Goal: Task Accomplishment & Management: Complete application form

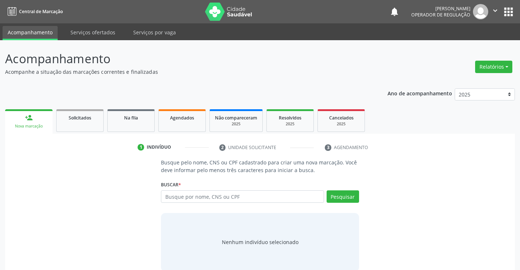
click at [185, 198] on input "text" at bounding box center [242, 196] width 163 height 12
click at [137, 124] on link "Na fila" at bounding box center [130, 120] width 47 height 23
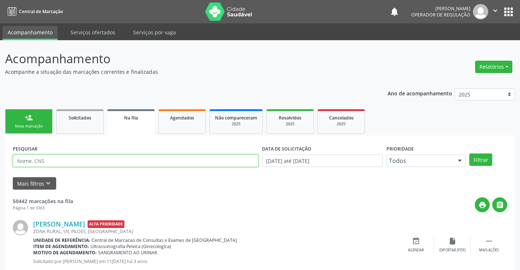
click at [123, 160] on input "text" at bounding box center [135, 160] width 245 height 12
type input "702600232018443"
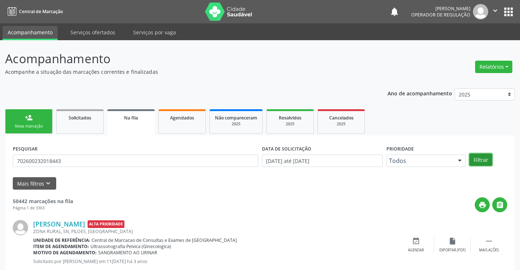
click at [484, 160] on button "Filtrar" at bounding box center [480, 159] width 23 height 12
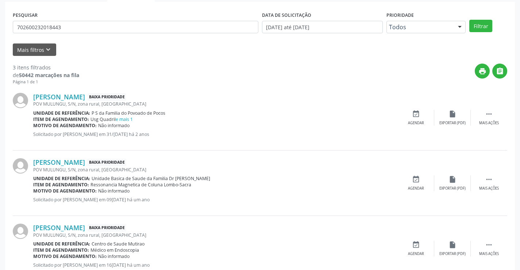
scroll to position [158, 0]
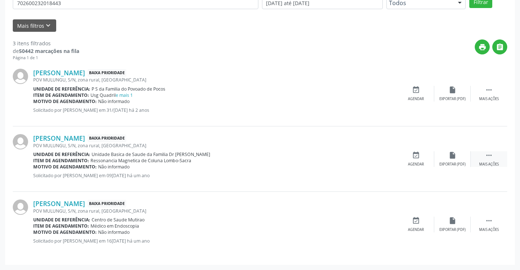
click at [490, 154] on icon "" at bounding box center [489, 155] width 8 height 8
click at [379, 155] on icon "print" at bounding box center [379, 155] width 8 height 8
click at [124, 96] on link "e mais 1" at bounding box center [124, 95] width 17 height 6
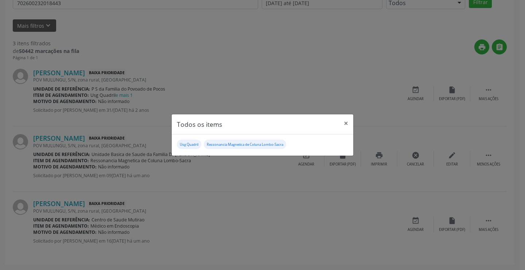
click at [380, 157] on div "Todos os items × Usg Quadril Ressonancia Magnetica de Coluna Lombo-Sacra" at bounding box center [262, 135] width 525 height 270
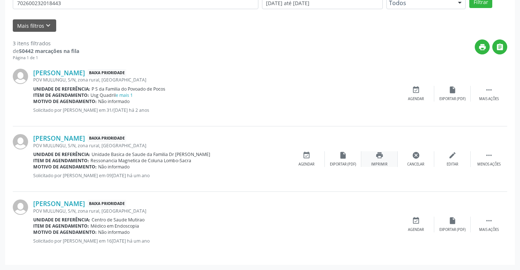
click at [379, 154] on icon "print" at bounding box center [379, 155] width 8 height 8
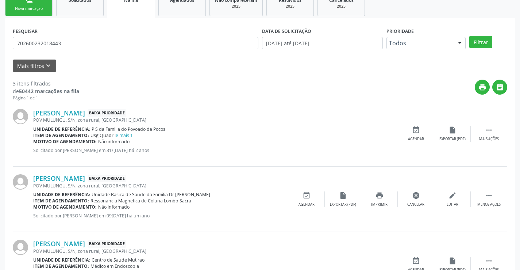
scroll to position [12, 0]
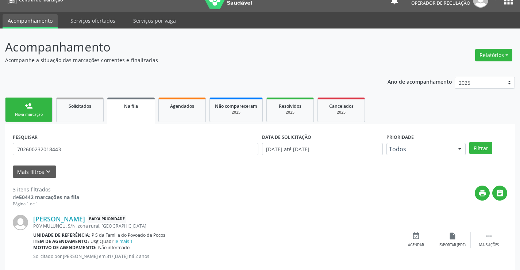
click at [44, 115] on div "Nova marcação" at bounding box center [29, 114] width 36 height 5
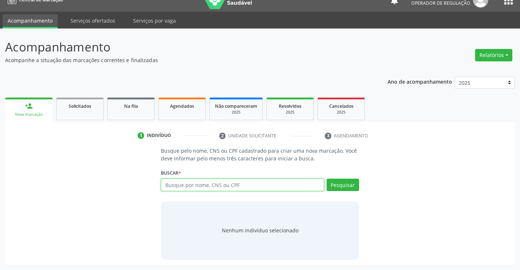
click at [206, 186] on input "text" at bounding box center [242, 184] width 163 height 12
type input "709004848493011"
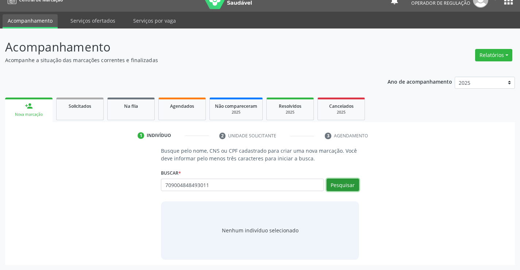
click at [342, 187] on button "Pesquisar" at bounding box center [342, 184] width 32 height 12
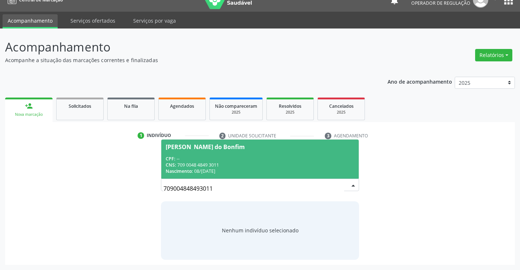
click at [302, 159] on div "CPF: --" at bounding box center [260, 158] width 188 height 6
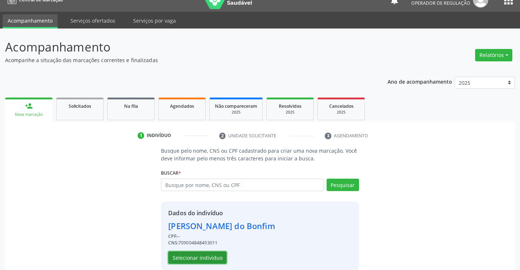
click at [215, 254] on button "Selecionar indivíduo" at bounding box center [197, 257] width 58 height 12
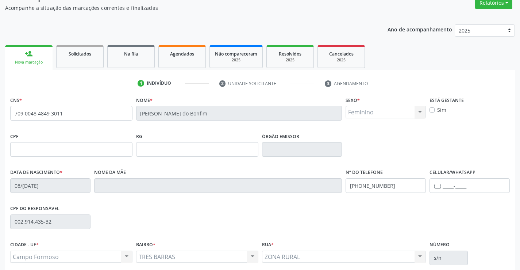
scroll to position [126, 0]
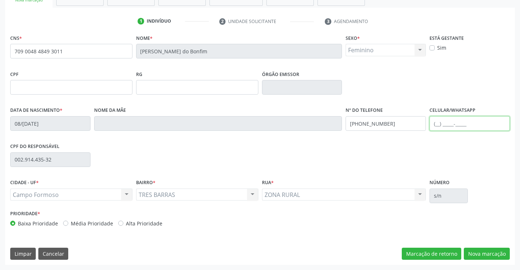
click at [439, 124] on input "text" at bounding box center [469, 123] width 80 height 15
type input "(74) 99147-2980"
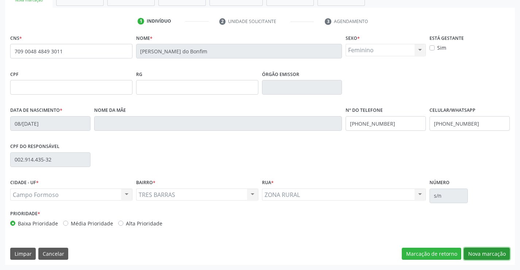
click at [481, 252] on button "Nova marcação" at bounding box center [487, 253] width 46 height 12
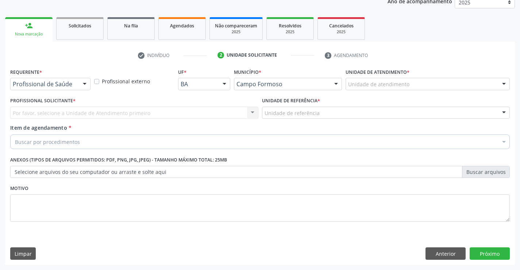
scroll to position [92, 0]
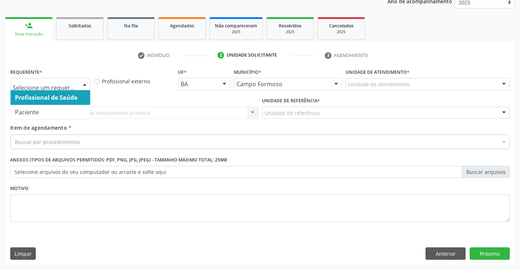
drag, startPoint x: 84, startPoint y: 85, endPoint x: 72, endPoint y: 96, distance: 16.5
click at [80, 86] on div at bounding box center [84, 84] width 11 height 12
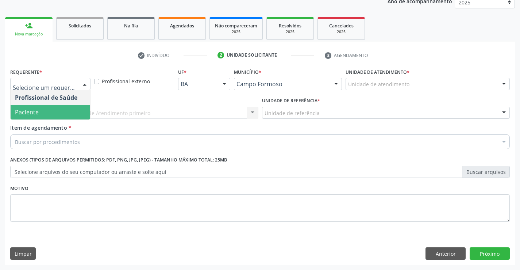
click at [65, 116] on span "Paciente" at bounding box center [51, 112] width 80 height 15
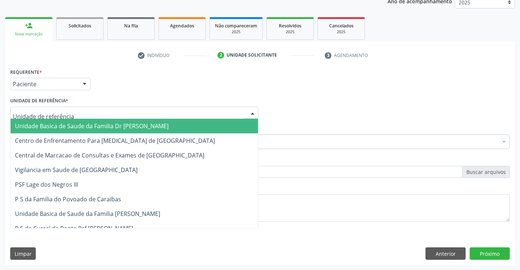
click at [69, 115] on div at bounding box center [134, 113] width 248 height 12
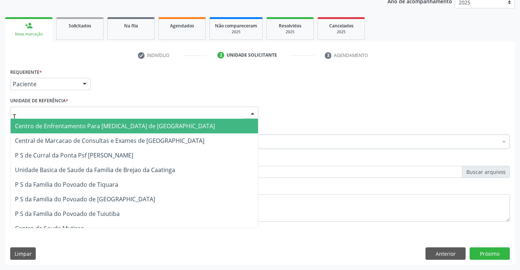
type input "TI"
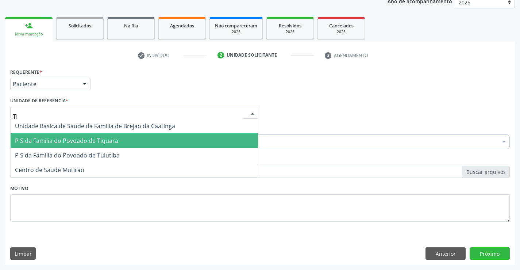
click at [106, 141] on span "P S da Familia do Povoado de Tiquara" at bounding box center [66, 140] width 103 height 8
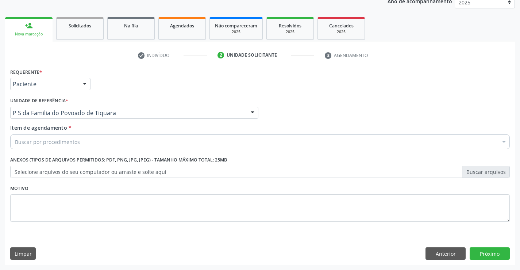
click at [79, 142] on div "Buscar por procedimentos" at bounding box center [259, 141] width 499 height 15
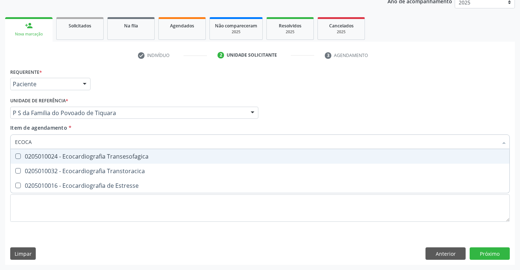
type input "ECOCAR"
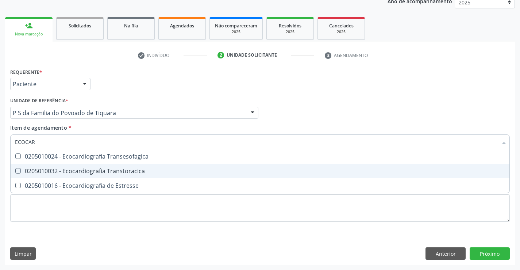
click at [142, 172] on div "0205010032 - Ecocardiografia Transtoracica" at bounding box center [260, 171] width 490 height 6
checkbox Transtoracica "true"
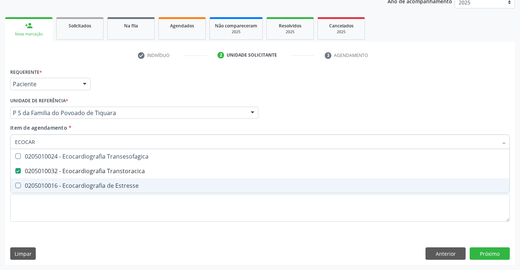
type input "ECOCAR"
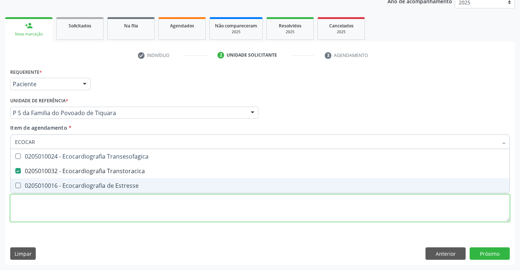
click at [149, 215] on div "Requerente * Paciente Profissional de Saúde Paciente Nenhum resultado encontrad…" at bounding box center [259, 148] width 499 height 165
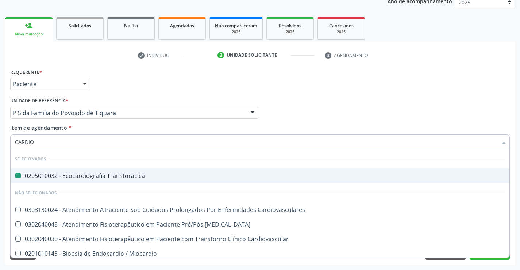
type input "CARDIOL"
checkbox Transtoracica "false"
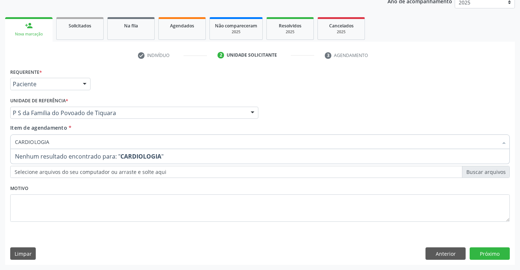
type input "CARDIOLOGI"
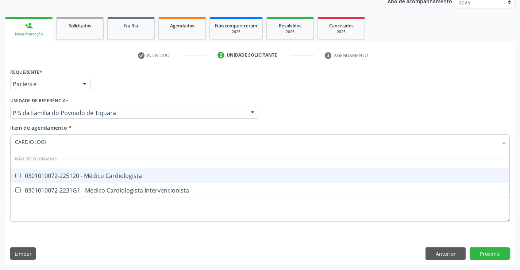
click at [126, 176] on div "0301010072-225120 - Médico Cardiologista" at bounding box center [260, 176] width 490 height 6
checkbox Cardiologista "true"
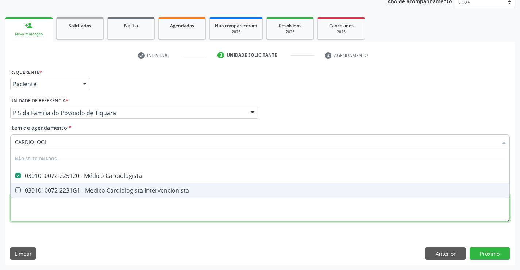
click at [129, 210] on div "Requerente * Paciente Profissional de Saúde Paciente Nenhum resultado encontrad…" at bounding box center [259, 148] width 499 height 165
checkbox Intervencionista "true"
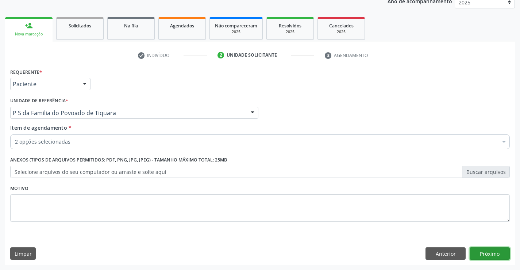
click at [485, 251] on button "Próximo" at bounding box center [489, 253] width 40 height 12
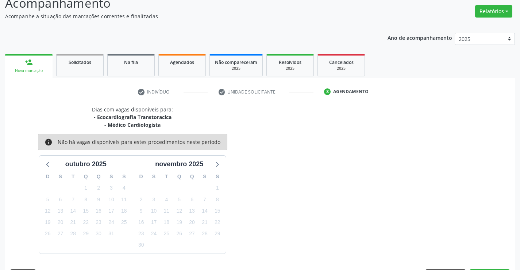
scroll to position [77, 0]
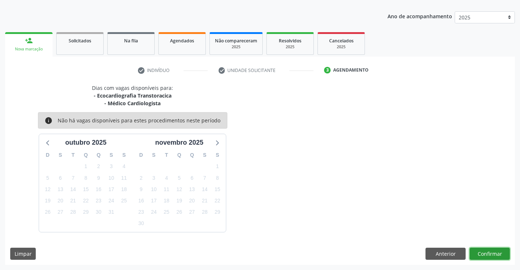
click at [485, 251] on button "Confirmar" at bounding box center [489, 253] width 40 height 12
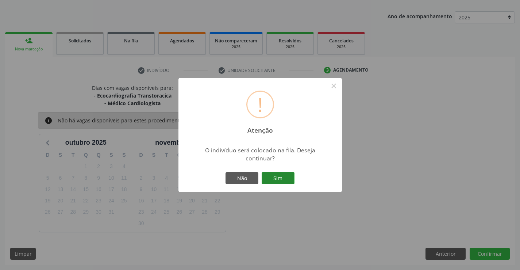
click at [281, 177] on button "Sim" at bounding box center [278, 178] width 33 height 12
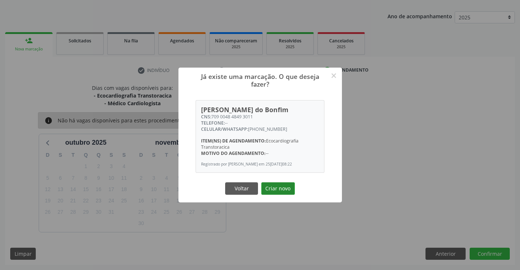
click at [282, 187] on button "Criar novo" at bounding box center [278, 188] width 34 height 12
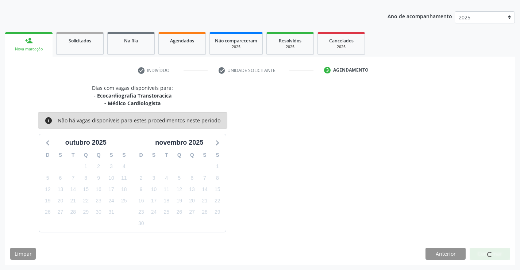
scroll to position [0, 0]
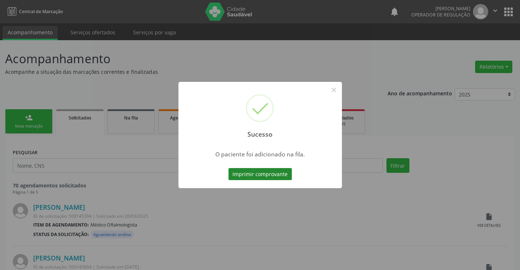
click at [280, 173] on button "Imprimir comprovante" at bounding box center [259, 174] width 63 height 12
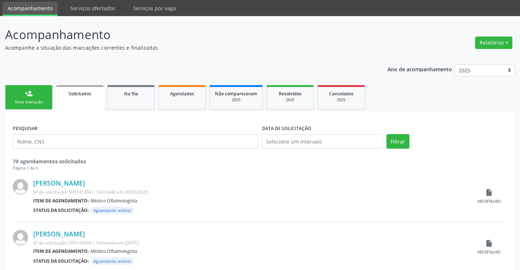
scroll to position [36, 0]
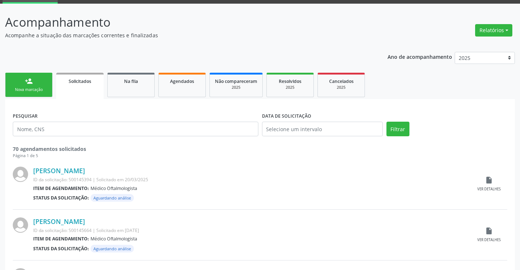
click at [48, 90] on link "person_add Nova marcação" at bounding box center [28, 85] width 47 height 24
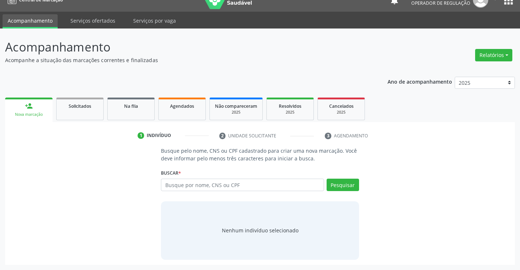
scroll to position [12, 0]
click at [210, 184] on input "text" at bounding box center [242, 184] width 163 height 12
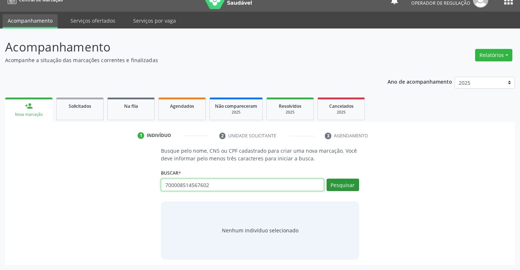
type input "700008514567602"
click at [345, 186] on button "Pesquisar" at bounding box center [342, 184] width 32 height 12
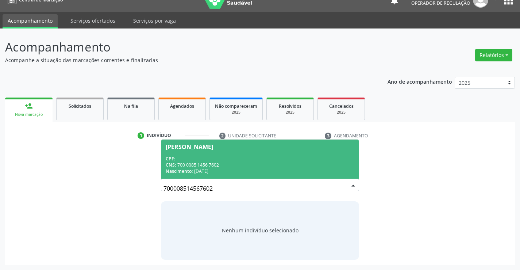
click at [274, 154] on span "Marciane Silva Santos CPF: -- CNS: 700 0085 1456 7602 Nascimento: 24/09/1987" at bounding box center [259, 158] width 197 height 39
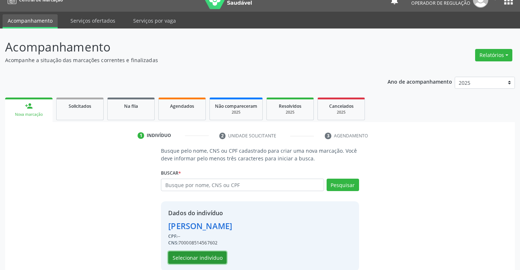
click at [198, 256] on button "Selecionar indivíduo" at bounding box center [197, 257] width 58 height 12
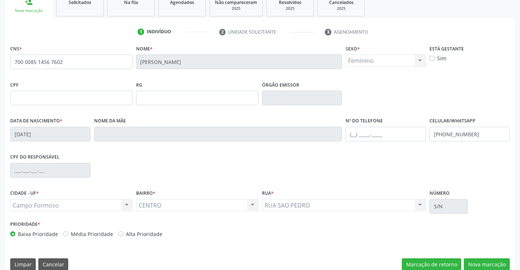
scroll to position [126, 0]
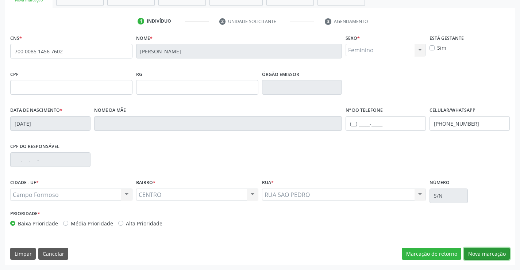
click at [484, 256] on button "Nova marcação" at bounding box center [487, 253] width 46 height 12
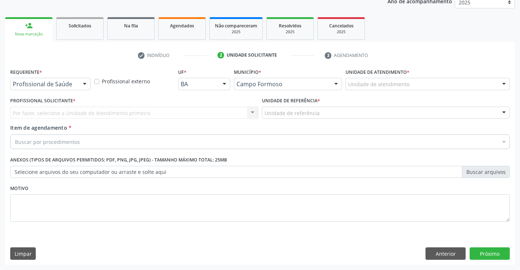
scroll to position [92, 0]
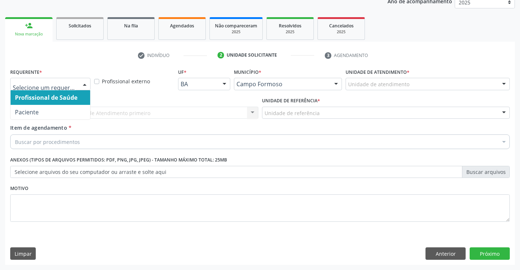
click at [84, 83] on div at bounding box center [84, 84] width 11 height 12
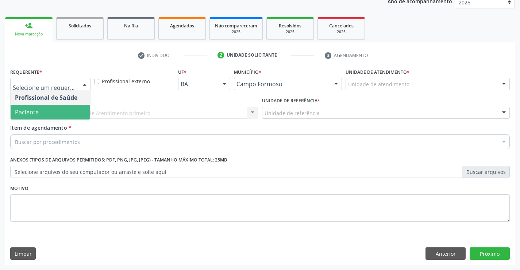
click at [61, 110] on span "Paciente" at bounding box center [51, 112] width 80 height 15
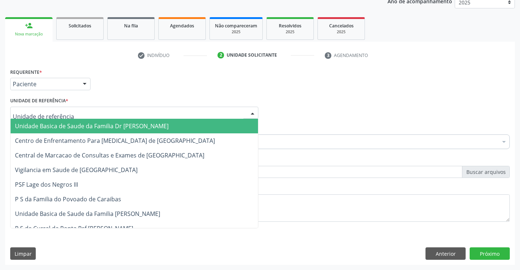
click at [86, 116] on div at bounding box center [134, 113] width 248 height 12
click at [118, 127] on span "Unidade Basica de Saude da Familia Dr [PERSON_NAME]" at bounding box center [92, 126] width 154 height 8
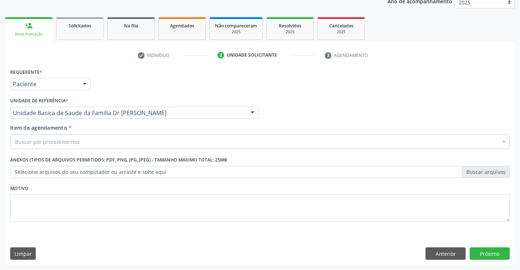
click at [110, 145] on div "Buscar por procedimentos" at bounding box center [259, 141] width 499 height 15
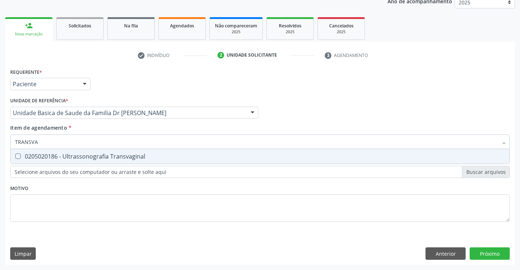
type input "TRANSVAG"
click at [111, 153] on div "0205020186 - Ultrassonografia Transvaginal" at bounding box center [260, 156] width 490 height 6
checkbox Transvaginal "true"
click at [116, 191] on div "Requerente * Paciente Profissional de Saúde Paciente Nenhum resultado encontrad…" at bounding box center [259, 148] width 499 height 165
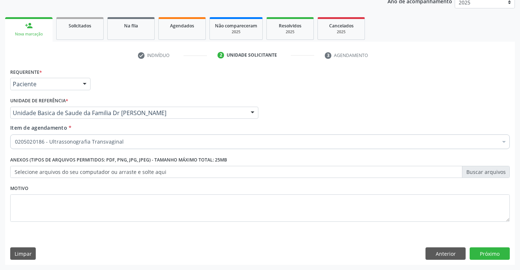
click at [116, 191] on span "0205020186 - Ultrassonografia Transvaginal" at bounding box center [299, 195] width 577 height 15
click at [104, 142] on div "Buscar por procedimentos" at bounding box center [259, 141] width 499 height 15
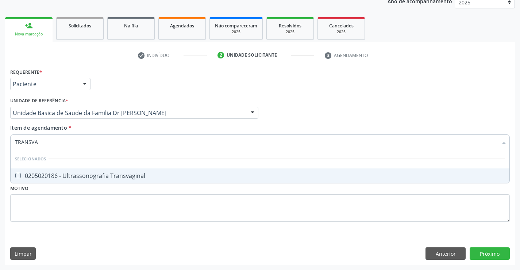
type input "TRANSVAG"
click at [110, 174] on div "0205020186 - Ultrassonografia Transvaginal" at bounding box center [260, 176] width 490 height 6
checkbox Transvaginal "true"
click at [121, 214] on div "Requerente * Paciente Profissional de Saúde Paciente Nenhum resultado encontrad…" at bounding box center [259, 148] width 499 height 165
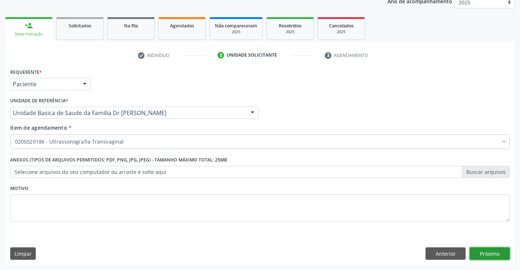
click at [481, 252] on button "Próximo" at bounding box center [489, 253] width 40 height 12
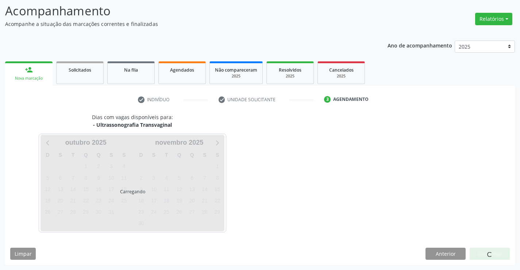
scroll to position [48, 0]
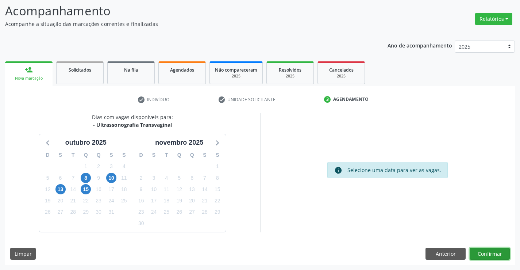
click at [481, 252] on button "Confirmar" at bounding box center [489, 253] width 40 height 12
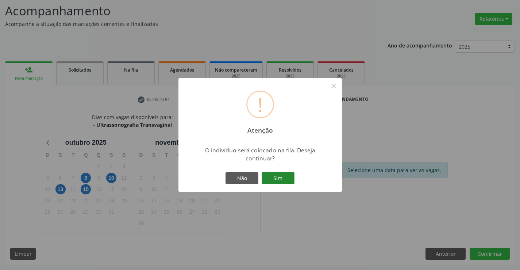
click at [282, 175] on button "Sim" at bounding box center [278, 178] width 33 height 12
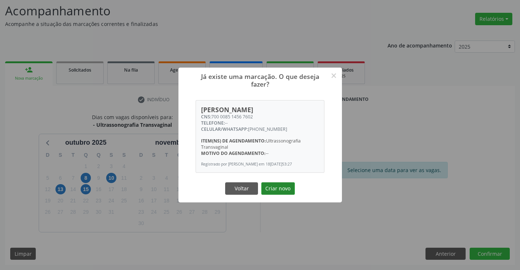
click at [280, 188] on button "Criar novo" at bounding box center [278, 188] width 34 height 12
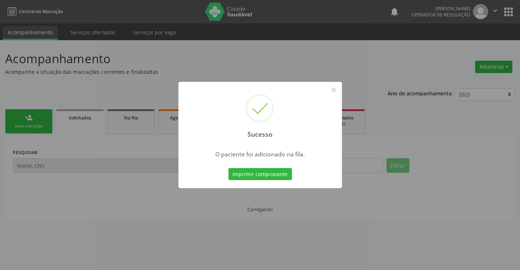
scroll to position [0, 0]
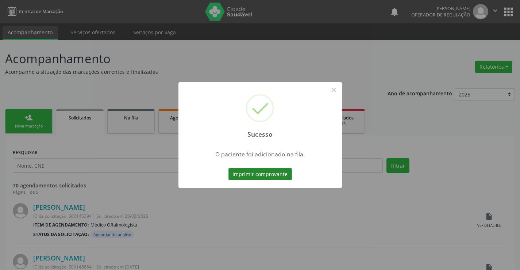
click at [277, 174] on button "Imprimir comprovante" at bounding box center [259, 174] width 63 height 12
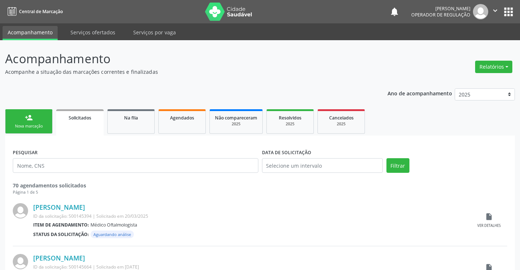
click at [47, 116] on link "person_add Nova marcação" at bounding box center [28, 121] width 47 height 24
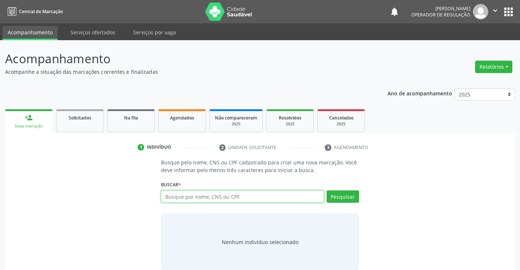
click at [194, 194] on input "text" at bounding box center [242, 196] width 163 height 12
type input "706105573454660"
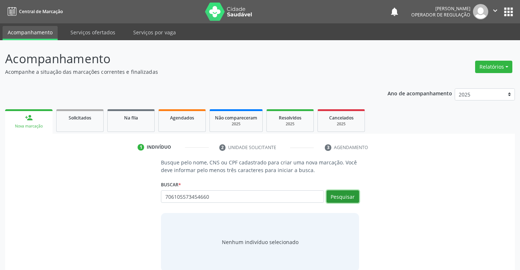
click at [348, 194] on button "Pesquisar" at bounding box center [342, 196] width 32 height 12
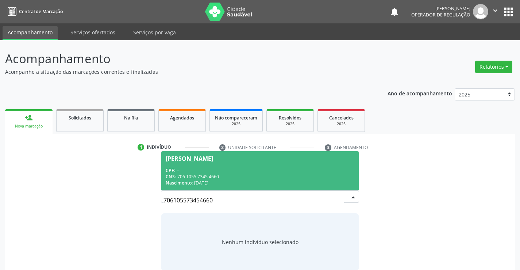
click at [325, 178] on div "CNS: 706 1055 7345 4660" at bounding box center [260, 176] width 188 height 6
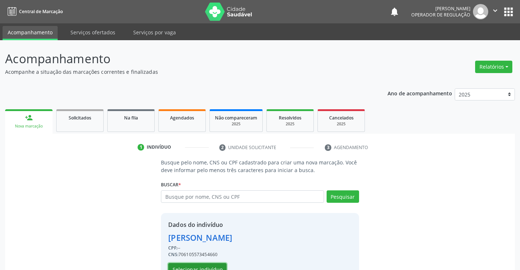
click at [211, 264] on button "Selecionar indivíduo" at bounding box center [197, 269] width 58 height 12
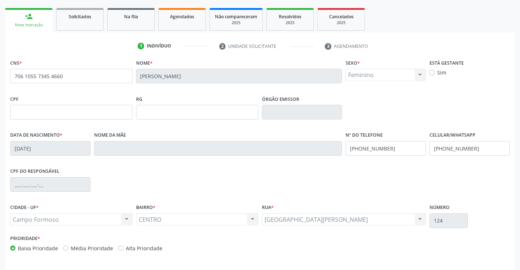
scroll to position [126, 0]
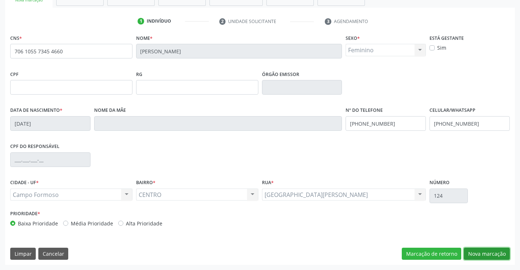
click at [481, 252] on button "Nova marcação" at bounding box center [487, 253] width 46 height 12
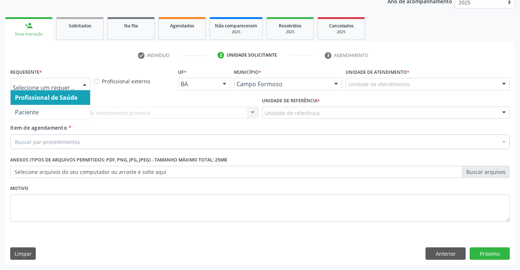
click at [85, 83] on div at bounding box center [84, 84] width 11 height 12
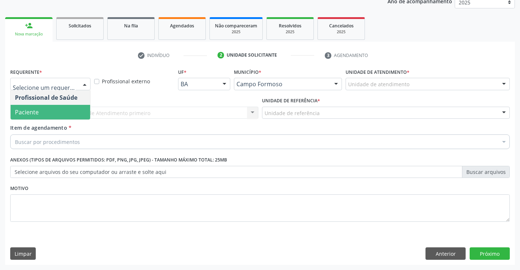
click at [76, 111] on span "Paciente" at bounding box center [51, 112] width 80 height 15
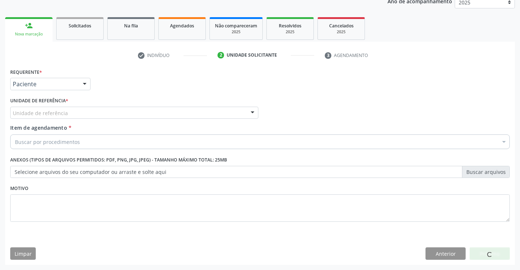
click at [81, 113] on div "Unidade de referência" at bounding box center [134, 113] width 248 height 12
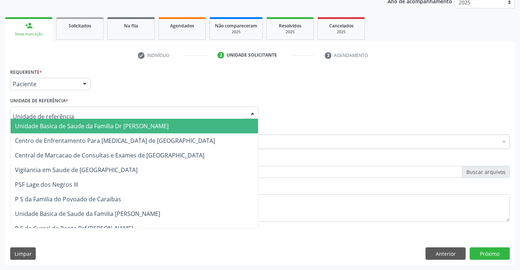
click at [93, 128] on span "Unidade Basica de Saude da Familia Dr [PERSON_NAME]" at bounding box center [92, 126] width 154 height 8
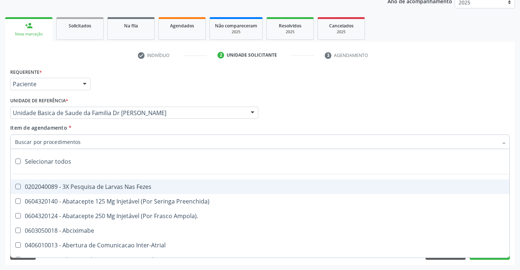
click at [87, 142] on div at bounding box center [259, 141] width 499 height 15
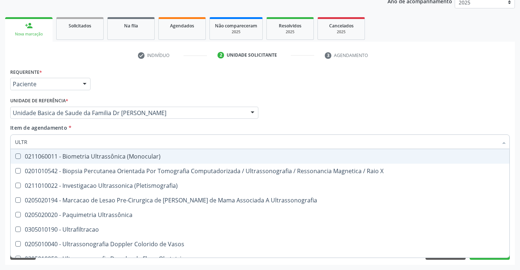
type input "ULTRA"
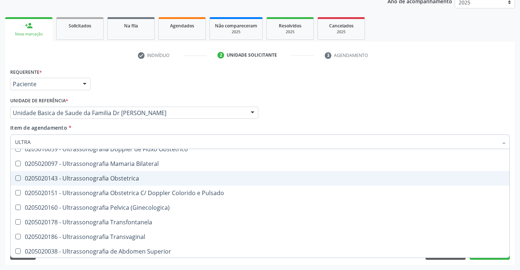
scroll to position [146, 0]
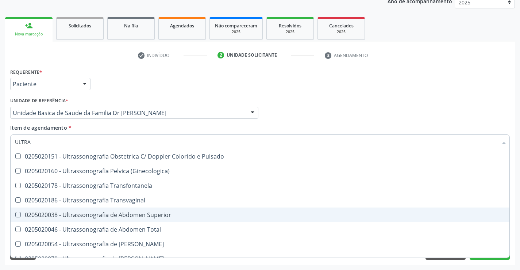
click at [150, 217] on div "0205020038 - Ultrassonografia de Abdomen Superior" at bounding box center [260, 215] width 490 height 6
click at [149, 216] on div "0205020038 - Ultrassonografia de Abdomen Superior" at bounding box center [260, 215] width 490 height 6
checkbox Superior "false"
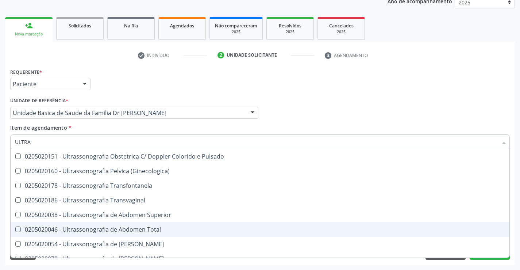
click at [148, 229] on div "0205020046 - Ultrassonografia de Abdomen Total" at bounding box center [260, 229] width 490 height 6
checkbox Total "true"
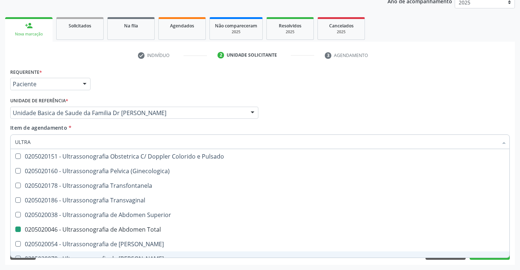
click at [158, 265] on div "Acompanhamento Acompanhe a situação das marcações correntes e finalizadas Relat…" at bounding box center [260, 108] width 520 height 321
checkbox X "true"
checkbox Total "false"
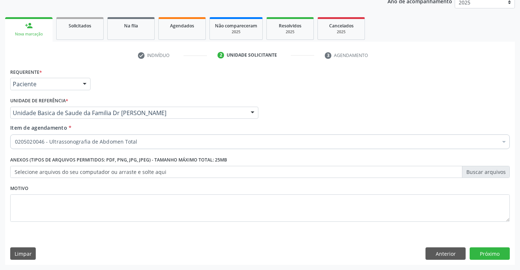
scroll to position [0, 0]
click at [490, 254] on button "Próximo" at bounding box center [489, 253] width 40 height 12
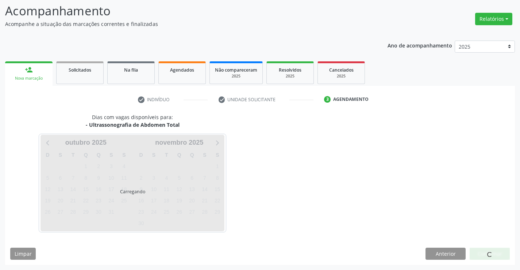
scroll to position [48, 0]
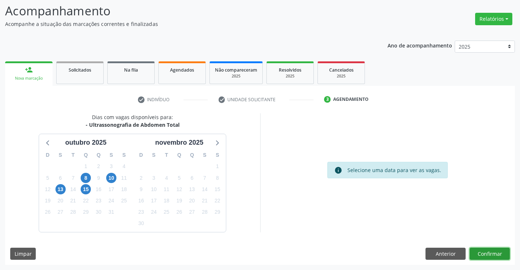
click at [490, 254] on button "Confirmar" at bounding box center [489, 253] width 40 height 12
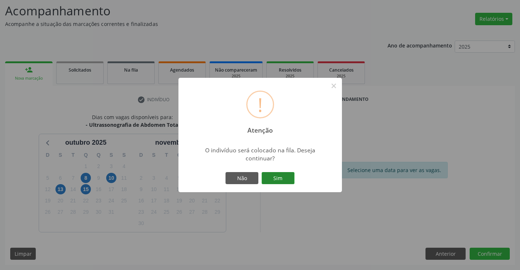
click at [289, 177] on button "Sim" at bounding box center [278, 178] width 33 height 12
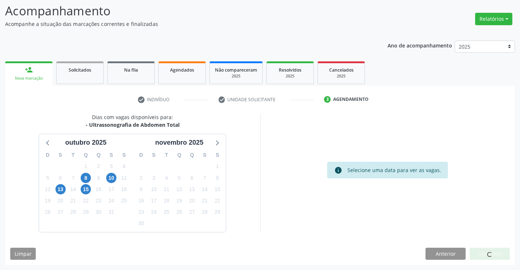
scroll to position [0, 0]
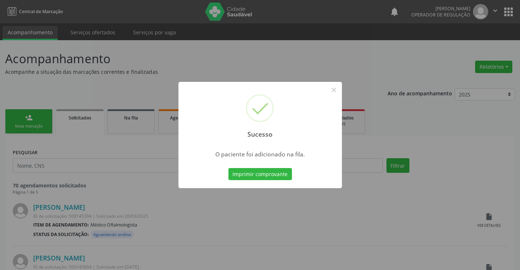
click at [228, 168] on button "Imprimir comprovante" at bounding box center [259, 174] width 63 height 12
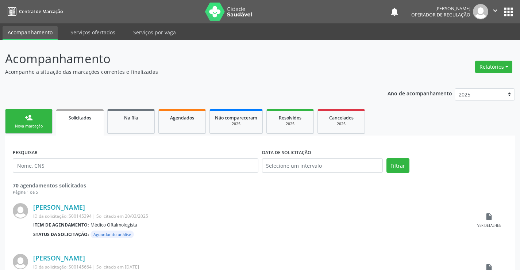
click at [38, 123] on link "person_add Nova marcação" at bounding box center [28, 121] width 47 height 24
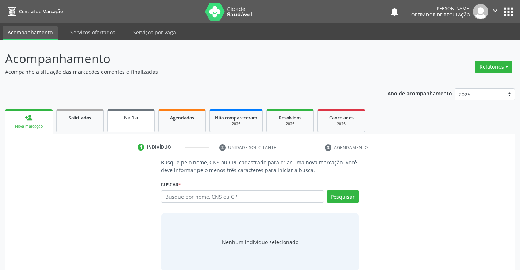
click at [143, 127] on link "Na fila" at bounding box center [130, 120] width 47 height 23
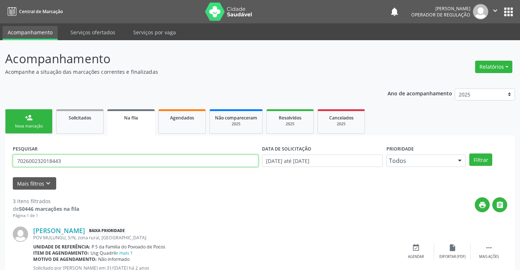
click at [109, 162] on input "702600232018443" at bounding box center [135, 160] width 245 height 12
type input "7"
click at [472, 154] on button "Filtrar" at bounding box center [480, 159] width 23 height 12
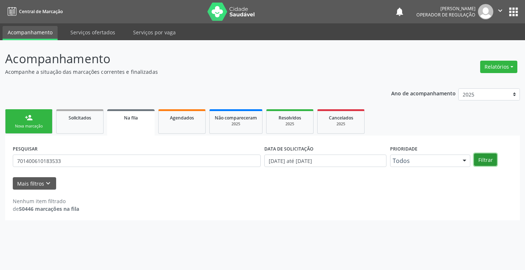
click at [481, 160] on button "Filtrar" at bounding box center [485, 159] width 23 height 12
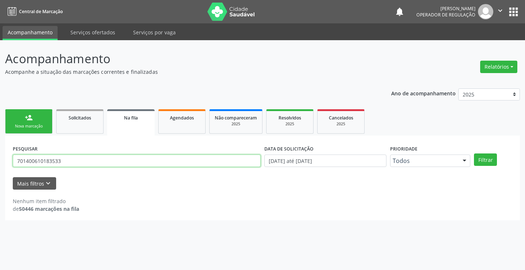
click at [93, 160] on input "701400610183533" at bounding box center [137, 160] width 248 height 12
type input "7"
type input "701402610183533"
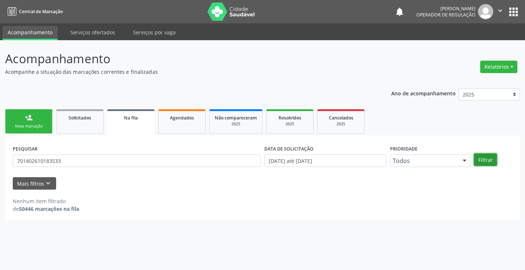
click at [484, 157] on button "Filtrar" at bounding box center [485, 159] width 23 height 12
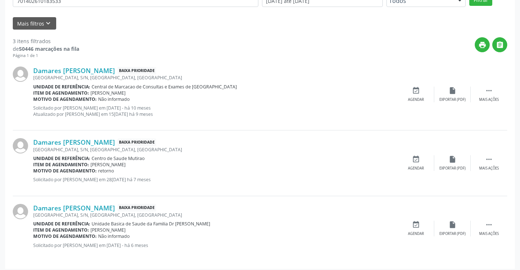
scroll to position [164, 0]
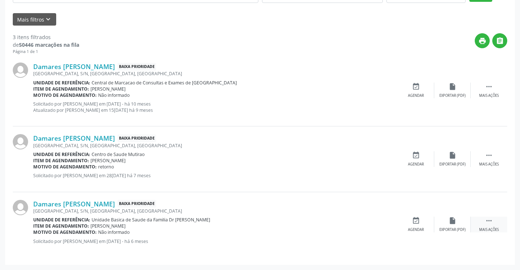
click at [487, 219] on icon "" at bounding box center [489, 220] width 8 height 8
click at [450, 222] on icon "edit" at bounding box center [452, 220] width 8 height 8
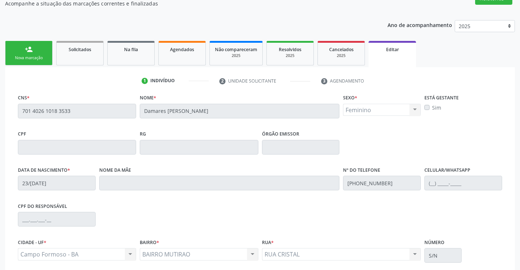
scroll to position [73, 0]
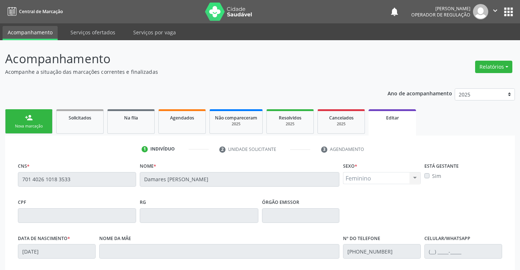
scroll to position [73, 0]
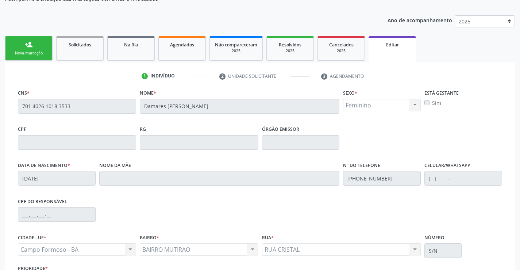
click at [43, 53] on div "Nova marcação" at bounding box center [29, 52] width 36 height 5
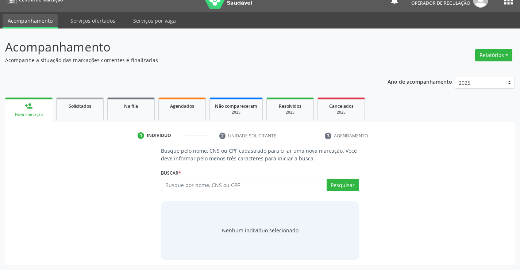
scroll to position [12, 0]
click at [205, 186] on input "text" at bounding box center [242, 184] width 163 height 12
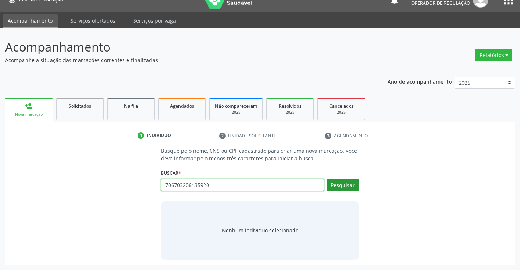
type input "706703206135920"
click at [335, 184] on button "Pesquisar" at bounding box center [342, 184] width 32 height 12
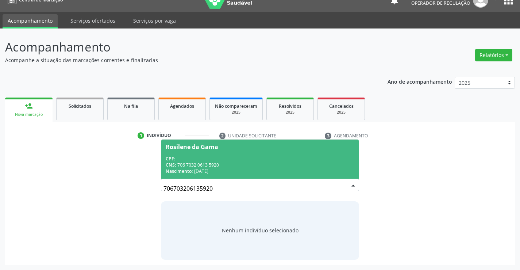
click at [312, 155] on span "Rosilene da Gama CPF: -- CNS: 706 7032 0613 5920 Nascimento: [DATE]" at bounding box center [259, 158] width 197 height 39
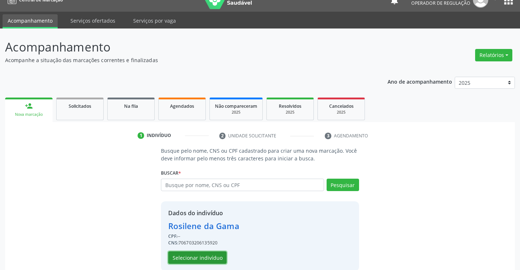
click at [212, 256] on button "Selecionar indivíduo" at bounding box center [197, 257] width 58 height 12
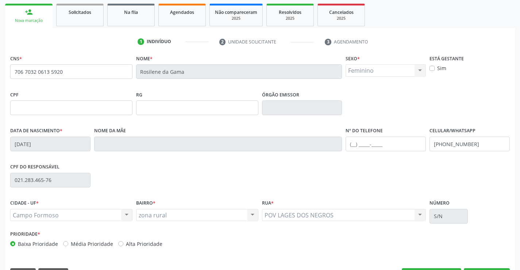
scroll to position [126, 0]
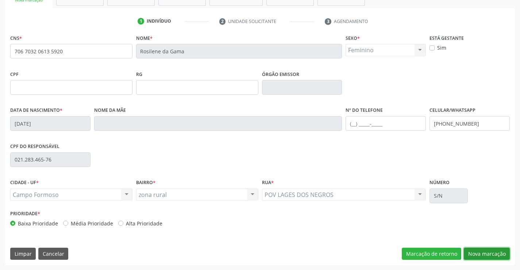
click at [486, 252] on button "Nova marcação" at bounding box center [487, 253] width 46 height 12
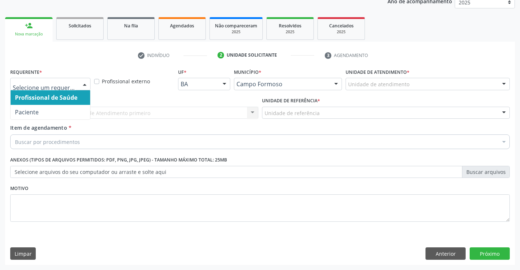
click at [84, 83] on div at bounding box center [84, 84] width 11 height 12
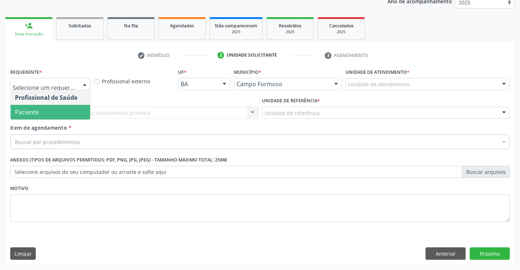
click at [67, 115] on span "Paciente" at bounding box center [51, 112] width 80 height 15
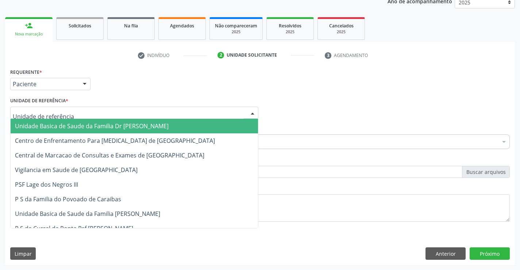
click at [78, 113] on div at bounding box center [134, 113] width 248 height 12
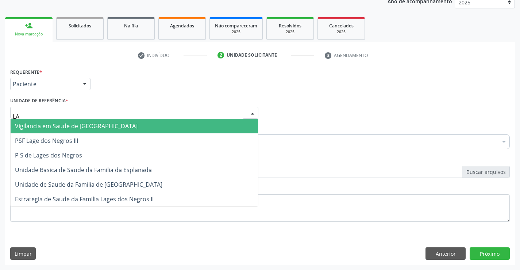
type input "LAG"
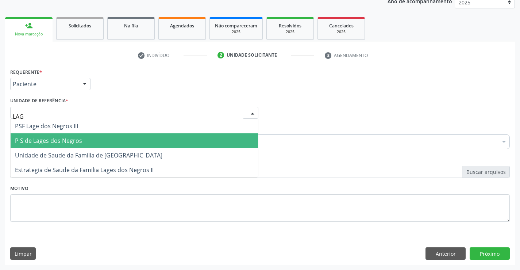
click at [79, 142] on span "P S de Lages dos Negros" at bounding box center [48, 140] width 67 height 8
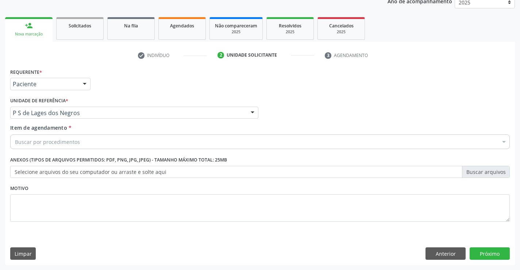
click at [83, 145] on div "Buscar por procedimentos" at bounding box center [259, 141] width 499 height 15
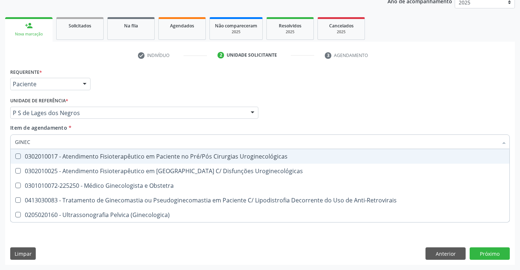
type input "GINECO"
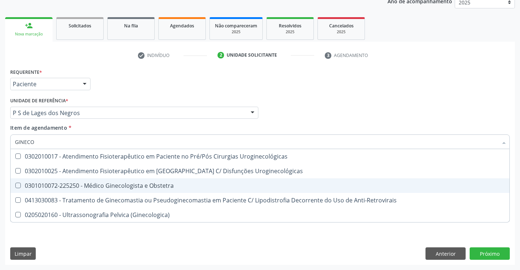
click at [91, 186] on div "0301010072-225250 - Médico Ginecologista e Obstetra" at bounding box center [260, 185] width 490 height 6
checkbox Obstetra "true"
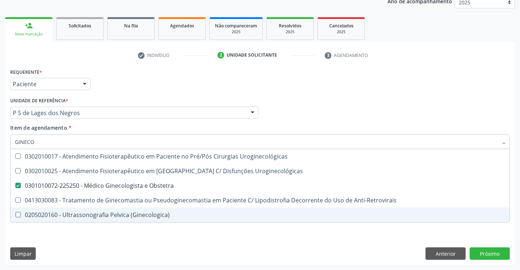
click at [107, 237] on div "Requerente * Paciente Profissional de Saúde Paciente Nenhum resultado encontrad…" at bounding box center [260, 165] width 510 height 198
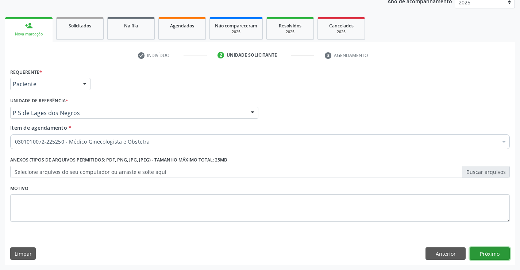
click at [483, 255] on button "Próximo" at bounding box center [489, 253] width 40 height 12
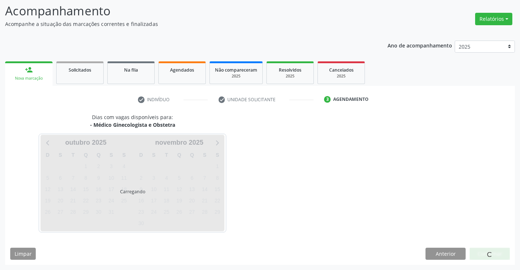
scroll to position [48, 0]
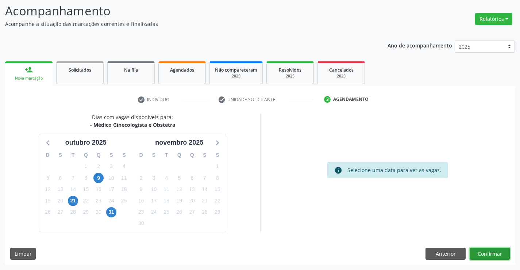
click at [483, 255] on button "Confirmar" at bounding box center [489, 253] width 40 height 12
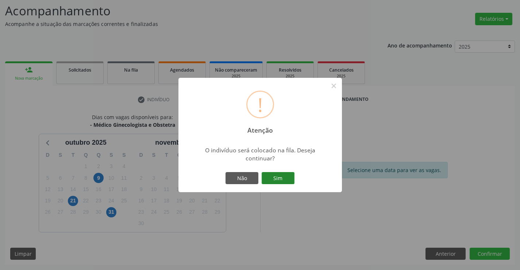
click at [288, 172] on button "Sim" at bounding box center [278, 178] width 33 height 12
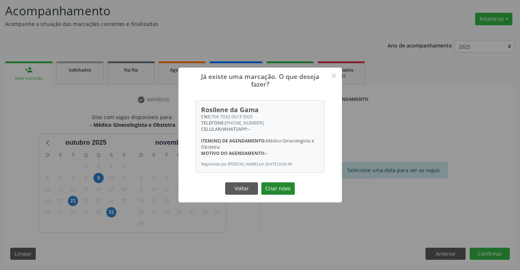
click at [273, 189] on button "Criar novo" at bounding box center [278, 188] width 34 height 12
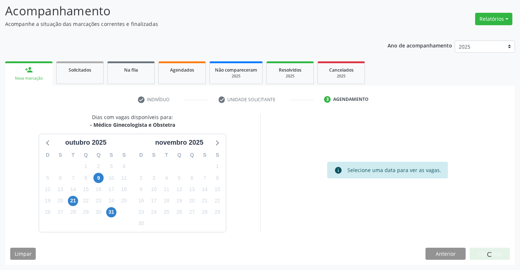
scroll to position [0, 0]
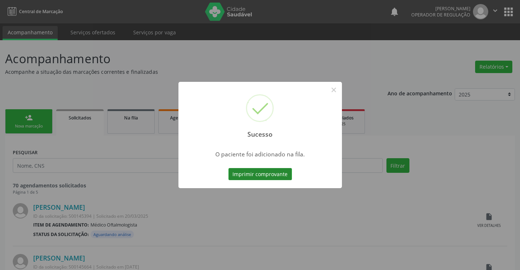
click at [272, 172] on button "Imprimir comprovante" at bounding box center [259, 174] width 63 height 12
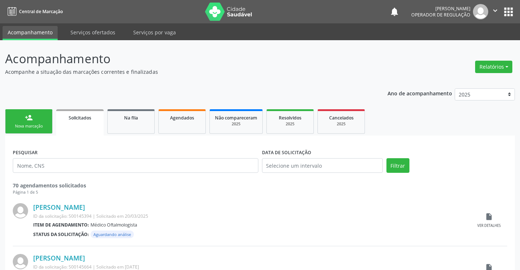
click at [35, 125] on div "Nova marcação" at bounding box center [29, 125] width 36 height 5
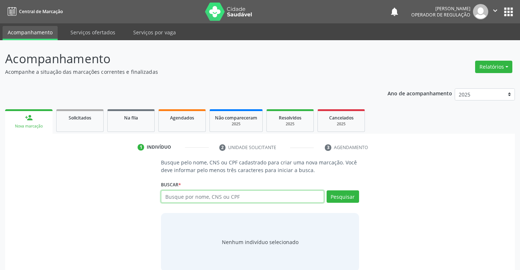
click at [190, 199] on input "text" at bounding box center [242, 196] width 163 height 12
type input "706709515176619"
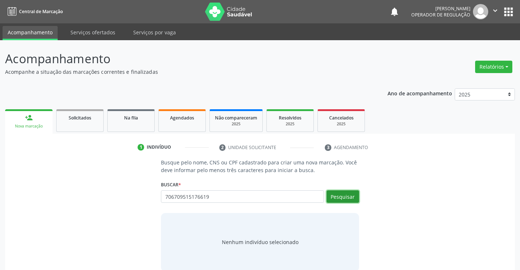
click at [351, 196] on button "Pesquisar" at bounding box center [342, 196] width 32 height 12
type input "706709515176619"
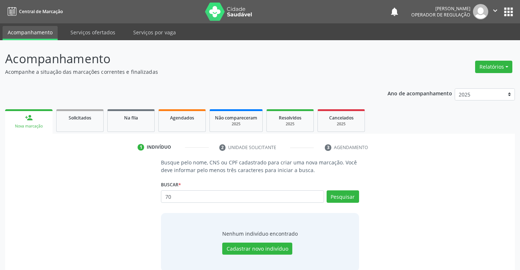
type input "7"
click at [237, 194] on input "text" at bounding box center [242, 196] width 163 height 12
type input "706709515176619"
click at [338, 197] on button "Pesquisar" at bounding box center [342, 196] width 32 height 12
type input "7"
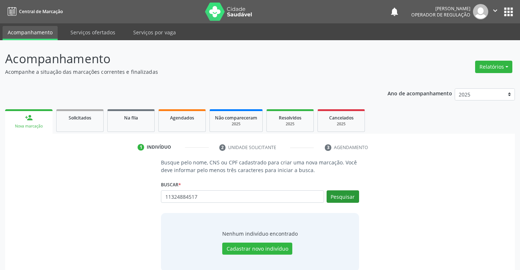
type input "11324884517"
click at [337, 197] on button "Pesquisar" at bounding box center [342, 196] width 32 height 12
type input "11324884517"
type input "1"
type input "706709515176619"
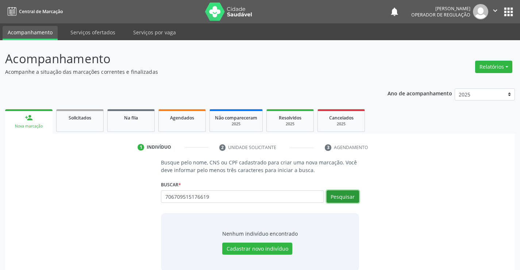
click at [341, 195] on button "Pesquisar" at bounding box center [342, 196] width 32 height 12
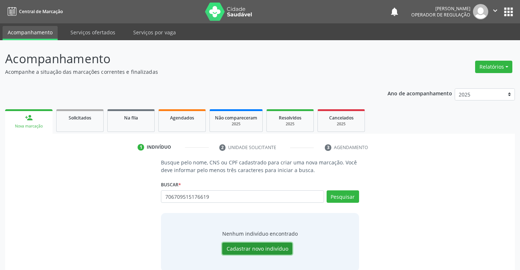
click at [274, 249] on button "Cadastrar novo indivíduo" at bounding box center [257, 248] width 70 height 12
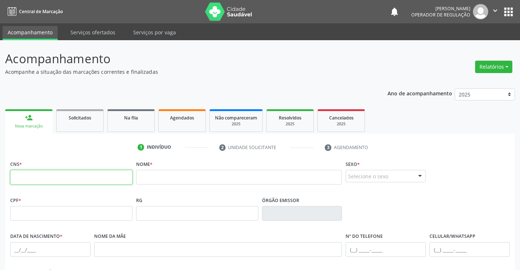
click at [24, 183] on input "text" at bounding box center [71, 177] width 122 height 15
type input "706 7095 1517 6619"
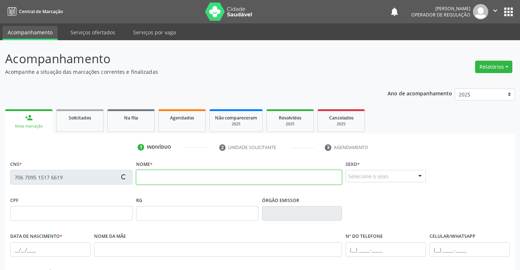
click at [171, 178] on input "text" at bounding box center [239, 177] width 206 height 15
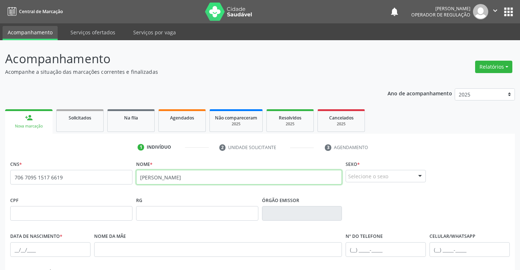
type input "[PERSON_NAME]"
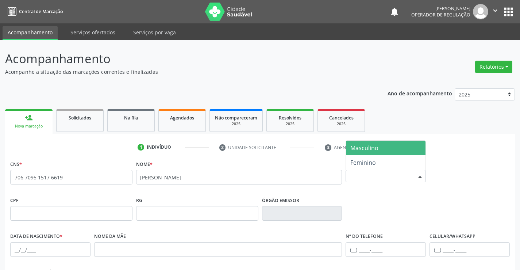
click at [419, 175] on div at bounding box center [419, 176] width 11 height 12
click at [387, 144] on span "Masculino" at bounding box center [386, 147] width 80 height 15
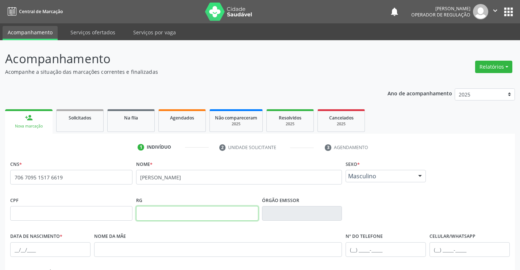
click at [164, 216] on input "text" at bounding box center [197, 213] width 122 height 15
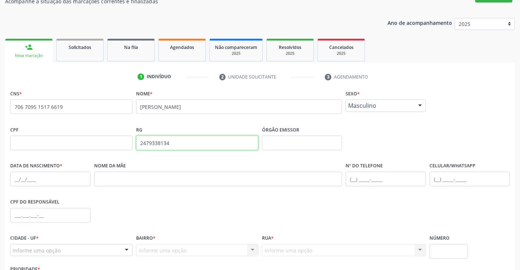
scroll to position [73, 0]
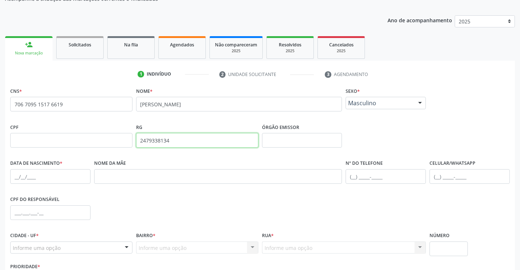
type input "2479338134"
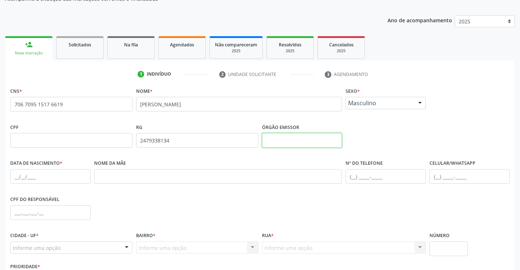
click at [279, 137] on input "text" at bounding box center [302, 140] width 80 height 15
type input "SSPBA"
click at [28, 178] on input "text" at bounding box center [50, 176] width 80 height 15
type input "[DATE]"
click at [40, 215] on input "text" at bounding box center [50, 212] width 80 height 15
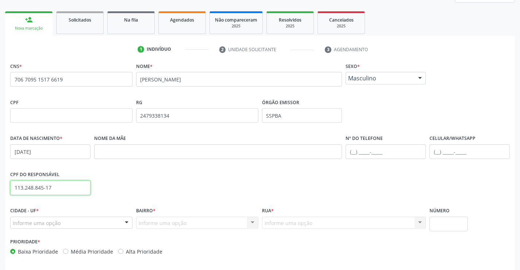
scroll to position [126, 0]
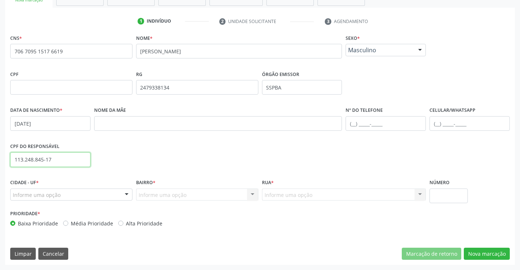
type input "113.248.845-17"
click at [353, 124] on input "text" at bounding box center [385, 123] width 80 height 15
type input "(74"
click at [128, 194] on div at bounding box center [126, 195] width 11 height 12
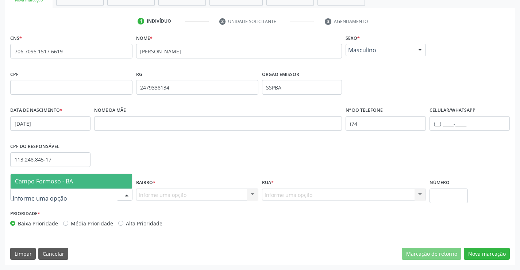
click at [115, 182] on span "Campo Formoso - BA" at bounding box center [71, 181] width 121 height 15
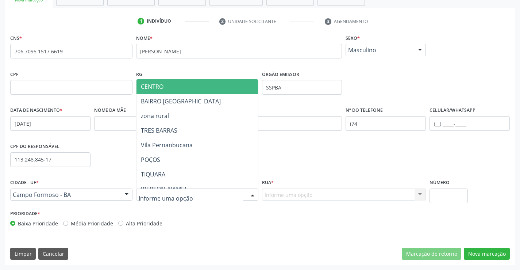
click at [252, 193] on div at bounding box center [252, 195] width 11 height 12
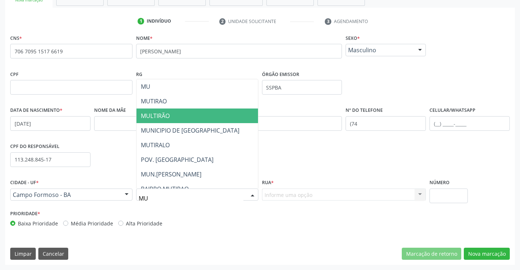
type input "MUT"
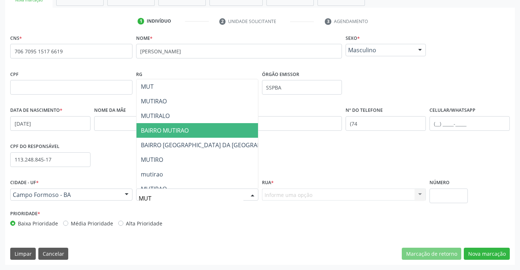
click at [177, 132] on span "BAIRRO MUTIRAO" at bounding box center [165, 130] width 48 height 8
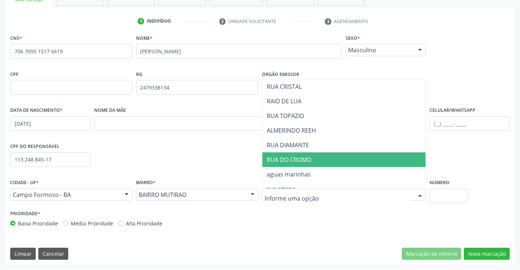
click at [301, 159] on span "RUA DO CROMO" at bounding box center [289, 159] width 45 height 8
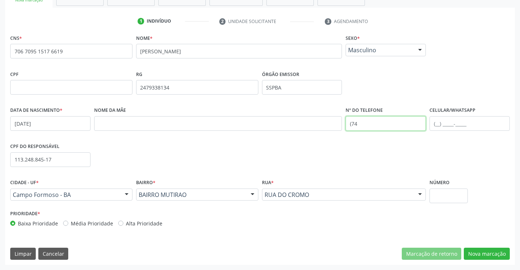
click at [364, 123] on input "(74" at bounding box center [385, 123] width 80 height 15
type input "(74) 98132-9537"
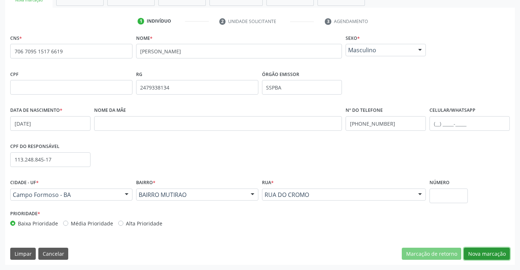
click at [481, 253] on button "Nova marcação" at bounding box center [487, 253] width 46 height 12
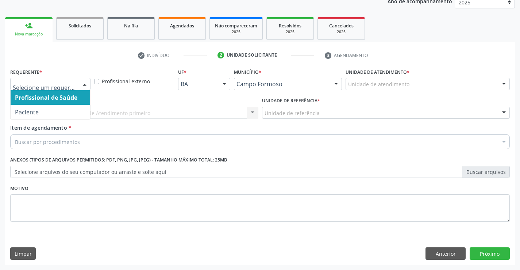
click at [85, 83] on div at bounding box center [84, 84] width 11 height 12
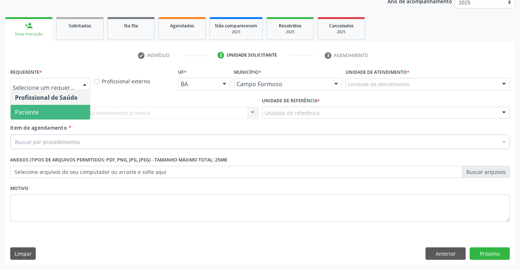
click at [66, 113] on span "Paciente" at bounding box center [51, 112] width 80 height 15
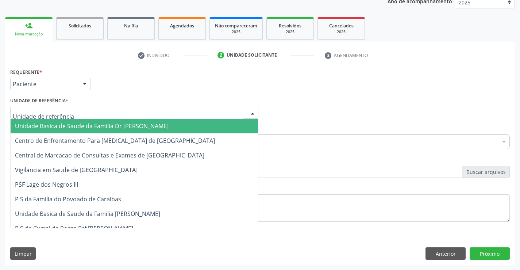
click at [90, 113] on div at bounding box center [134, 113] width 248 height 12
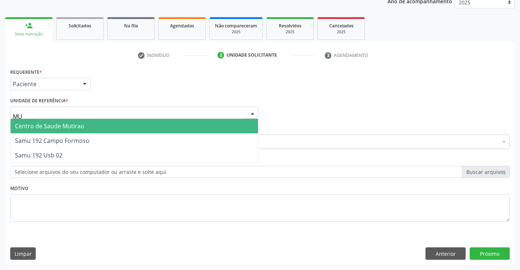
type input "MUT"
click at [90, 124] on span "Centro de Saude Mutirao" at bounding box center [134, 126] width 247 height 15
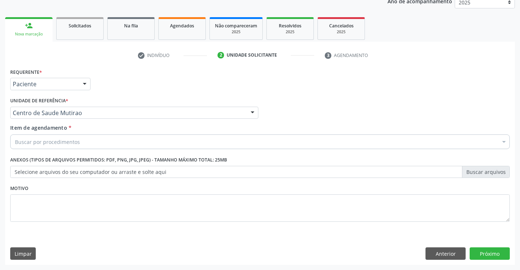
click at [82, 144] on div "Buscar por procedimentos" at bounding box center [259, 141] width 499 height 15
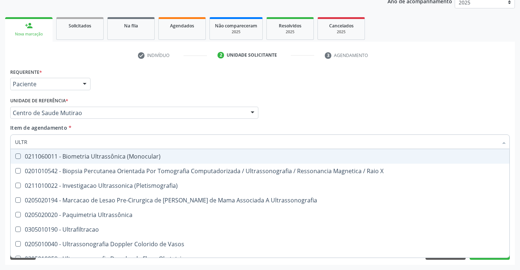
type input "ULTRA"
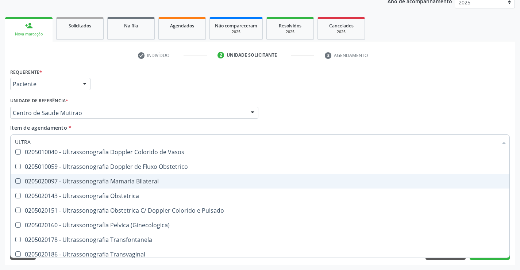
scroll to position [109, 0]
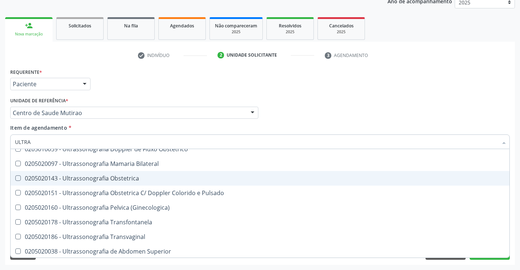
click at [104, 173] on span "0205020143 - Ultrassonografia Obstetrica" at bounding box center [260, 178] width 499 height 15
checkbox Obstetrica "true"
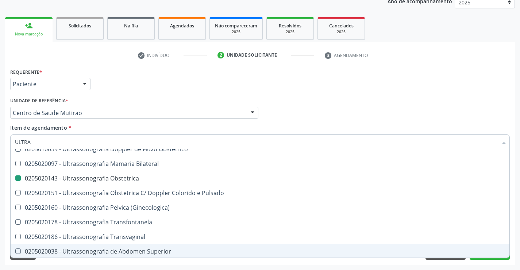
click at [130, 267] on div "Acompanhamento Acompanhe a situação das marcações correntes e finalizadas Relat…" at bounding box center [260, 108] width 520 height 321
checkbox X "true"
checkbox Obstetrica "false"
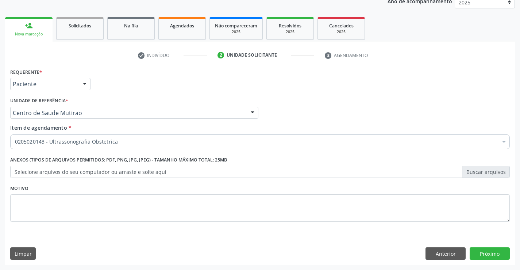
scroll to position [0, 0]
click at [480, 250] on button "Próximo" at bounding box center [489, 253] width 40 height 12
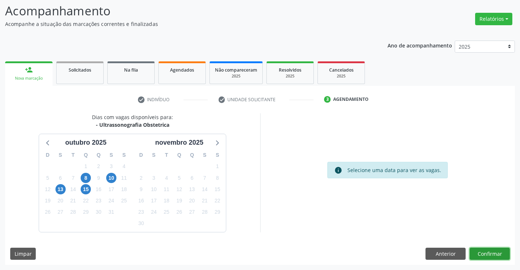
click at [480, 250] on button "Confirmar" at bounding box center [489, 253] width 40 height 12
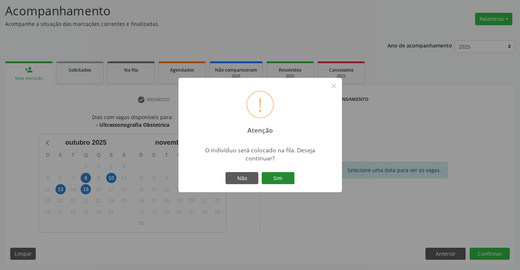
click at [274, 176] on button "Sim" at bounding box center [278, 178] width 33 height 12
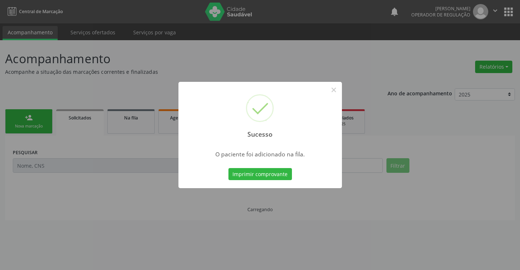
scroll to position [0, 0]
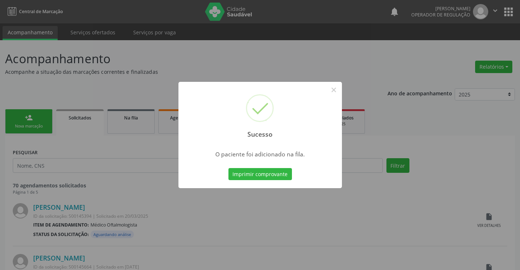
click at [274, 176] on button "Imprimir comprovante" at bounding box center [259, 174] width 63 height 12
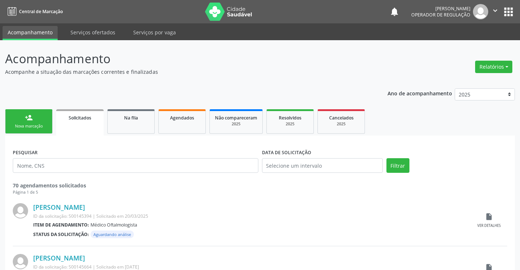
click at [49, 122] on link "person_add Nova marcação" at bounding box center [28, 121] width 47 height 24
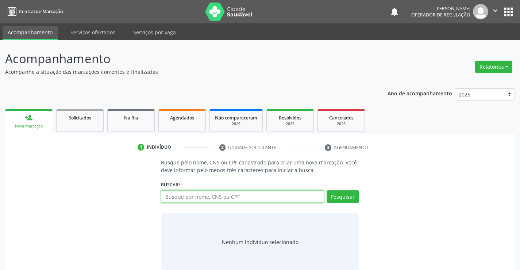
click at [212, 198] on input "text" at bounding box center [242, 196] width 163 height 12
type input "704002399363660"
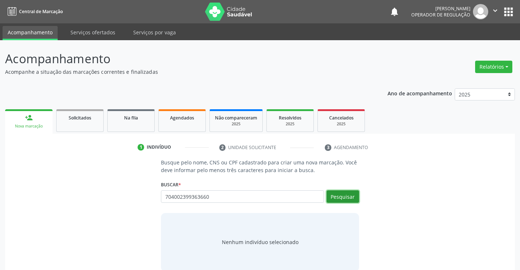
click at [337, 196] on button "Pesquisar" at bounding box center [342, 196] width 32 height 12
type input "704002399363660"
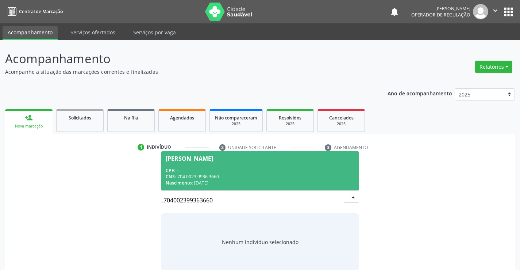
click at [306, 175] on div "CNS: 704 0023 9936 3660" at bounding box center [260, 176] width 188 height 6
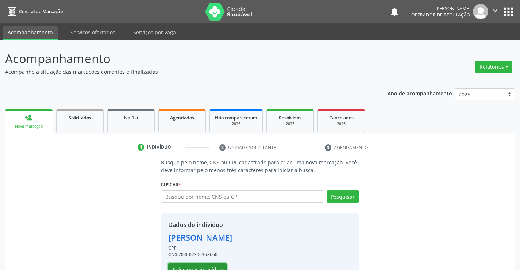
click at [213, 264] on button "Selecionar indivíduo" at bounding box center [197, 269] width 58 height 12
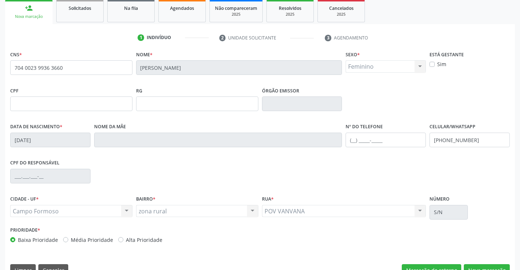
scroll to position [126, 0]
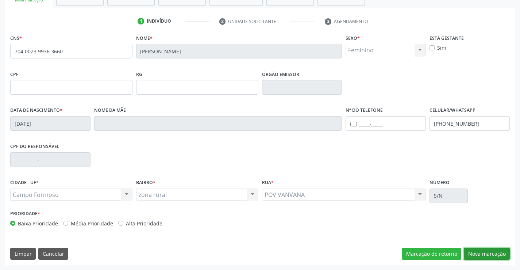
click at [477, 252] on button "Nova marcação" at bounding box center [487, 253] width 46 height 12
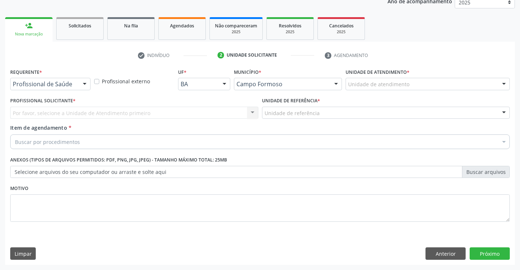
scroll to position [92, 0]
click at [84, 83] on div at bounding box center [84, 84] width 11 height 12
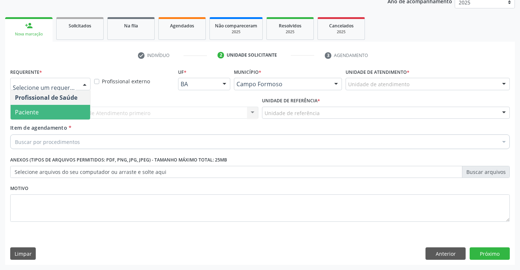
click at [71, 112] on span "Paciente" at bounding box center [51, 112] width 80 height 15
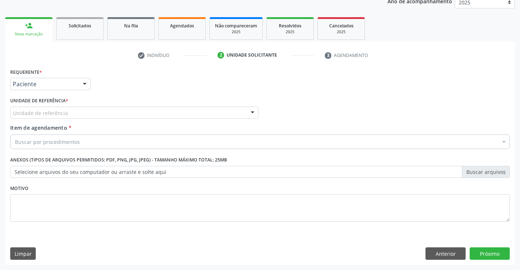
click at [86, 112] on div "Unidade de referência" at bounding box center [134, 113] width 248 height 12
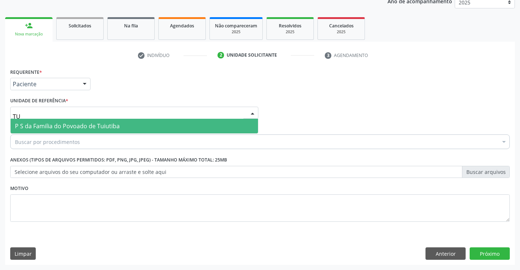
type input "TUI"
click at [92, 126] on span "P S da Familia do Povoado de Tuiutiba" at bounding box center [67, 126] width 105 height 8
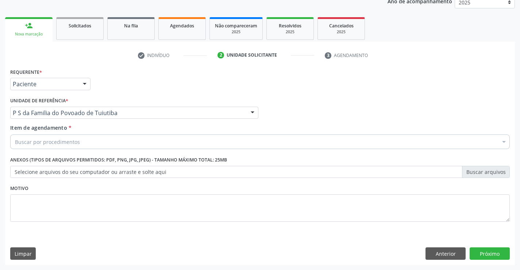
click at [87, 141] on div "Buscar por procedimentos" at bounding box center [259, 141] width 499 height 15
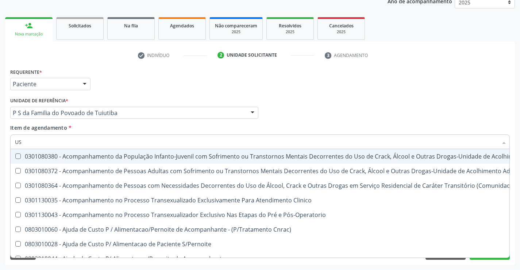
type input "USG"
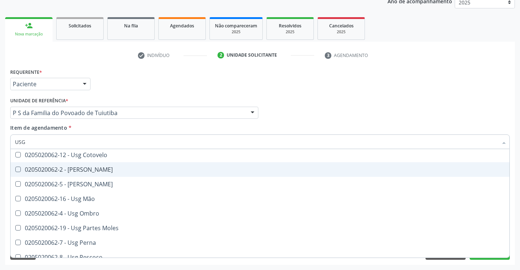
scroll to position [109, 0]
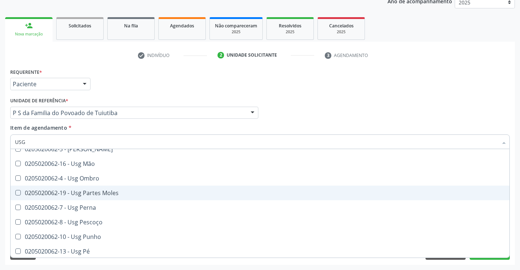
click at [105, 194] on div "0205020062-19 - Usg Partes Moles" at bounding box center [260, 193] width 490 height 6
checkbox Moles "true"
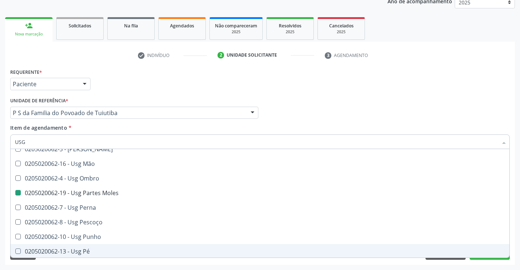
click at [119, 264] on div "Acompanhamento Acompanhe a situação das marcações correntes e finalizadas Relat…" at bounding box center [260, 108] width 520 height 321
checkbox Braço "true"
checkbox Moles "false"
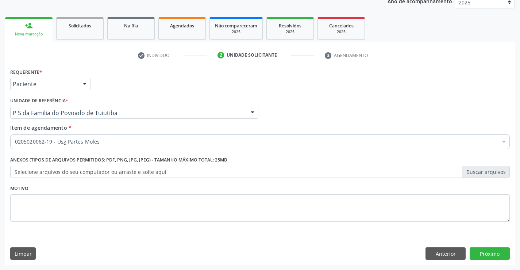
scroll to position [0, 0]
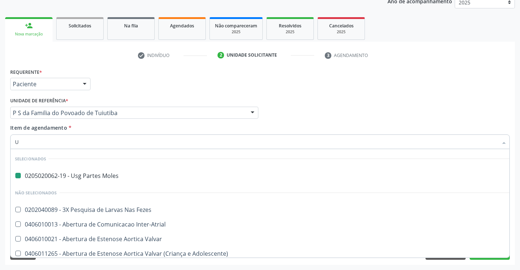
type input "UL"
checkbox Moles "false"
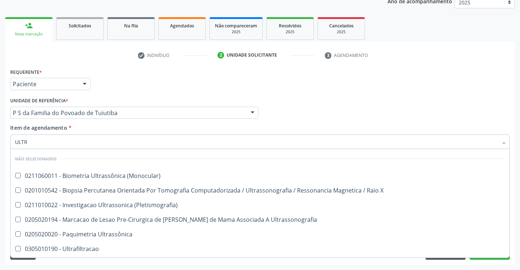
type input "ULTRA"
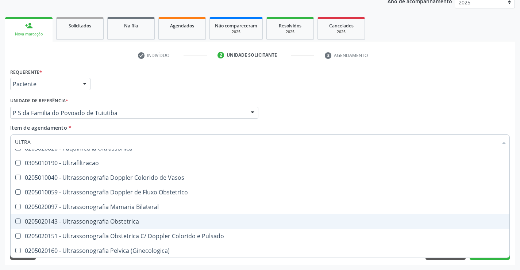
scroll to position [73, 0]
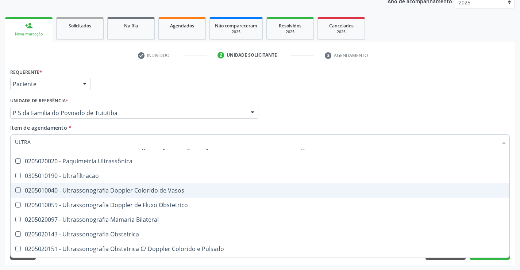
click at [126, 189] on div "0205010040 - Ultrassonografia Doppler Colorido de Vasos" at bounding box center [260, 190] width 490 height 6
checkbox Vasos "true"
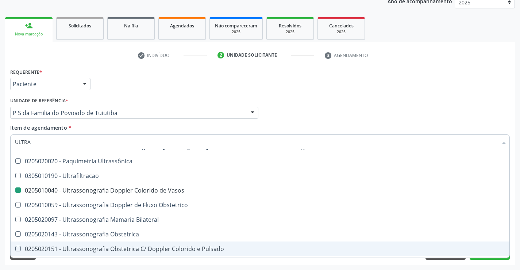
click at [141, 264] on div "Acompanhamento Acompanhe a situação das marcações correntes e finalizadas Relat…" at bounding box center [260, 108] width 520 height 321
checkbox \(Monocular\) "true"
checkbox Vasos "false"
checkbox X "true"
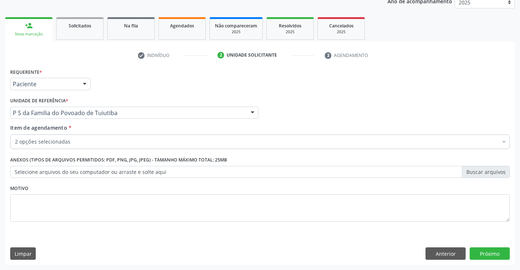
scroll to position [0, 0]
click at [492, 251] on button "Próximo" at bounding box center [489, 253] width 40 height 12
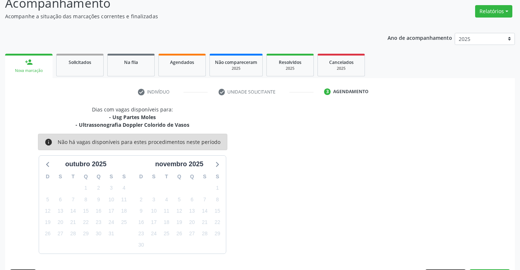
scroll to position [77, 0]
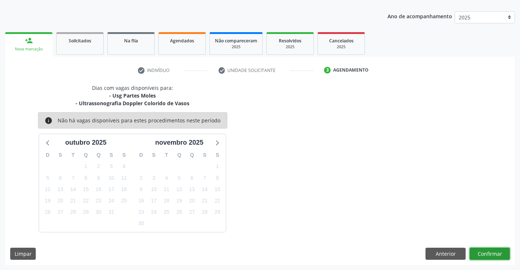
click at [492, 251] on button "Confirmar" at bounding box center [489, 253] width 40 height 12
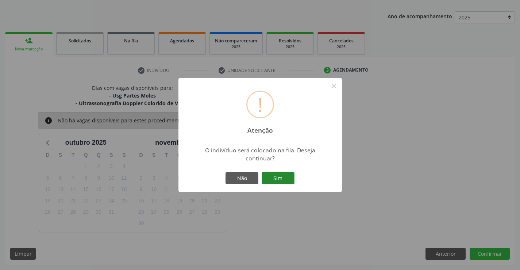
click at [284, 179] on button "Sim" at bounding box center [278, 178] width 33 height 12
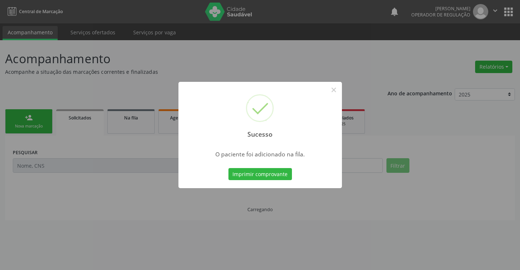
scroll to position [0, 0]
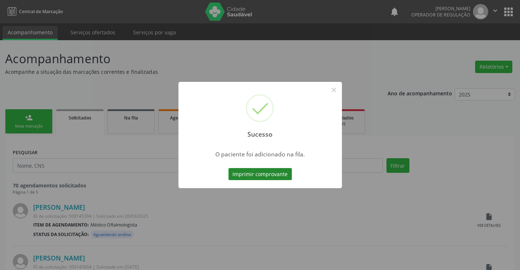
click at [283, 174] on button "Imprimir comprovante" at bounding box center [259, 174] width 63 height 12
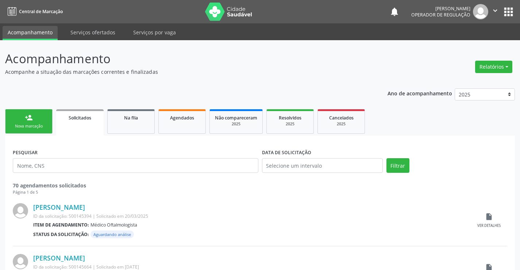
click at [46, 122] on link "person_add Nova marcação" at bounding box center [28, 121] width 47 height 24
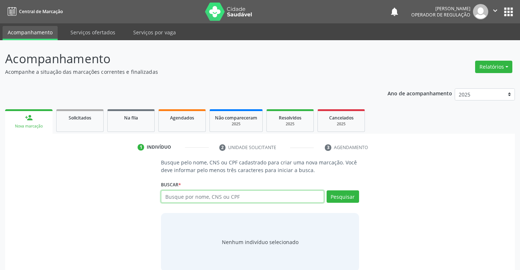
click at [189, 200] on input "text" at bounding box center [242, 196] width 163 height 12
type input "701204000972015"
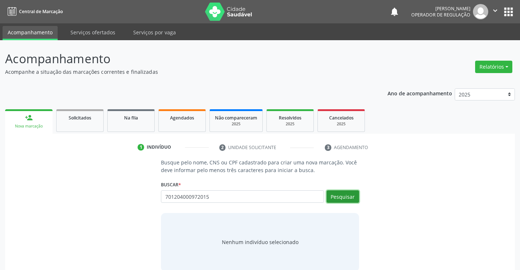
click at [345, 195] on button "Pesquisar" at bounding box center [342, 196] width 32 height 12
type input "701204000972015"
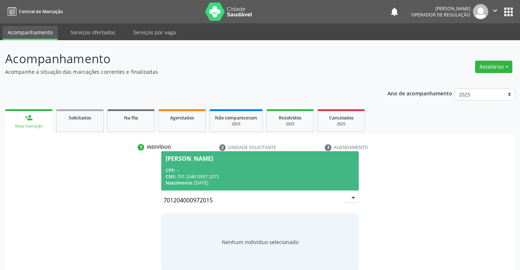
click at [254, 172] on div "CPF: --" at bounding box center [260, 170] width 188 height 6
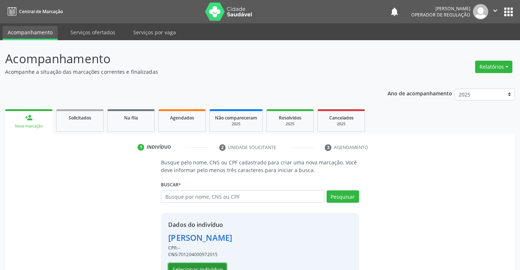
click at [198, 266] on button "Selecionar indivíduo" at bounding box center [197, 269] width 58 height 12
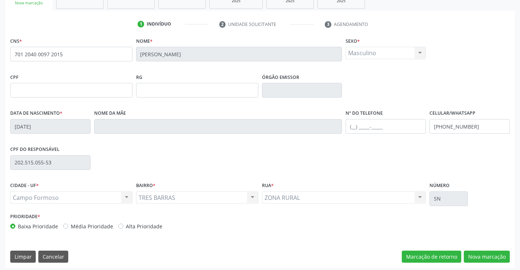
scroll to position [126, 0]
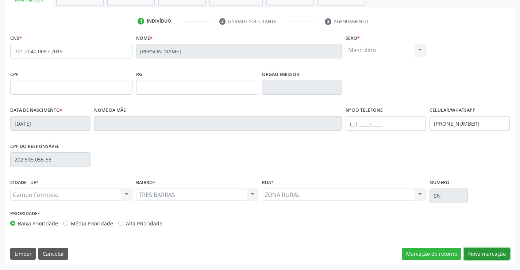
click at [492, 252] on button "Nova marcação" at bounding box center [487, 253] width 46 height 12
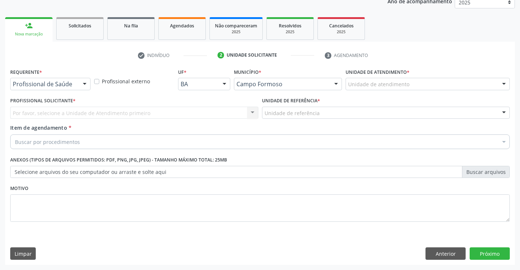
scroll to position [92, 0]
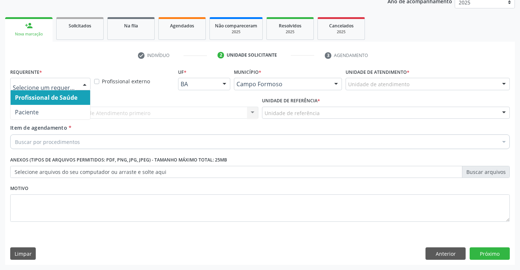
drag, startPoint x: 83, startPoint y: 82, endPoint x: 76, endPoint y: 105, distance: 24.7
click at [83, 82] on div at bounding box center [84, 84] width 11 height 12
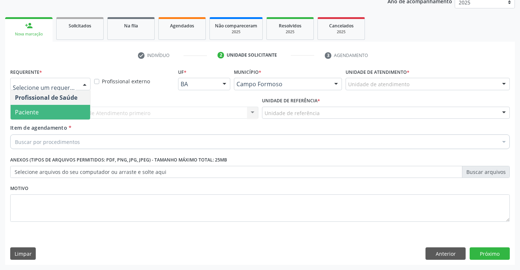
click at [74, 112] on span "Paciente" at bounding box center [51, 112] width 80 height 15
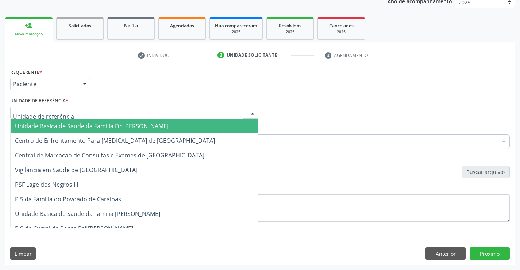
click at [82, 111] on div at bounding box center [134, 113] width 248 height 12
click at [92, 126] on span "Unidade Basica de Saude da Familia Dr [PERSON_NAME]" at bounding box center [92, 126] width 154 height 8
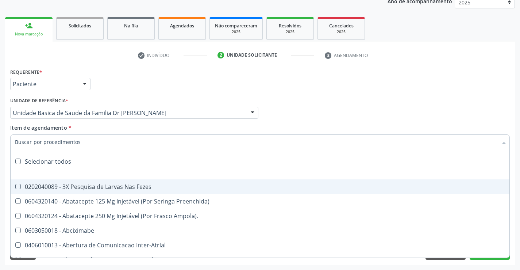
click at [85, 142] on div at bounding box center [259, 141] width 499 height 15
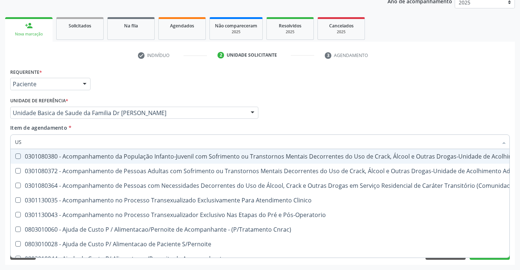
type input "USG"
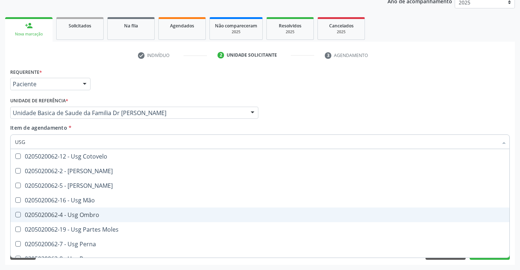
scroll to position [109, 0]
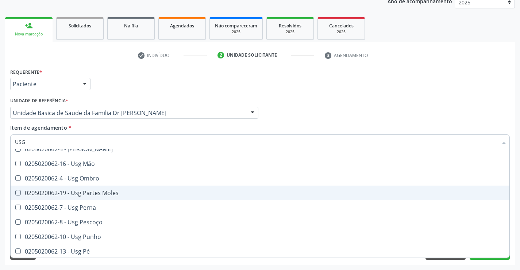
click at [103, 192] on div "0205020062-19 - Usg Partes Moles" at bounding box center [260, 193] width 490 height 6
checkbox Moles "true"
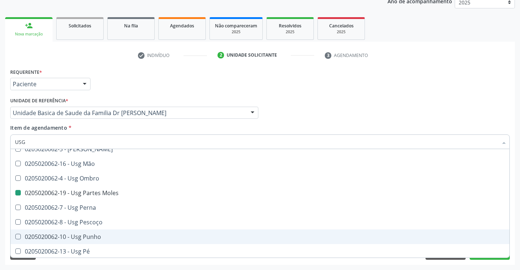
click at [109, 262] on div "Requerente * Paciente Profissional de Saúde Paciente Nenhum resultado encontrad…" at bounding box center [260, 165] width 510 height 198
checkbox Braço "true"
checkbox Moles "false"
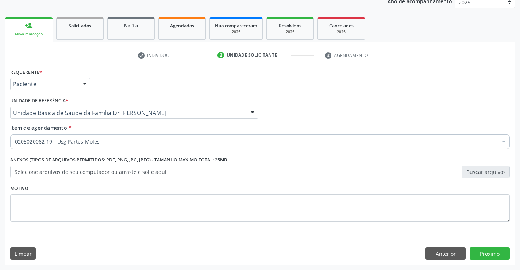
scroll to position [0, 0]
click at [498, 252] on button "Próximo" at bounding box center [489, 253] width 40 height 12
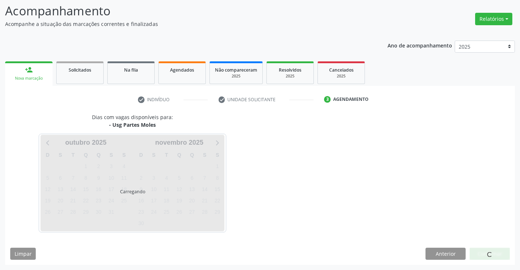
scroll to position [48, 0]
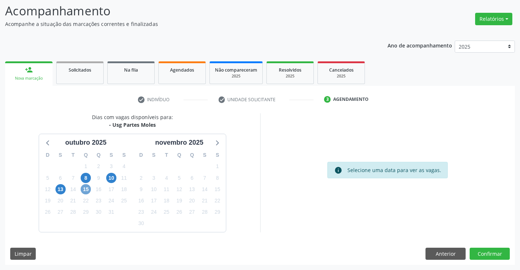
click at [85, 187] on span "15" at bounding box center [86, 189] width 10 height 10
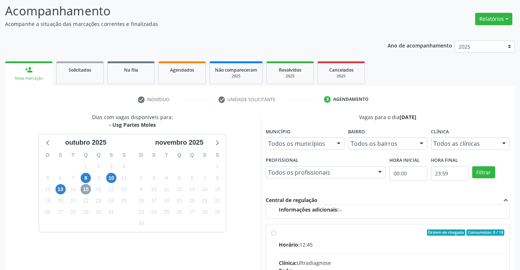
scroll to position [115, 0]
click at [274, 231] on input "Ordem de chegada Consumidos: 0 / 18 Horário: 12:45 Clínica: Ultradiagnose Rede:…" at bounding box center [273, 231] width 5 height 7
radio input "true"
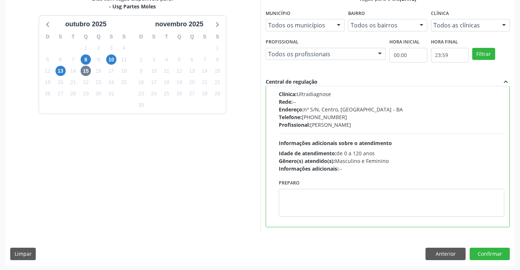
scroll to position [166, 0]
click at [488, 253] on button "Confirmar" at bounding box center [489, 253] width 40 height 12
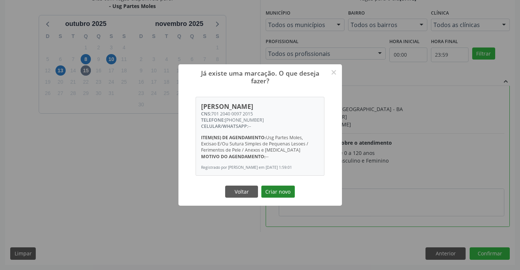
click at [289, 194] on button "Criar novo" at bounding box center [278, 191] width 34 height 12
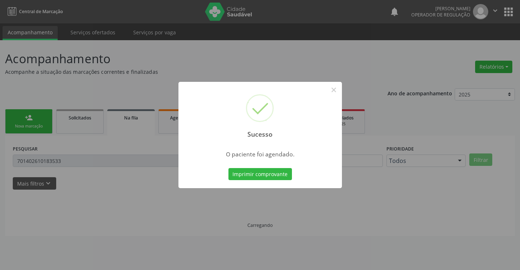
scroll to position [0, 0]
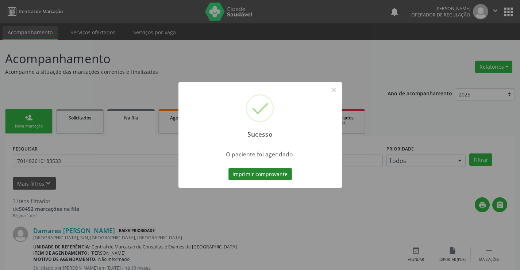
click at [244, 172] on button "Imprimir comprovante" at bounding box center [259, 174] width 63 height 12
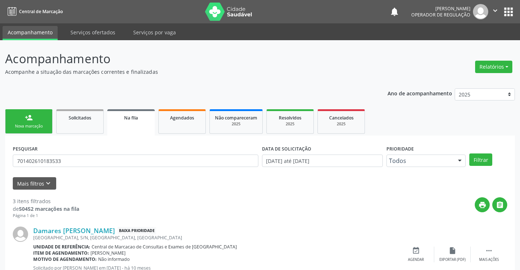
click at [39, 117] on link "person_add Nova marcação" at bounding box center [28, 121] width 47 height 24
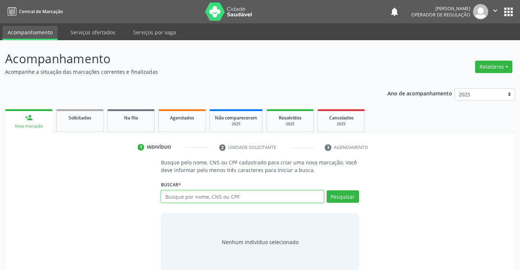
click at [181, 198] on input "text" at bounding box center [242, 196] width 163 height 12
type input "701204000972015"
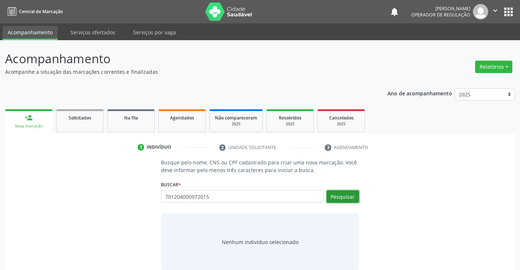
click at [350, 195] on button "Pesquisar" at bounding box center [342, 196] width 32 height 12
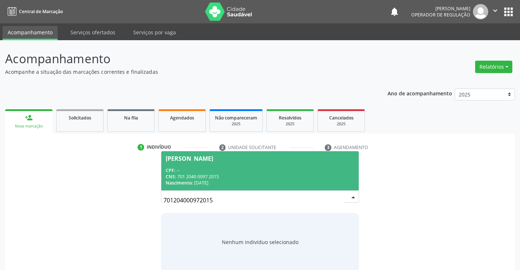
click at [289, 170] on div "CPF: --" at bounding box center [260, 170] width 188 height 6
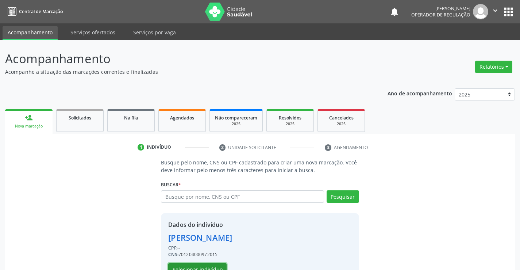
click at [220, 264] on button "Selecionar indivíduo" at bounding box center [197, 269] width 58 height 12
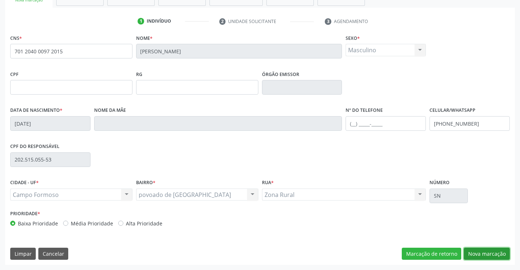
click at [475, 251] on button "Nova marcação" at bounding box center [487, 253] width 46 height 12
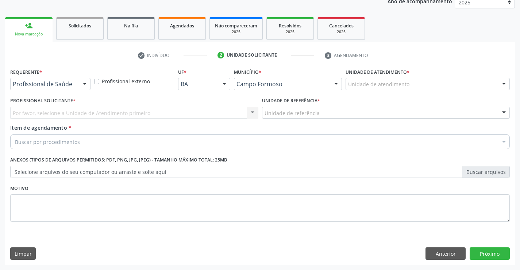
scroll to position [92, 0]
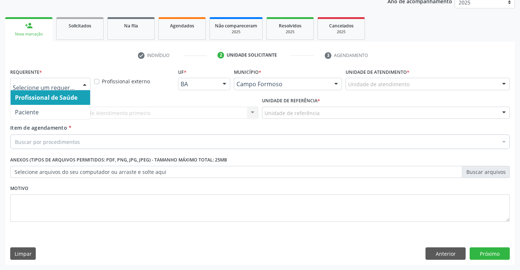
click at [81, 83] on div at bounding box center [84, 84] width 11 height 12
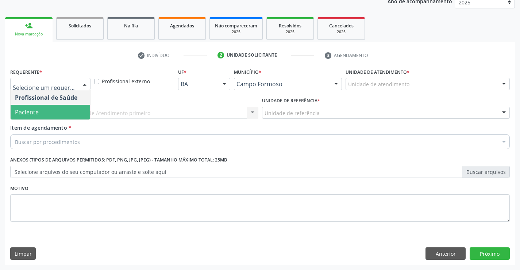
click at [64, 111] on span "Paciente" at bounding box center [51, 112] width 80 height 15
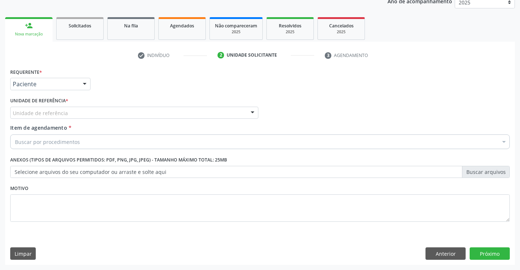
click at [74, 113] on div "Unidade de referência" at bounding box center [134, 113] width 248 height 12
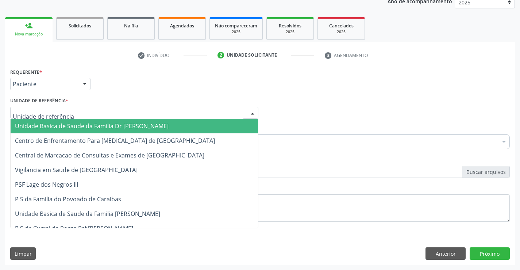
click at [74, 124] on span "Unidade Basica de Saude da Familia Dr [PERSON_NAME]" at bounding box center [92, 126] width 154 height 8
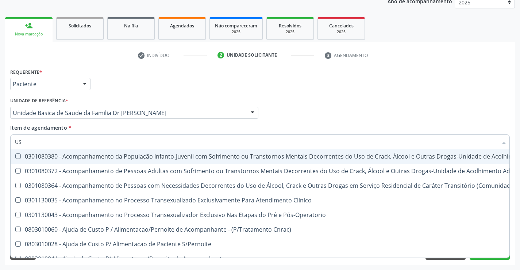
type input "USG"
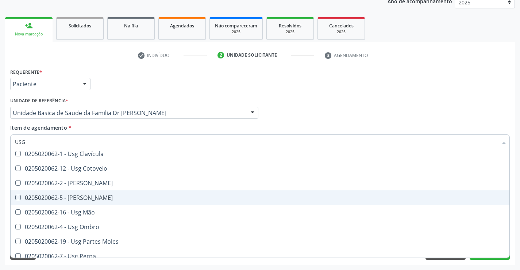
scroll to position [73, 0]
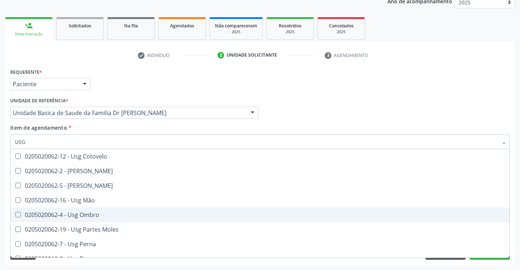
click at [87, 215] on div "0205020062-4 - Usg Ombro" at bounding box center [260, 215] width 490 height 6
checkbox Ombro "true"
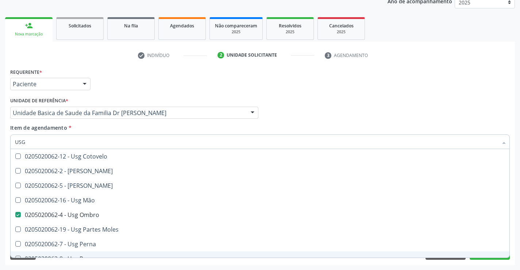
click at [108, 263] on div "Requerente * Paciente Profissional de Saúde Paciente Nenhum resultado encontrad…" at bounding box center [260, 165] width 510 height 198
checkbox Braço "true"
checkbox Ombro "false"
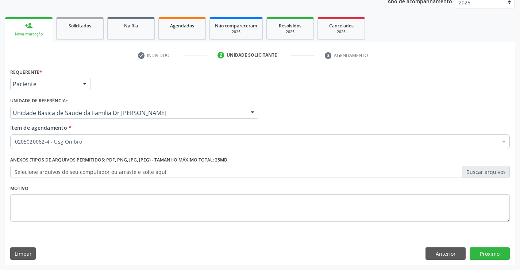
scroll to position [0, 0]
click at [491, 251] on button "Próximo" at bounding box center [489, 253] width 40 height 12
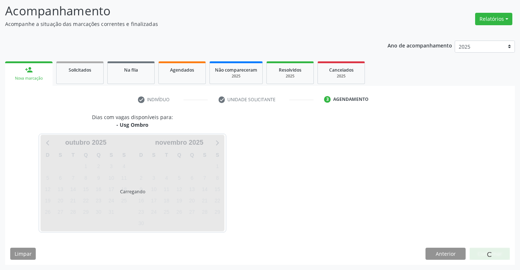
scroll to position [48, 0]
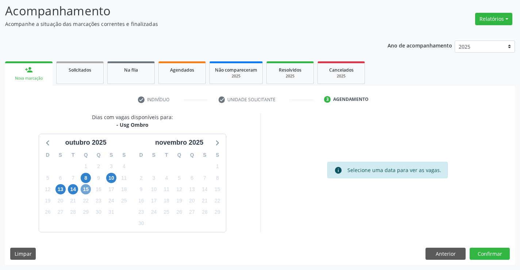
click at [85, 189] on span "15" at bounding box center [86, 189] width 10 height 10
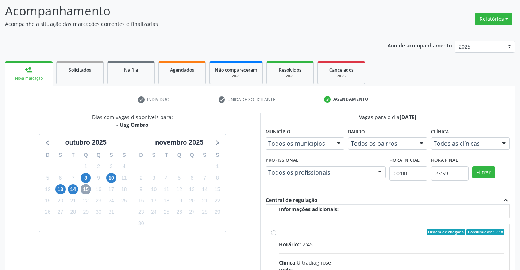
scroll to position [115, 0]
click at [272, 233] on input "Ordem de chegada Consumidos: 1 / 18 Horário: 12:45 Clínica: Ultradiagnose Rede:…" at bounding box center [273, 231] width 5 height 7
radio input "true"
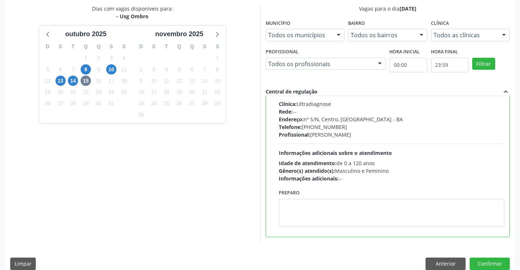
scroll to position [166, 0]
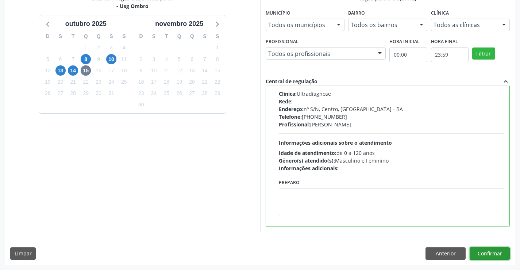
click at [489, 252] on button "Confirmar" at bounding box center [489, 253] width 40 height 12
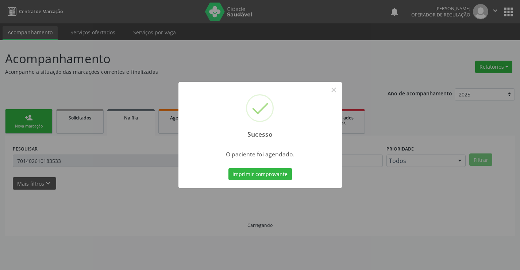
scroll to position [0, 0]
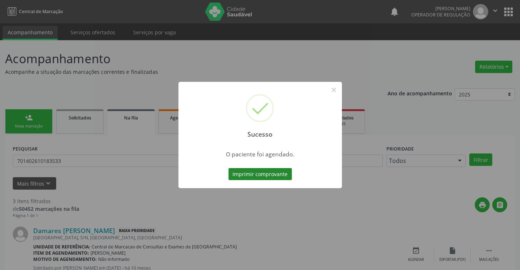
click at [284, 173] on button "Imprimir comprovante" at bounding box center [259, 174] width 63 height 12
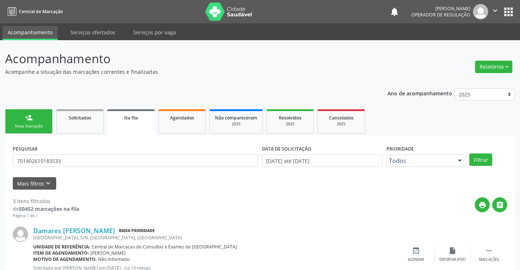
click at [44, 119] on link "person_add Nova marcação" at bounding box center [28, 121] width 47 height 24
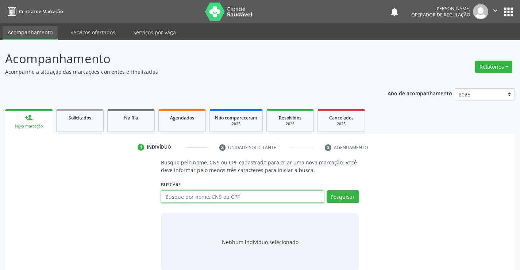
click at [211, 199] on input "text" at bounding box center [242, 196] width 163 height 12
type input "701204000972015"
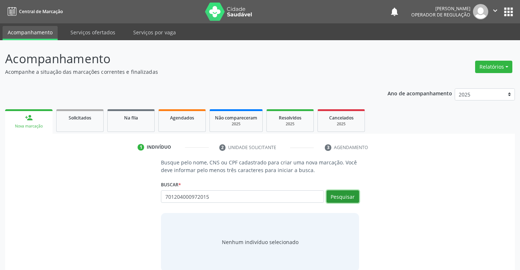
click at [344, 194] on button "Pesquisar" at bounding box center [342, 196] width 32 height 12
type input "701204000972015"
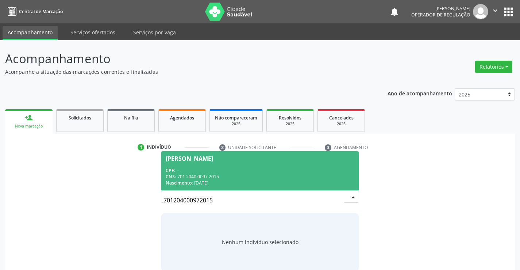
click at [312, 173] on div "CNS: 701 2040 0097 2015" at bounding box center [260, 176] width 188 height 6
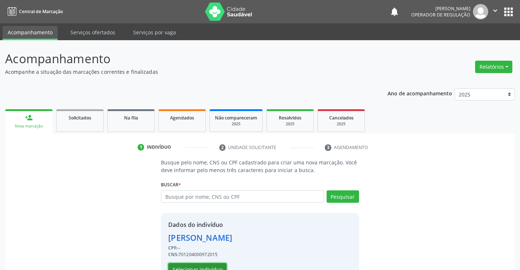
click at [203, 263] on button "Selecionar indivíduo" at bounding box center [197, 269] width 58 height 12
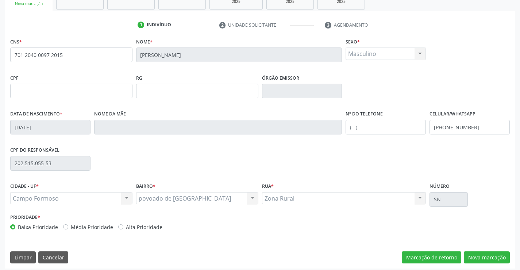
scroll to position [126, 0]
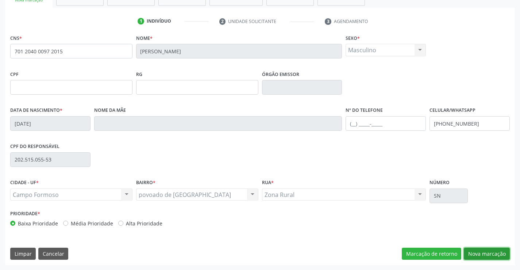
click at [471, 252] on button "Nova marcação" at bounding box center [487, 253] width 46 height 12
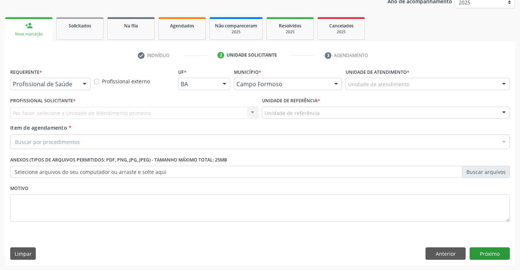
scroll to position [92, 0]
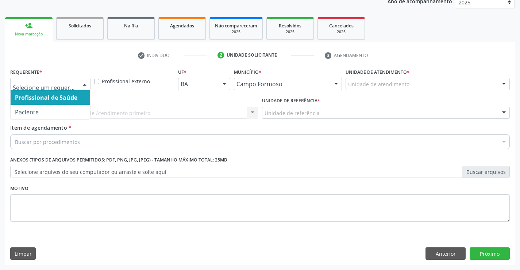
click at [84, 84] on div at bounding box center [84, 84] width 11 height 12
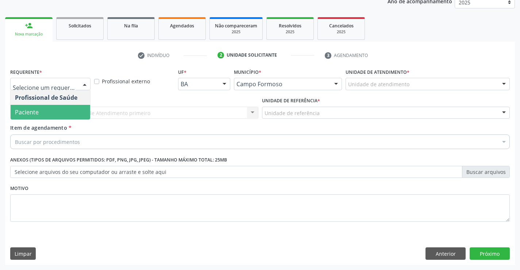
click at [61, 112] on span "Paciente" at bounding box center [51, 112] width 80 height 15
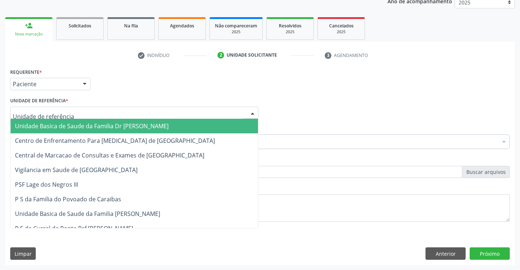
click at [88, 109] on div at bounding box center [134, 113] width 248 height 12
click at [90, 124] on span "Unidade Basica de Saude da Familia Dr [PERSON_NAME]" at bounding box center [92, 126] width 154 height 8
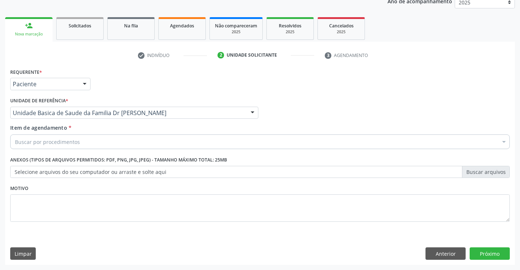
click at [89, 143] on div "Buscar por procedimentos" at bounding box center [259, 141] width 499 height 15
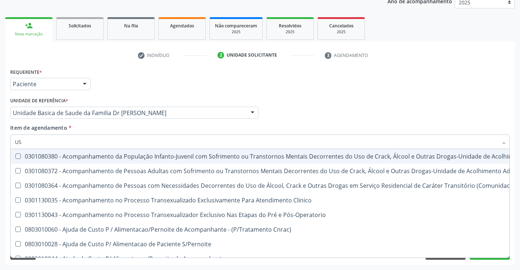
type input "USG"
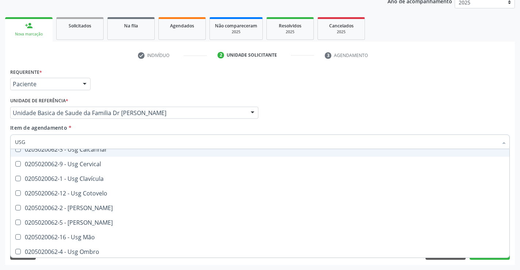
scroll to position [36, 0]
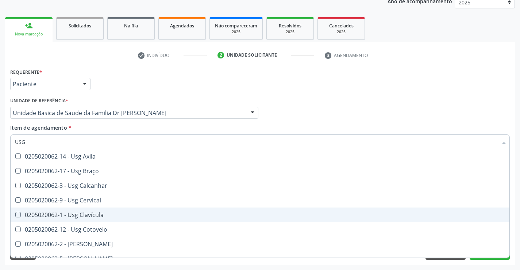
scroll to position [55, 0]
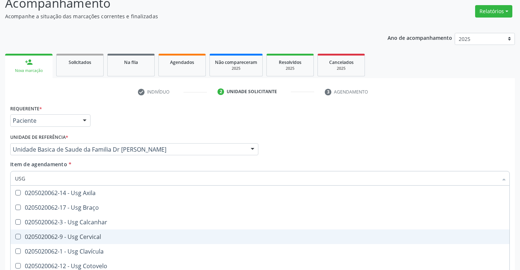
click at [98, 236] on div "0205020062-9 - Usg Cervical" at bounding box center [260, 236] width 490 height 6
checkbox Cervical "true"
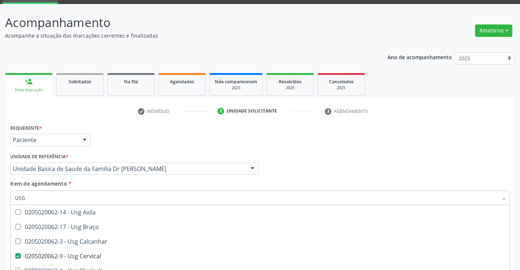
scroll to position [92, 0]
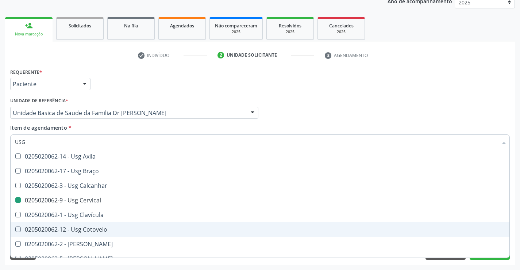
click at [125, 264] on div "Requerente * Paciente Profissional de Saúde Paciente Nenhum resultado encontrad…" at bounding box center [260, 165] width 510 height 198
checkbox Braço "true"
checkbox Cervical "false"
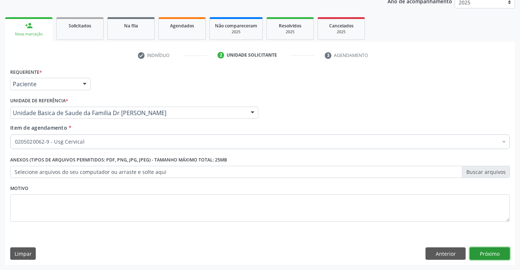
click at [492, 252] on button "Próximo" at bounding box center [489, 253] width 40 height 12
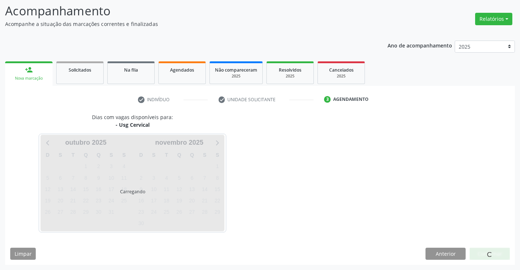
scroll to position [48, 0]
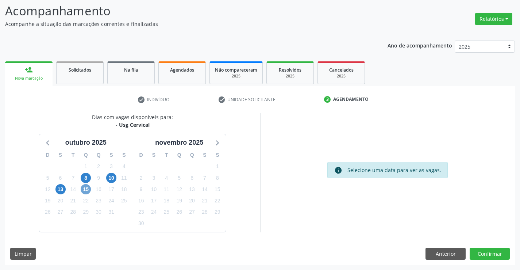
click at [89, 190] on span "15" at bounding box center [86, 189] width 10 height 10
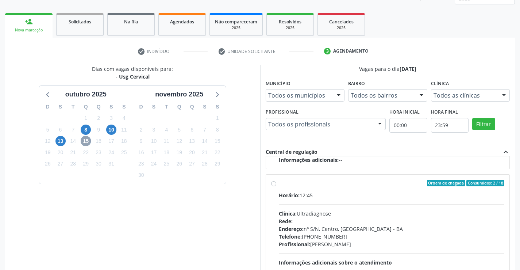
scroll to position [166, 0]
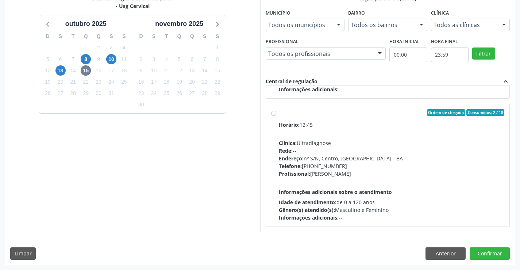
click at [279, 113] on label "Ordem de chegada Consumidos: 2 / 18 Horário: 12:45 Clínica: Ultradiagnose Rede:…" at bounding box center [392, 165] width 226 height 112
click at [273, 113] on input "Ordem de chegada Consumidos: 2 / 18 Horário: 12:45 Clínica: Ultradiagnose Rede:…" at bounding box center [273, 112] width 5 height 7
radio input "true"
click at [479, 250] on button "Confirmar" at bounding box center [489, 253] width 40 height 12
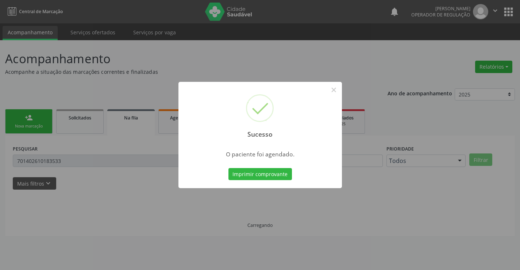
scroll to position [0, 0]
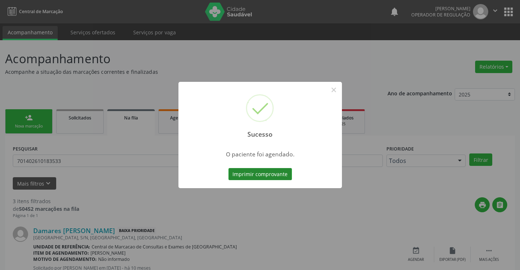
click at [256, 173] on button "Imprimir comprovante" at bounding box center [259, 174] width 63 height 12
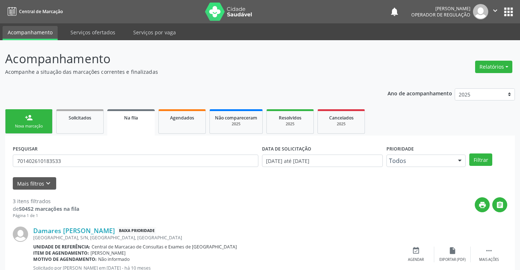
click at [47, 129] on link "person_add Nova marcação" at bounding box center [28, 121] width 47 height 24
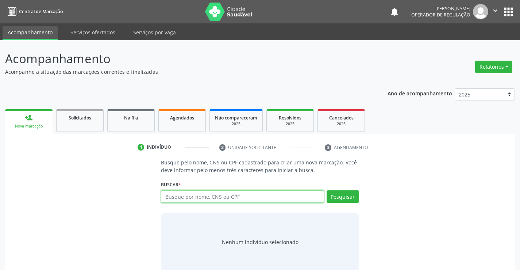
click at [216, 198] on input "text" at bounding box center [242, 196] width 163 height 12
type input "701201061272712"
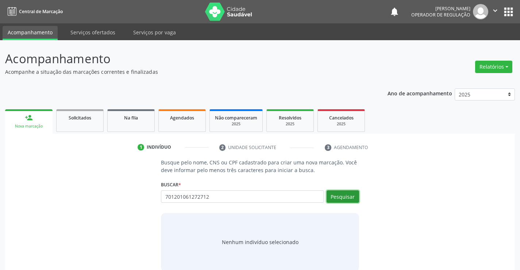
click at [352, 197] on button "Pesquisar" at bounding box center [342, 196] width 32 height 12
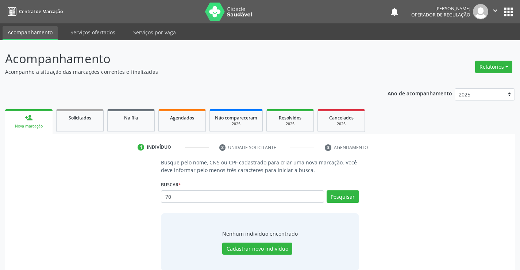
type input "7"
type input "701201064272712"
click at [350, 193] on button "Pesquisar" at bounding box center [342, 196] width 32 height 12
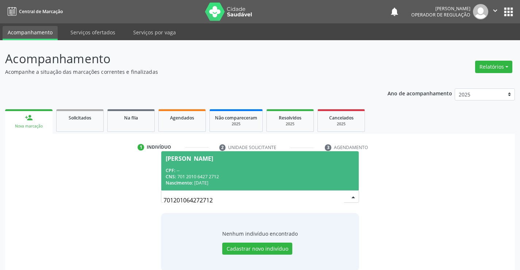
click at [322, 166] on span "Ravi Samuel Gomes da Silva CPF: -- CNS: 701 2010 6427 2712 Nascimento: 26/07/20…" at bounding box center [259, 170] width 197 height 39
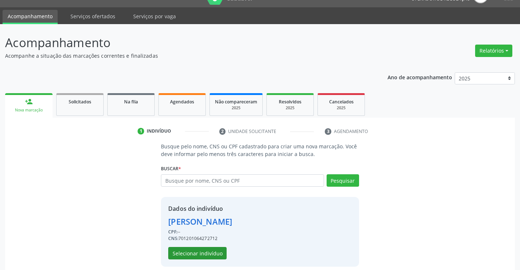
scroll to position [23, 0]
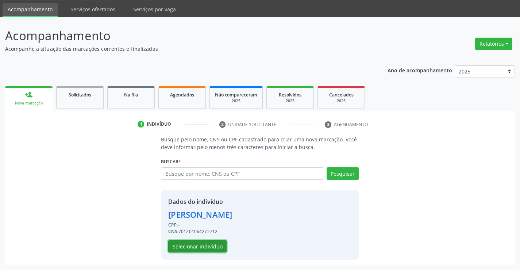
click at [213, 244] on button "Selecionar indivíduo" at bounding box center [197, 246] width 58 height 12
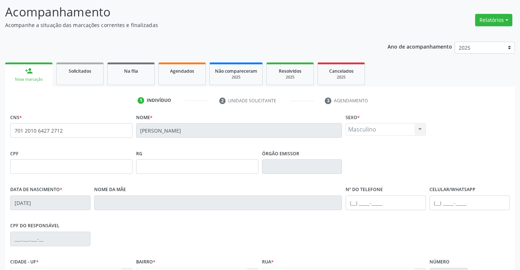
scroll to position [59, 0]
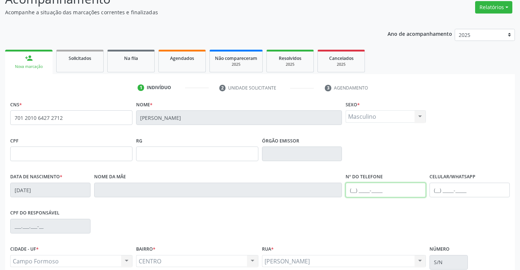
click at [353, 190] on input "text" at bounding box center [385, 189] width 80 height 15
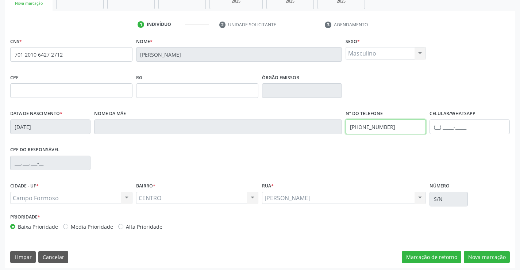
scroll to position [126, 0]
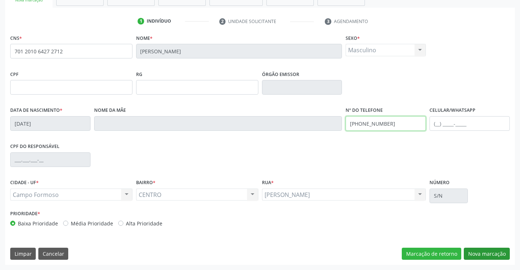
type input "(74) 99101-6315"
click at [473, 254] on button "Nova marcação" at bounding box center [487, 253] width 46 height 12
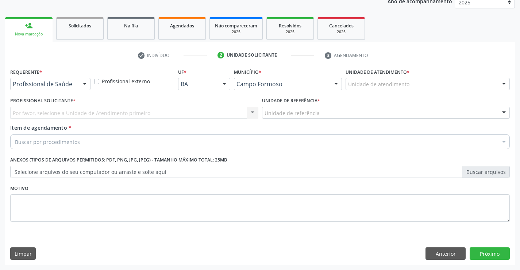
scroll to position [92, 0]
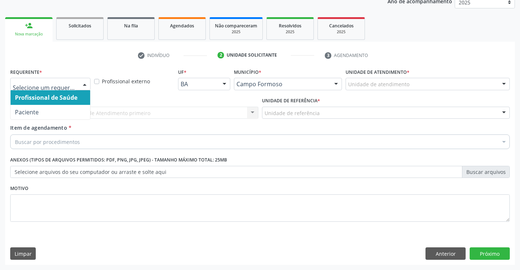
click at [84, 83] on div at bounding box center [84, 84] width 11 height 12
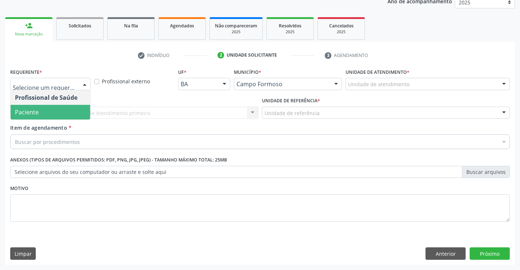
click at [76, 111] on span "Paciente" at bounding box center [51, 112] width 80 height 15
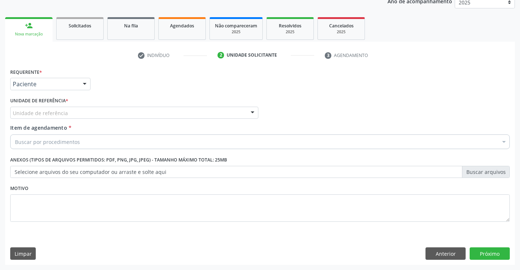
click at [76, 112] on div "Unidade de referência" at bounding box center [134, 113] width 248 height 12
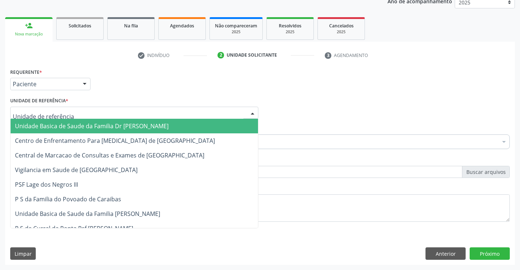
click at [77, 127] on span "Unidade Basica de Saude da Familia Dr [PERSON_NAME]" at bounding box center [92, 126] width 154 height 8
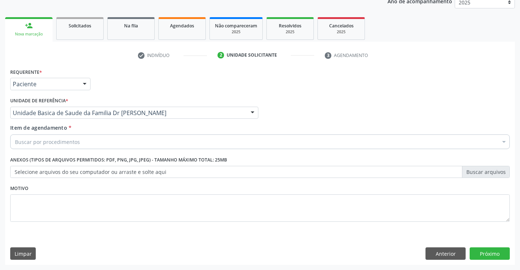
click at [83, 142] on div "Buscar por procedimentos" at bounding box center [259, 141] width 499 height 15
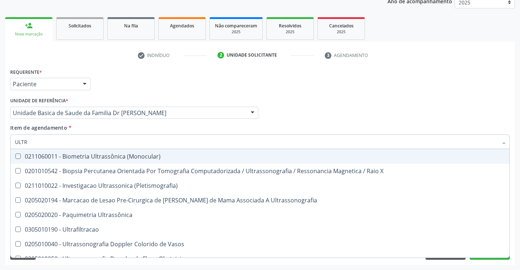
type input "ULTRA"
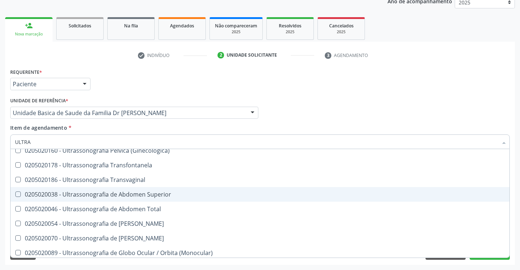
scroll to position [182, 0]
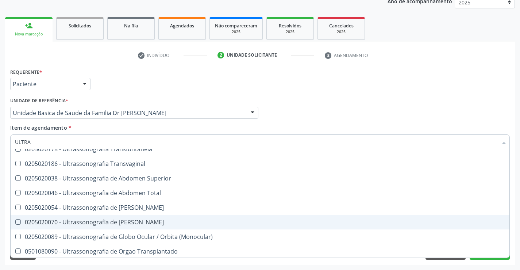
click at [98, 220] on div "0205020070 - Ultrassonografia de [PERSON_NAME]" at bounding box center [260, 222] width 490 height 6
checkbox Escrotal "true"
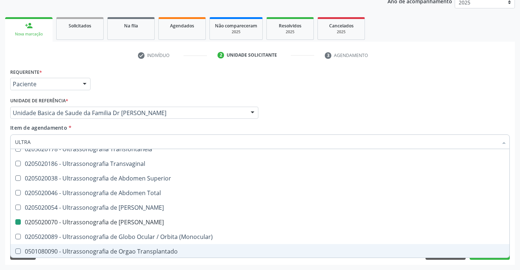
click at [91, 264] on div "Acompanhamento Acompanhe a situação das marcações correntes e finalizadas Relat…" at bounding box center [260, 108] width 520 height 321
checkbox X "true"
checkbox Escrotal "false"
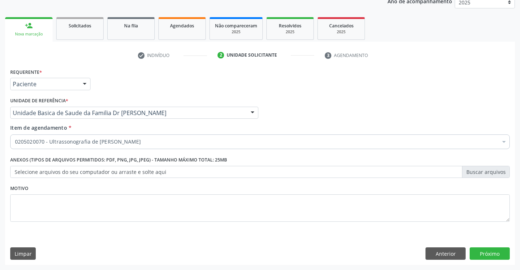
scroll to position [0, 0]
click at [482, 255] on button "Próximo" at bounding box center [489, 253] width 40 height 12
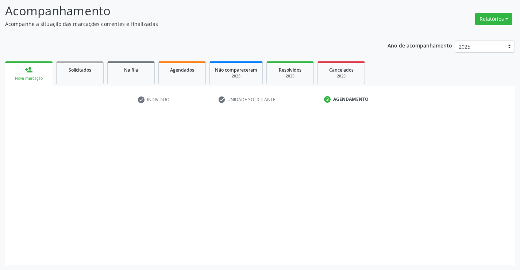
scroll to position [48, 0]
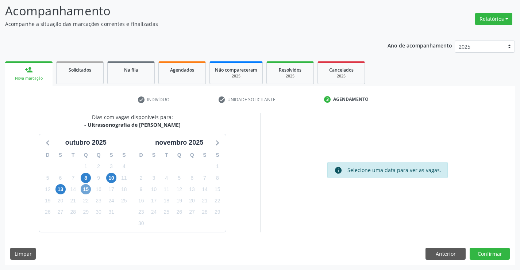
click at [89, 189] on span "15" at bounding box center [86, 189] width 10 height 10
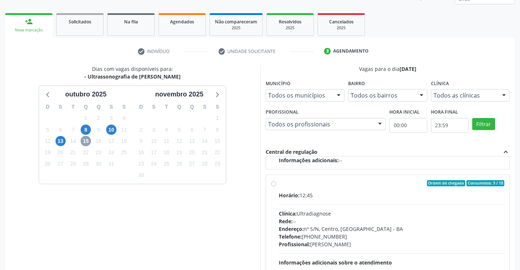
scroll to position [121, 0]
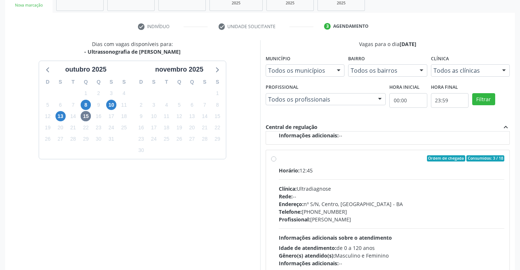
click at [279, 158] on label "Ordem de chegada Consumidos: 3 / 18 Horário: 12:45 Clínica: Ultradiagnose Rede:…" at bounding box center [392, 211] width 226 height 112
click at [272, 158] on input "Ordem de chegada Consumidos: 3 / 18 Horário: 12:45 Clínica: Ultradiagnose Rede:…" at bounding box center [273, 158] width 5 height 7
radio input "true"
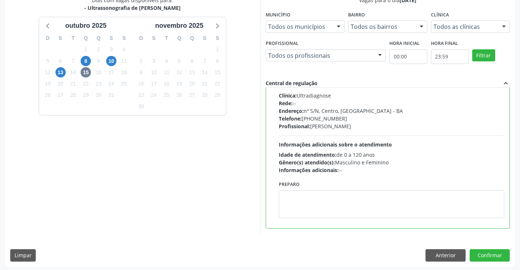
scroll to position [166, 0]
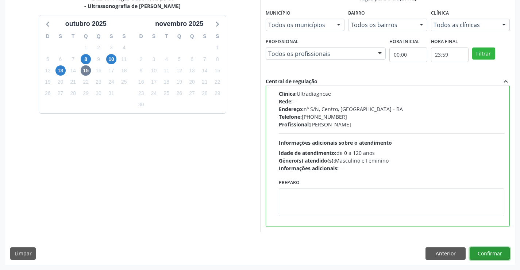
click at [490, 255] on button "Confirmar" at bounding box center [489, 253] width 40 height 12
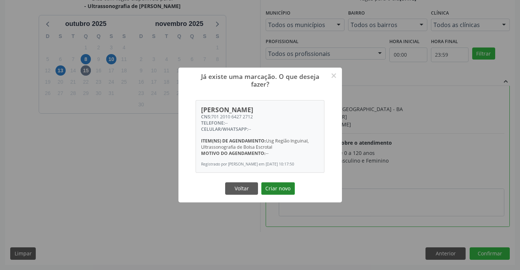
click at [275, 191] on button "Criar novo" at bounding box center [278, 188] width 34 height 12
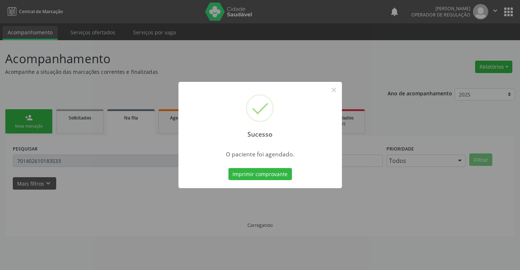
scroll to position [0, 0]
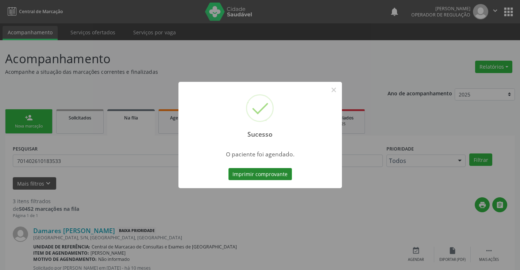
click at [263, 169] on button "Imprimir comprovante" at bounding box center [259, 174] width 63 height 12
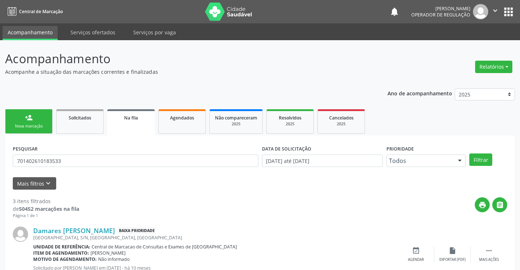
click at [47, 126] on link "person_add Nova marcação" at bounding box center [28, 121] width 47 height 24
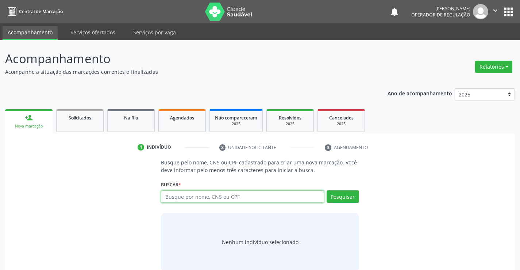
click at [190, 198] on input "text" at bounding box center [242, 196] width 163 height 12
type input "701201064272712"
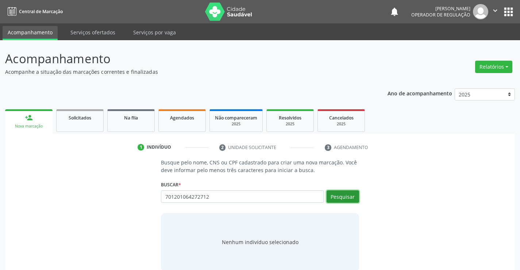
click at [330, 195] on button "Pesquisar" at bounding box center [342, 196] width 32 height 12
type input "701201064272712"
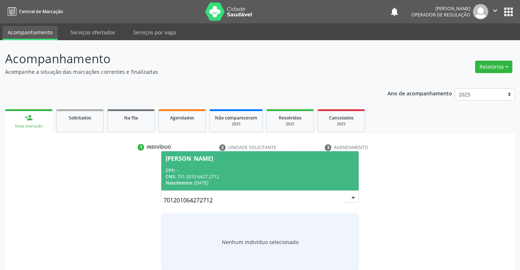
click at [285, 169] on div "CPF: --" at bounding box center [260, 170] width 188 height 6
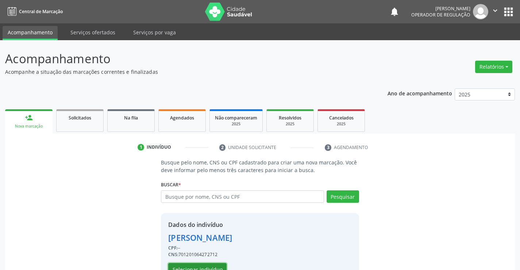
click at [213, 265] on button "Selecionar indivíduo" at bounding box center [197, 269] width 58 height 12
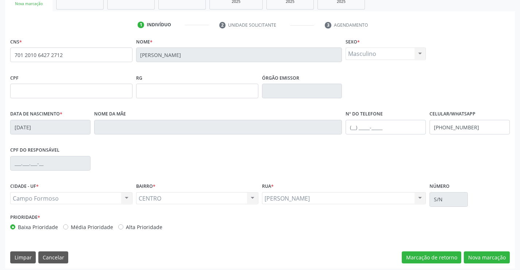
scroll to position [126, 0]
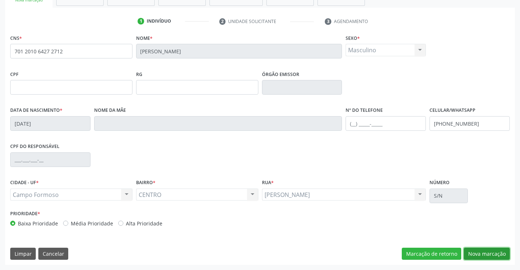
click at [475, 252] on button "Nova marcação" at bounding box center [487, 253] width 46 height 12
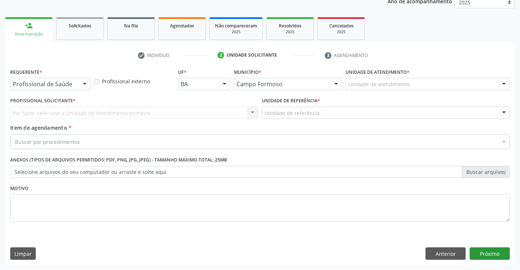
scroll to position [92, 0]
click at [82, 82] on div at bounding box center [84, 84] width 11 height 12
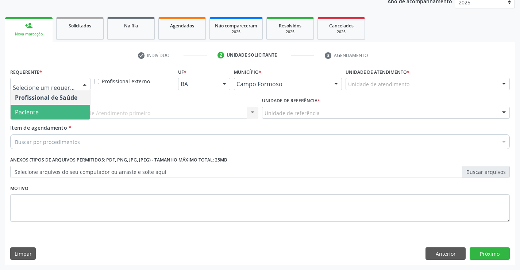
drag, startPoint x: 54, startPoint y: 115, endPoint x: 62, endPoint y: 110, distance: 9.2
click at [55, 113] on span "Paciente" at bounding box center [51, 112] width 80 height 15
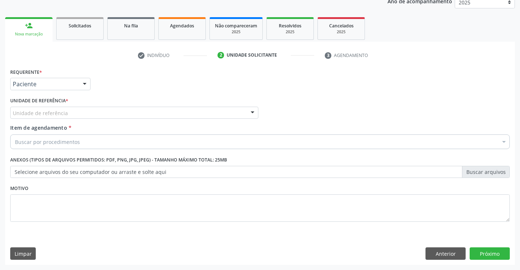
click at [68, 110] on div "Unidade de referência" at bounding box center [134, 113] width 248 height 12
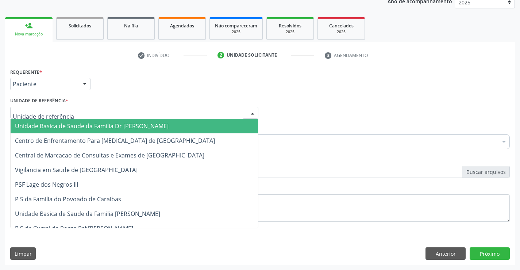
click at [76, 125] on span "Unidade Basica de Saude da Familia Dr [PERSON_NAME]" at bounding box center [92, 126] width 154 height 8
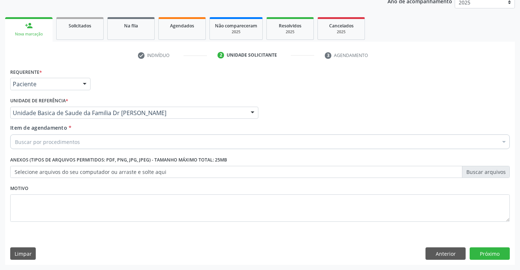
click at [88, 144] on div "Buscar por procedimentos" at bounding box center [259, 141] width 499 height 15
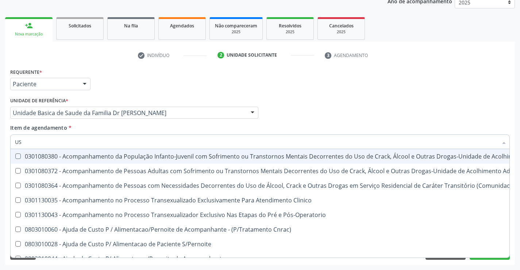
type input "USG"
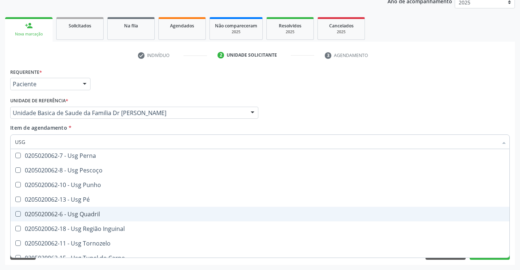
scroll to position [169, 0]
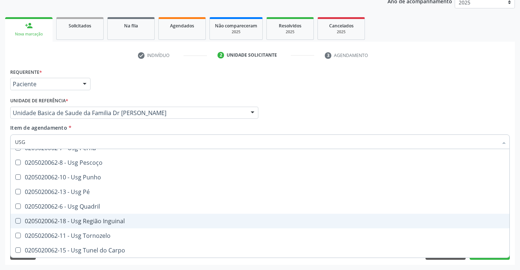
click at [99, 220] on div "0205020062-18 - Usg Região Inguinal" at bounding box center [260, 221] width 490 height 6
checkbox Inguinal "true"
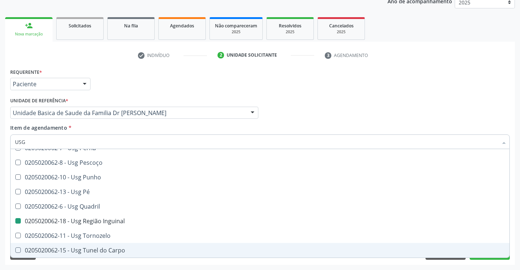
click at [87, 262] on div "Requerente * Paciente Profissional de Saúde Paciente Nenhum resultado encontrad…" at bounding box center [260, 165] width 510 height 198
checkbox Braço "true"
checkbox Inguinal "false"
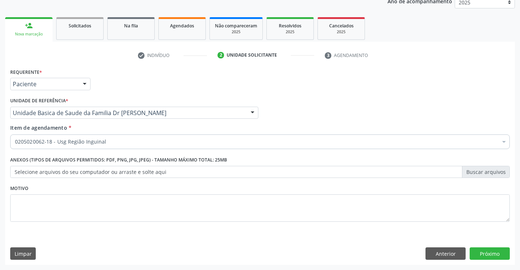
scroll to position [0, 0]
click at [483, 255] on button "Próximo" at bounding box center [489, 253] width 40 height 12
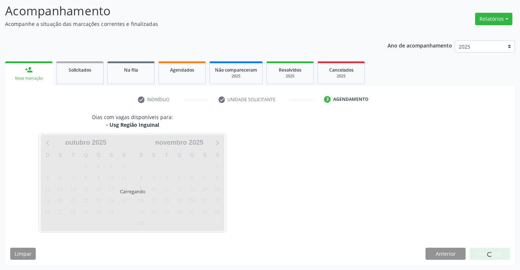
scroll to position [48, 0]
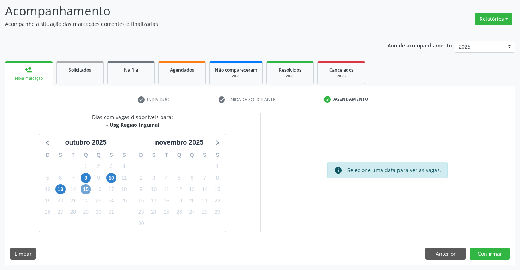
click at [83, 189] on span "15" at bounding box center [86, 189] width 10 height 10
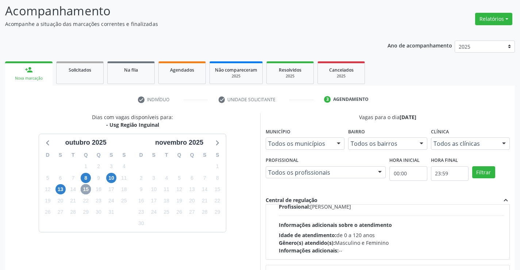
scroll to position [115, 0]
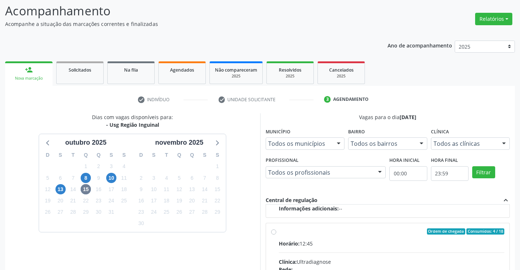
click at [274, 231] on input "Ordem de chegada Consumidos: 4 / 18 Horário: 12:45 Clínica: Ultradiagnose Rede:…" at bounding box center [273, 231] width 5 height 7
radio input "true"
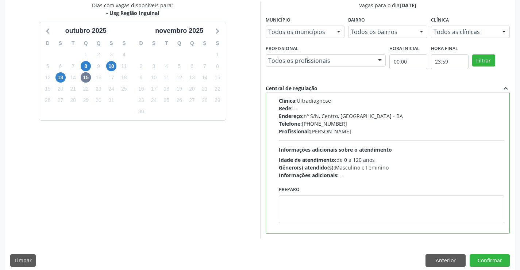
scroll to position [166, 0]
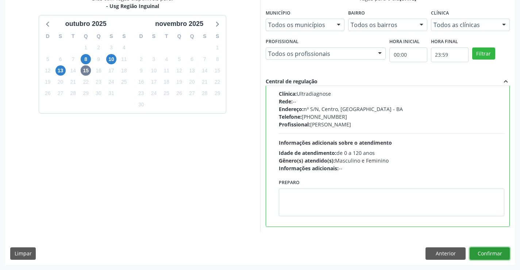
click at [491, 250] on button "Confirmar" at bounding box center [489, 253] width 40 height 12
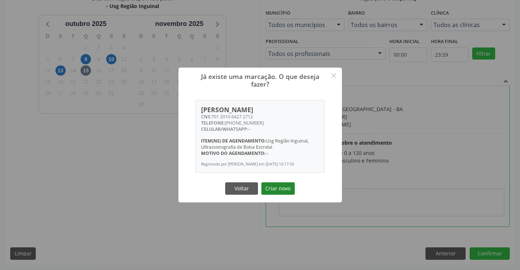
click at [273, 192] on button "Criar novo" at bounding box center [278, 188] width 34 height 12
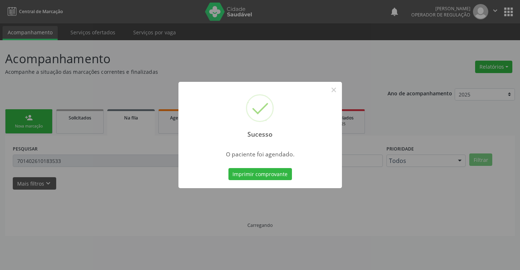
scroll to position [0, 0]
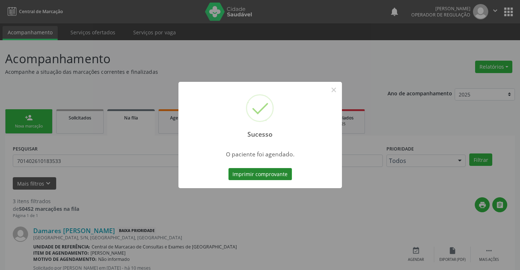
click at [275, 173] on button "Imprimir comprovante" at bounding box center [259, 174] width 63 height 12
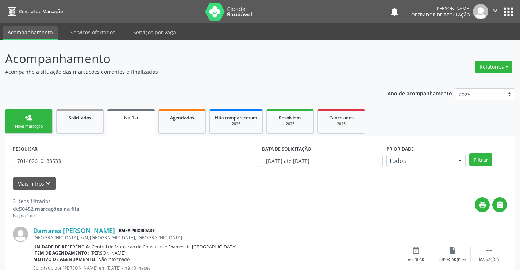
click at [41, 125] on div "Nova marcação" at bounding box center [29, 125] width 36 height 5
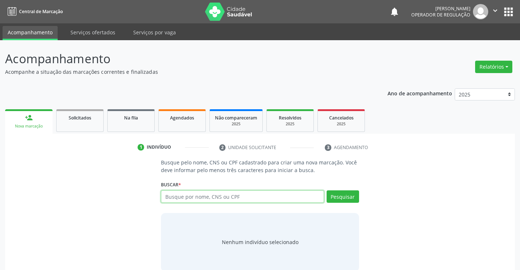
click at [239, 197] on input "text" at bounding box center [242, 196] width 163 height 12
type input "701004874219198"
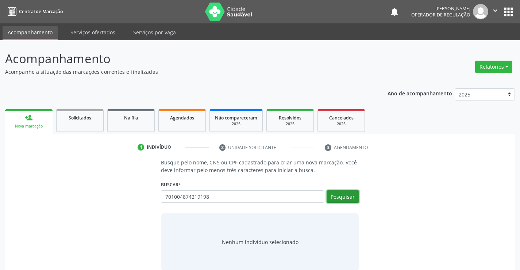
click at [341, 196] on button "Pesquisar" at bounding box center [342, 196] width 32 height 12
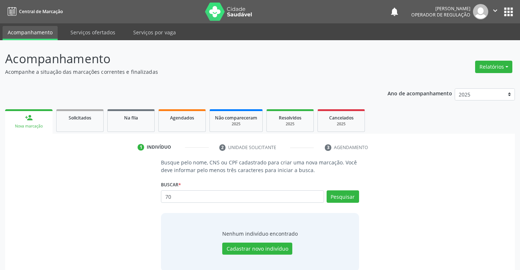
type input "7"
type input "701004874219198"
click at [342, 195] on button "Pesquisar" at bounding box center [342, 196] width 32 height 12
type input "701004874219198"
type input "7"
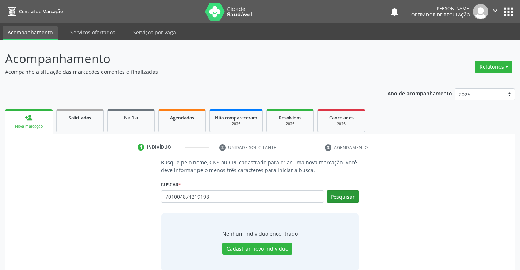
type input "701004874219198"
click at [342, 196] on button "Pesquisar" at bounding box center [342, 196] width 32 height 12
type input "701004874219198"
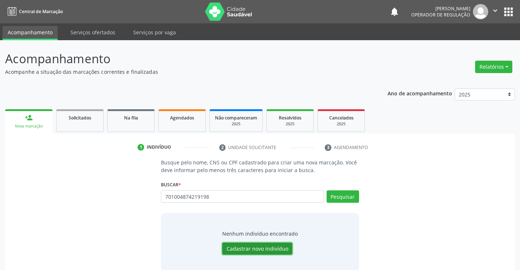
click at [278, 246] on button "Cadastrar novo indivíduo" at bounding box center [257, 248] width 70 height 12
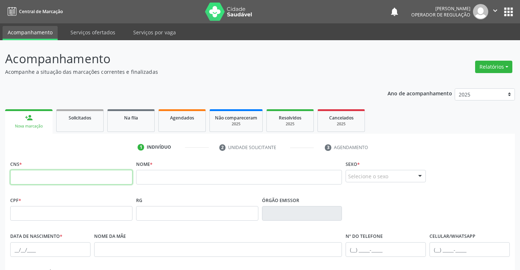
click at [82, 179] on input "text" at bounding box center [71, 177] width 122 height 15
type input "701 0048 7421 9198"
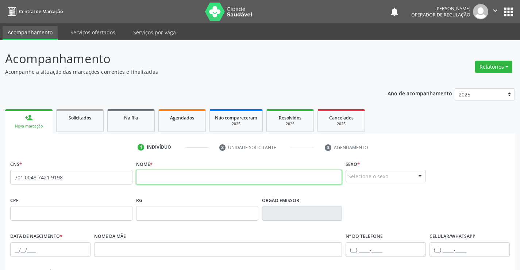
click at [165, 178] on input "text" at bounding box center [239, 177] width 206 height 15
type input "ANA ISABEL DE JESUS"
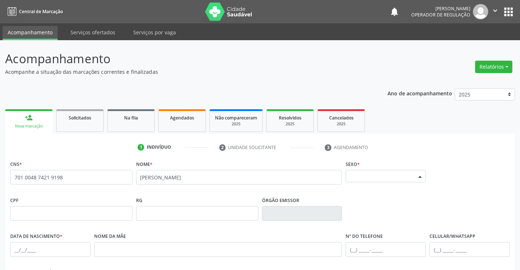
click at [416, 174] on div at bounding box center [419, 176] width 11 height 12
click at [370, 161] on span "Feminino" at bounding box center [363, 162] width 26 height 8
click at [151, 213] on input "text" at bounding box center [197, 213] width 122 height 15
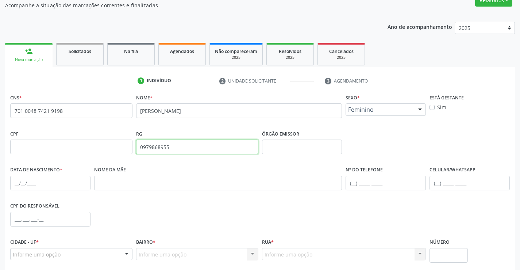
scroll to position [73, 0]
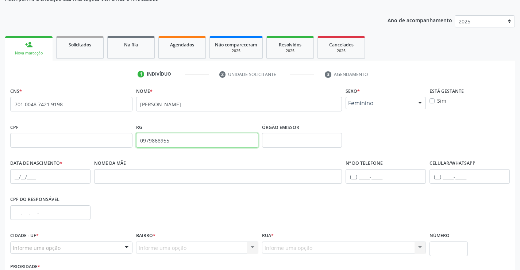
type input "0979868955"
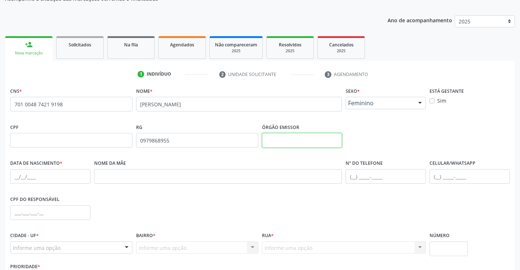
click at [296, 141] on input "text" at bounding box center [302, 140] width 80 height 15
type input "SSPBA"
click at [30, 178] on input "text" at bounding box center [50, 176] width 80 height 15
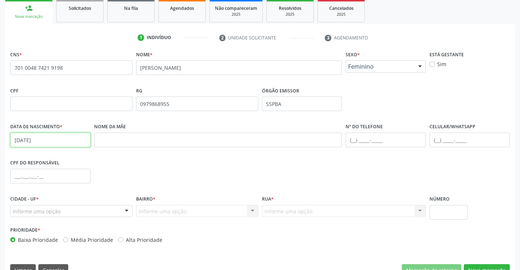
type input "17/11/1941"
click at [353, 138] on input "text" at bounding box center [385, 139] width 80 height 15
type input "(74"
click at [28, 178] on input "text" at bounding box center [50, 176] width 80 height 15
type input "416.503.795-87"
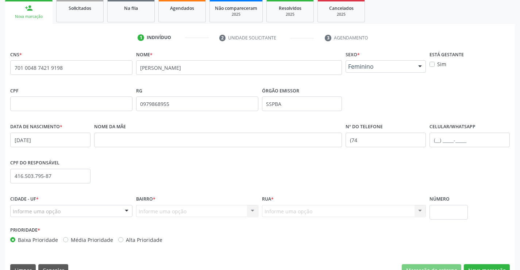
click at [127, 209] on div at bounding box center [126, 211] width 11 height 12
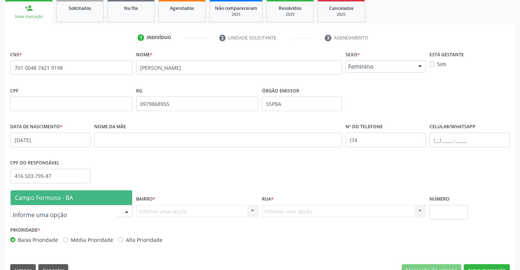
click at [109, 198] on span "Campo Formoso - BA" at bounding box center [71, 197] width 121 height 15
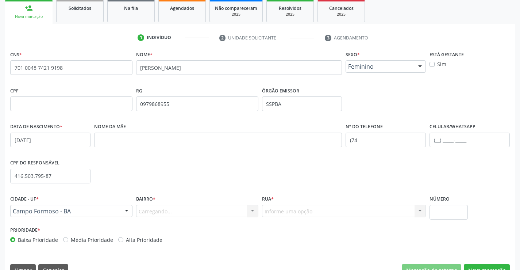
click at [208, 212] on div "Carregando... Nenhum resultado encontrado para: " " Nenhuma opção encontrada. D…" at bounding box center [197, 211] width 122 height 12
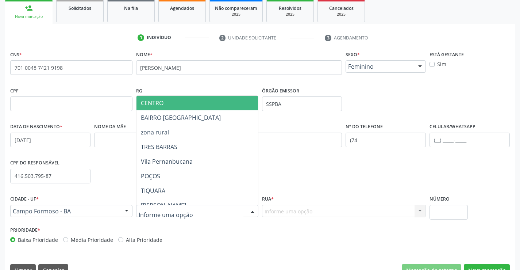
click at [249, 210] on div at bounding box center [252, 211] width 11 height 12
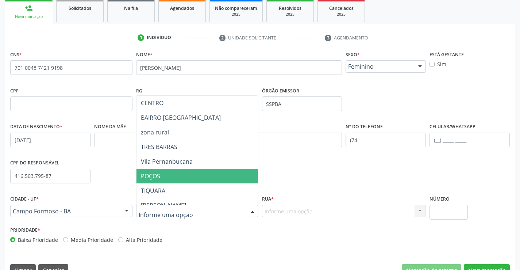
click at [205, 173] on span "POÇOS" at bounding box center [215, 176] width 158 height 15
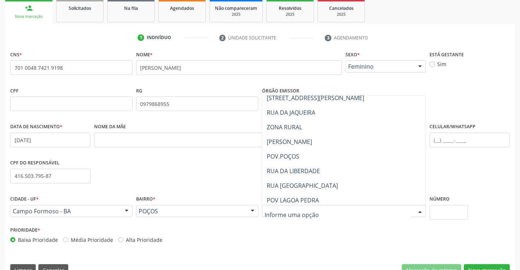
scroll to position [73, 0]
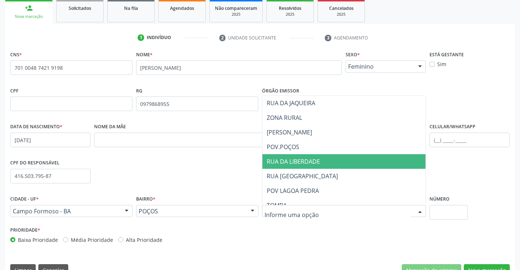
click at [311, 161] on span "RUA DA LIBERDADE" at bounding box center [293, 161] width 53 height 8
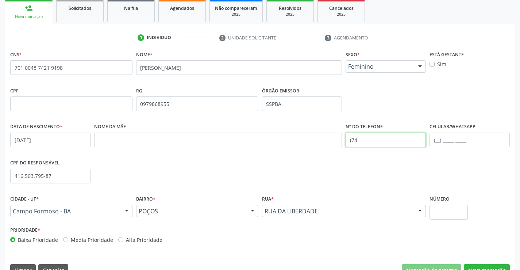
click at [370, 139] on input "(74" at bounding box center [385, 139] width 80 height 15
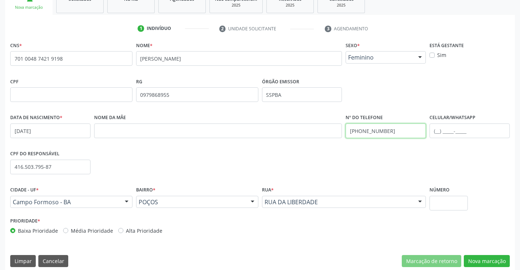
scroll to position [126, 0]
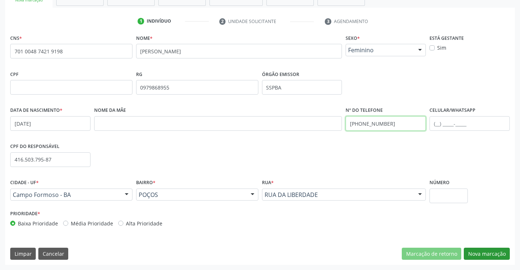
type input "(74) 98108-3781"
click at [481, 254] on button "Nova marcação" at bounding box center [487, 253] width 46 height 12
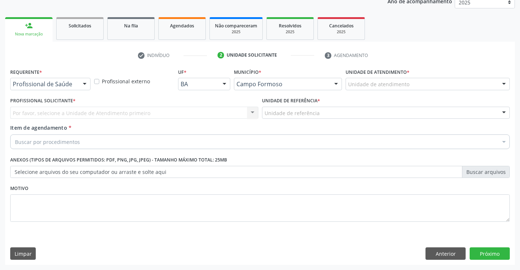
scroll to position [92, 0]
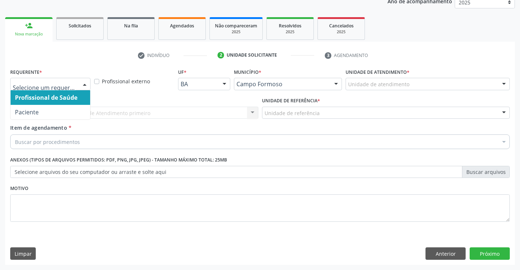
click at [83, 83] on div at bounding box center [84, 84] width 11 height 12
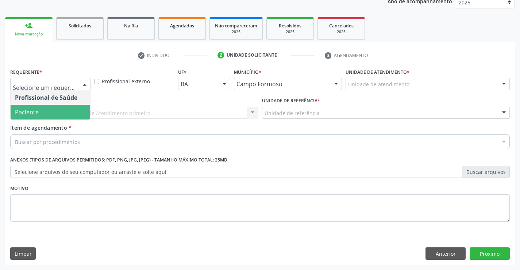
click at [70, 113] on span "Paciente" at bounding box center [51, 112] width 80 height 15
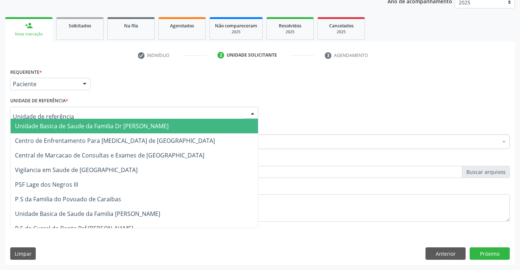
click at [86, 112] on div at bounding box center [134, 113] width 248 height 12
click at [84, 125] on span "Unidade Basica de Saude da Familia Dr [PERSON_NAME]" at bounding box center [92, 126] width 154 height 8
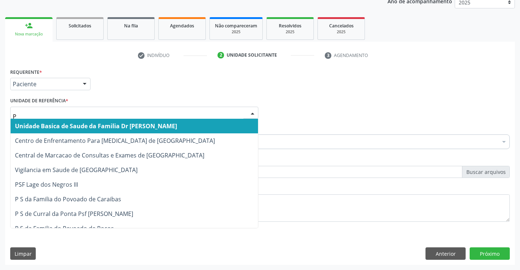
type input "PO"
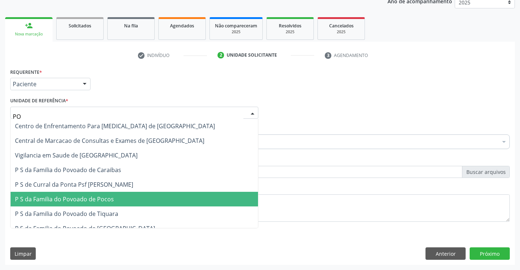
click at [124, 201] on span "P S da Familia do Povoado de Pocos" at bounding box center [134, 199] width 247 height 15
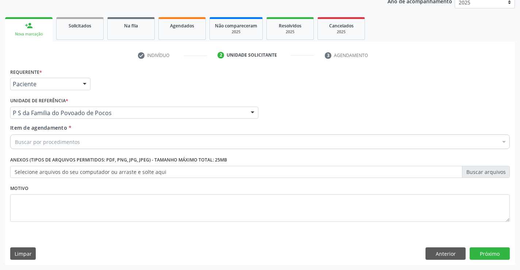
click at [86, 144] on div "Buscar por procedimentos" at bounding box center [259, 141] width 499 height 15
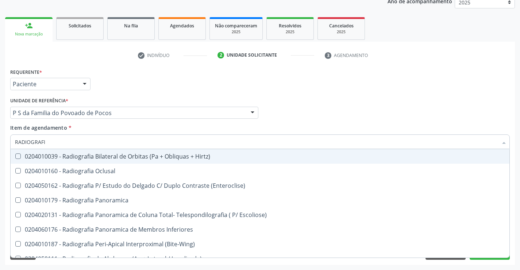
type input "RADIOGRAFIA"
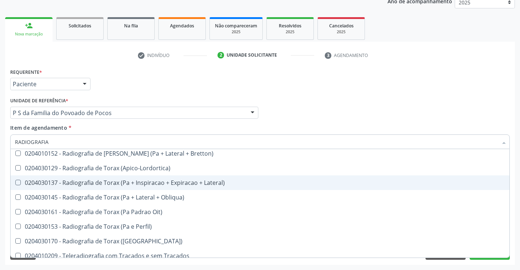
scroll to position [928, 0]
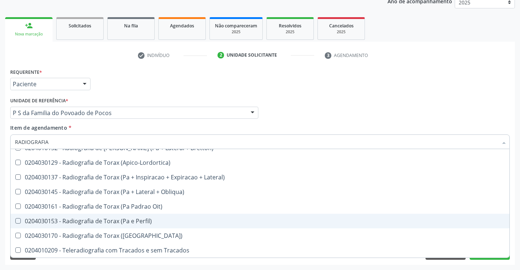
click at [140, 219] on div "0204030153 - Radiografia de Torax (Pa e Perfil)" at bounding box center [260, 221] width 490 height 6
checkbox Perfil\) "true"
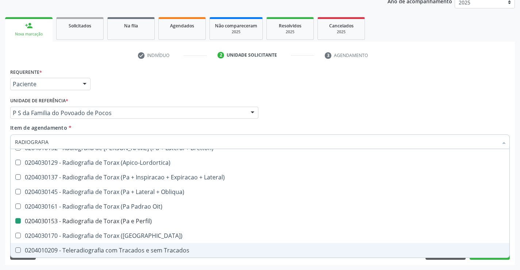
click at [159, 261] on div "Requerente * Paciente Profissional de Saúde Paciente Nenhum resultado encontrad…" at bounding box center [260, 165] width 510 height 198
checkbox Oclusal "true"
checkbox Perfil\) "false"
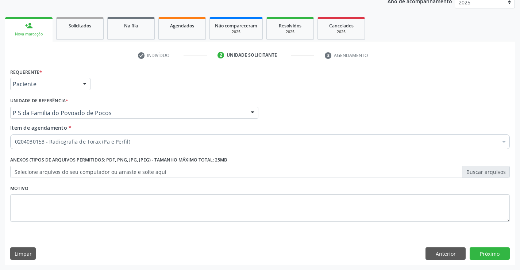
scroll to position [0, 0]
click at [485, 254] on button "Próximo" at bounding box center [489, 253] width 40 height 12
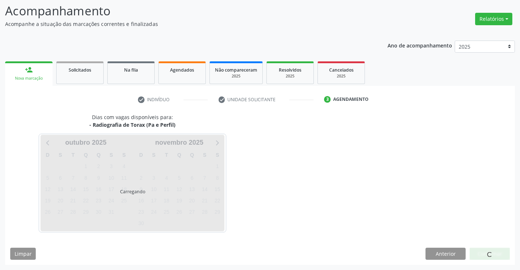
scroll to position [69, 0]
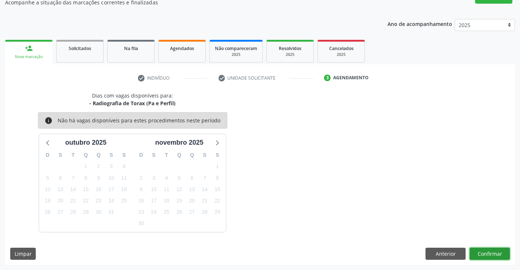
click at [476, 252] on button "Confirmar" at bounding box center [489, 253] width 40 height 12
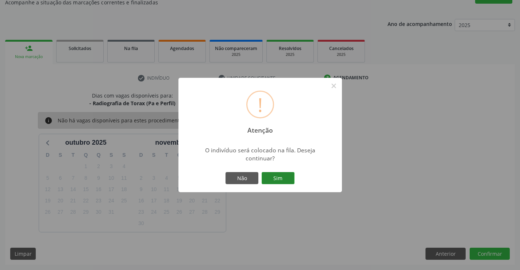
click at [282, 176] on button "Sim" at bounding box center [278, 178] width 33 height 12
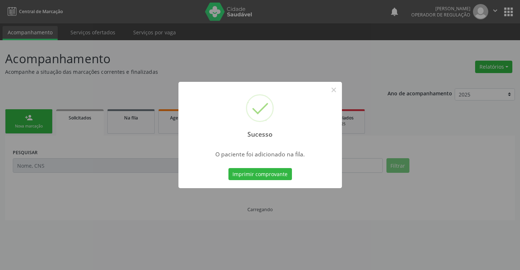
scroll to position [0, 0]
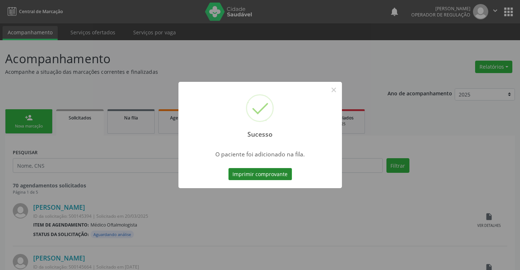
click at [283, 169] on button "Imprimir comprovante" at bounding box center [259, 174] width 63 height 12
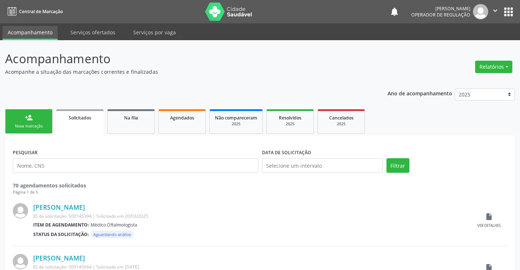
click at [48, 127] on link "person_add Nova marcação" at bounding box center [28, 121] width 47 height 24
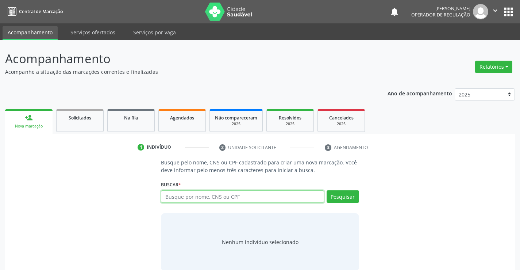
click at [195, 196] on input "text" at bounding box center [242, 196] width 163 height 12
type input "705008246748152"
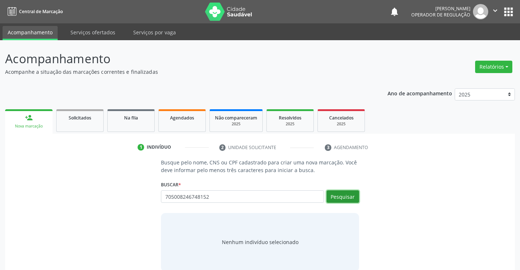
click at [339, 197] on button "Pesquisar" at bounding box center [342, 196] width 32 height 12
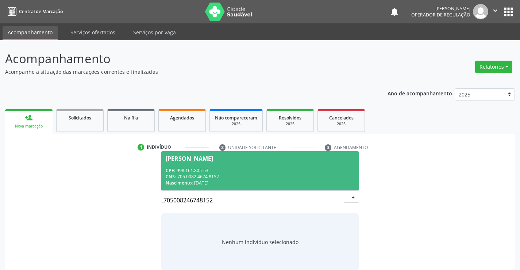
click at [278, 169] on div "CPF: 998.161.805-53" at bounding box center [260, 170] width 188 height 6
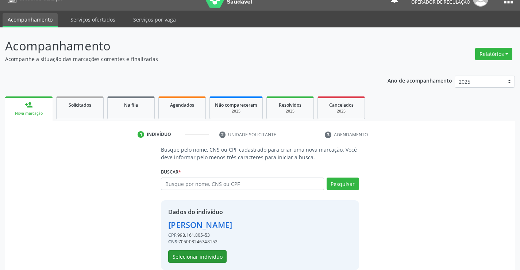
scroll to position [23, 0]
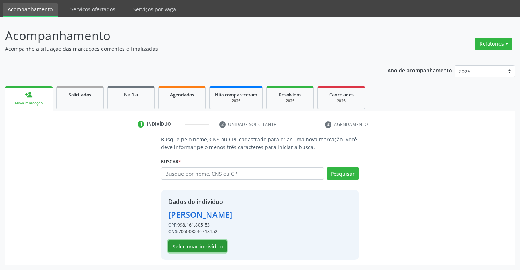
click at [200, 242] on button "Selecionar indivíduo" at bounding box center [197, 246] width 58 height 12
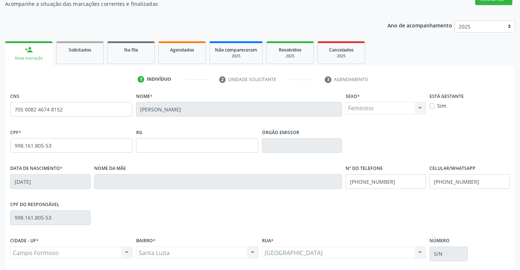
scroll to position [126, 0]
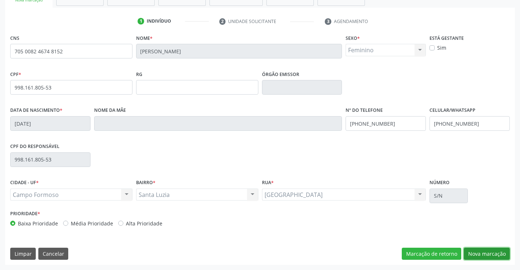
click at [489, 252] on button "Nova marcação" at bounding box center [487, 253] width 46 height 12
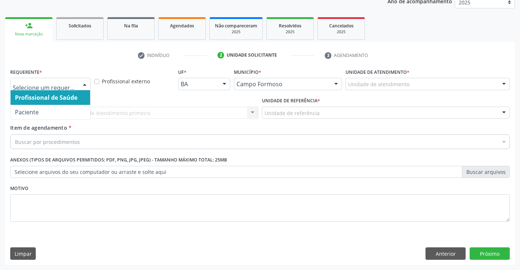
click at [88, 87] on div at bounding box center [84, 84] width 11 height 12
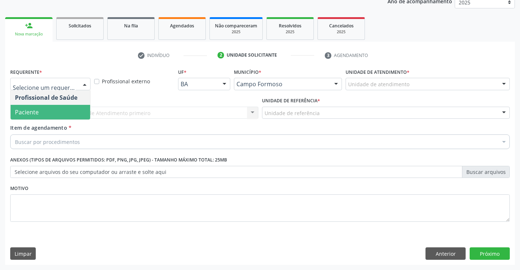
click at [68, 111] on span "Paciente" at bounding box center [51, 112] width 80 height 15
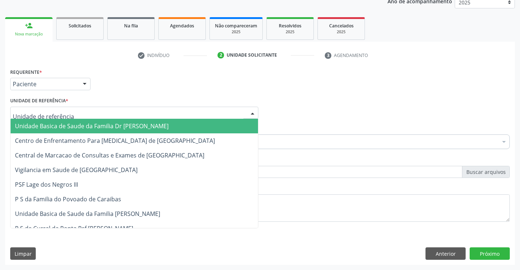
click at [71, 115] on div at bounding box center [134, 113] width 248 height 12
click at [72, 127] on span "Unidade Basica de Saude da Familia Dr [PERSON_NAME]" at bounding box center [92, 126] width 154 height 8
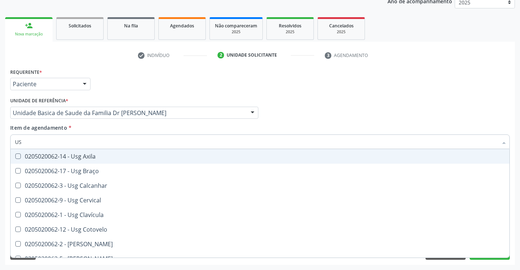
type input "USG"
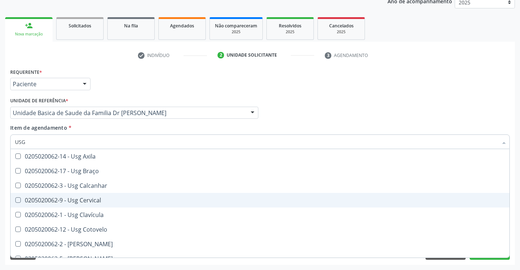
click at [96, 200] on div "0205020062-9 - Usg Cervical" at bounding box center [260, 200] width 490 height 6
checkbox Cervical "true"
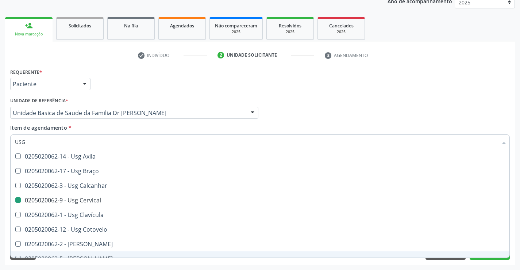
click at [120, 264] on div "Acompanhamento Acompanhe a situação das marcações correntes e finalizadas Relat…" at bounding box center [260, 108] width 520 height 321
checkbox Braço "true"
checkbox Cervical "false"
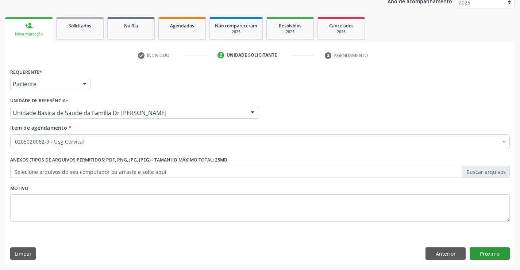
drag, startPoint x: 483, startPoint y: 244, endPoint x: 483, endPoint y: 252, distance: 7.7
click at [483, 250] on div "Requerente * Paciente Profissional de Saúde Paciente Nenhum resultado encontrad…" at bounding box center [260, 165] width 510 height 198
click at [483, 252] on button "Próximo" at bounding box center [489, 253] width 40 height 12
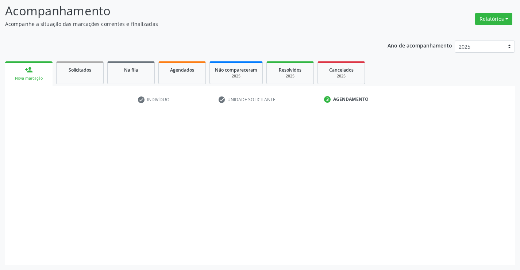
scroll to position [48, 0]
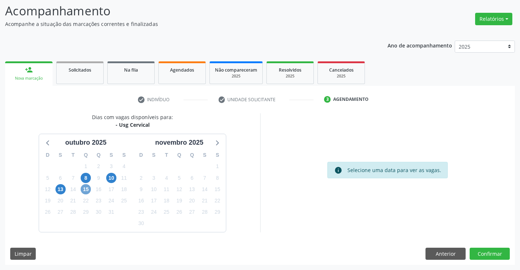
click at [86, 186] on span "15" at bounding box center [86, 189] width 10 height 10
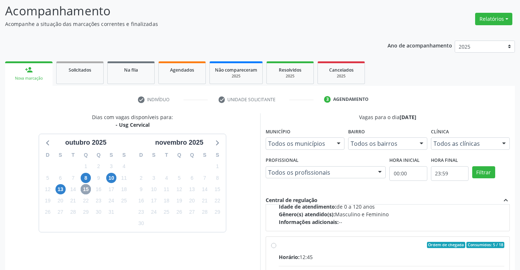
scroll to position [109, 0]
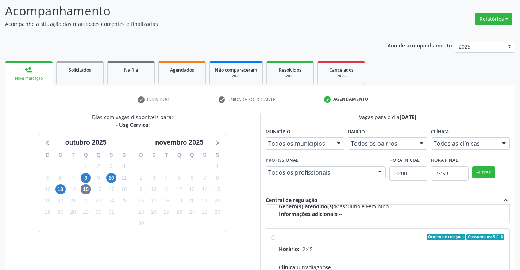
click at [273, 236] on input "Ordem de chegada Consumidos: 5 / 18 Horário: 12:45 Clínica: Ultradiagnose Rede:…" at bounding box center [273, 236] width 5 height 7
radio input "true"
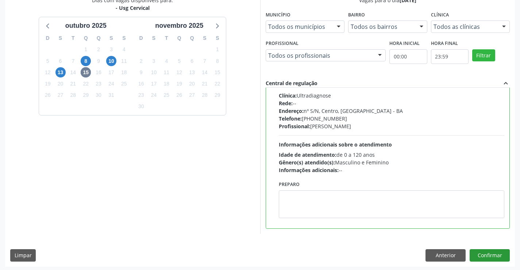
scroll to position [166, 0]
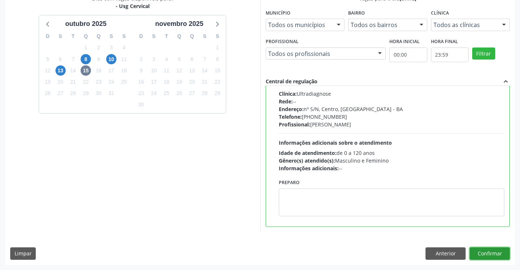
click at [487, 253] on button "Confirmar" at bounding box center [489, 253] width 40 height 12
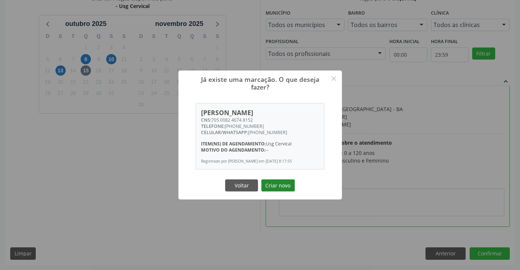
click at [287, 185] on button "Criar novo" at bounding box center [278, 185] width 34 height 12
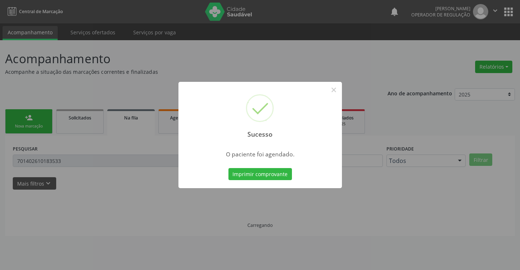
scroll to position [0, 0]
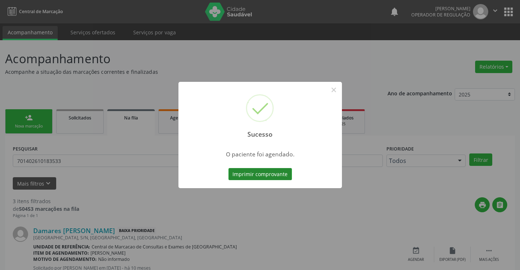
click at [281, 175] on button "Imprimir comprovante" at bounding box center [259, 174] width 63 height 12
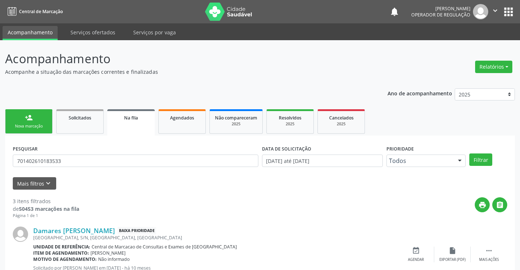
click at [42, 127] on div "Nova marcação" at bounding box center [29, 125] width 36 height 5
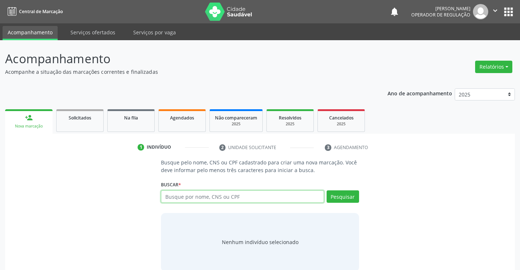
click at [209, 197] on input "text" at bounding box center [242, 196] width 163 height 12
type input "704300558474092"
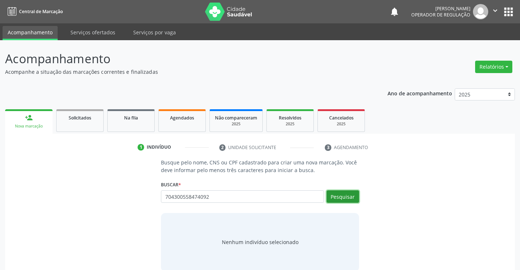
click at [331, 193] on button "Pesquisar" at bounding box center [342, 196] width 32 height 12
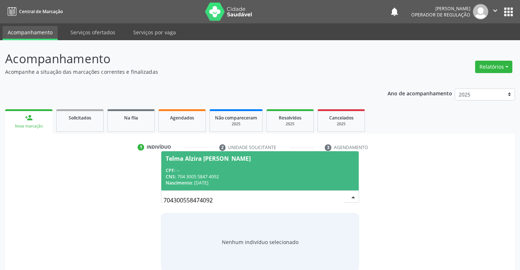
click at [283, 166] on span "Telma Alzira Nunes dos Santos CPF: -- CNS: 704 3005 5847 4092 Nascimento: 21/12…" at bounding box center [259, 170] width 197 height 39
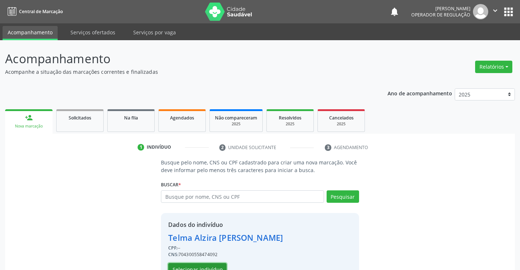
click at [214, 266] on button "Selecionar indivíduo" at bounding box center [197, 269] width 58 height 12
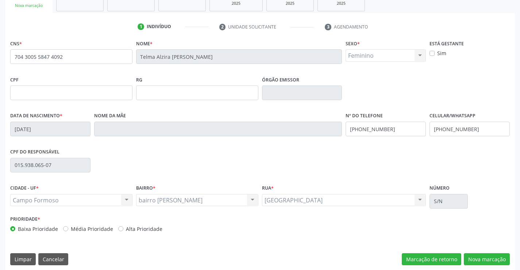
scroll to position [126, 0]
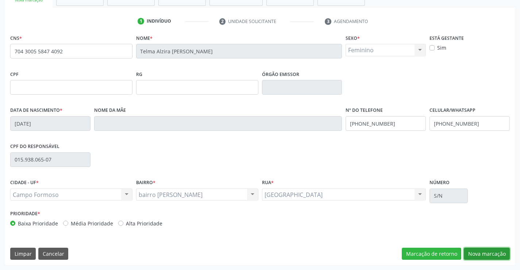
click at [479, 250] on button "Nova marcação" at bounding box center [487, 253] width 46 height 12
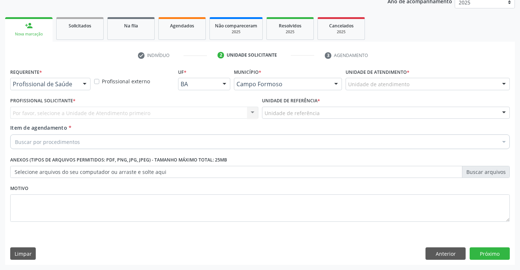
click at [82, 83] on div at bounding box center [84, 84] width 11 height 12
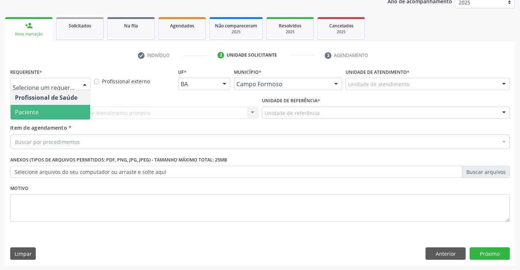
click at [65, 111] on span "Paciente" at bounding box center [51, 112] width 80 height 15
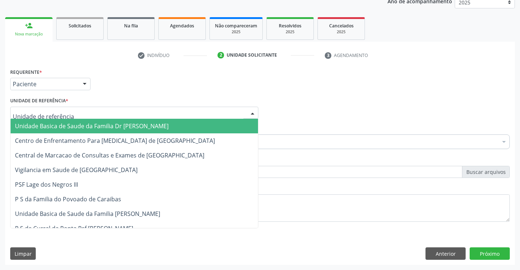
click at [82, 113] on div at bounding box center [134, 113] width 248 height 12
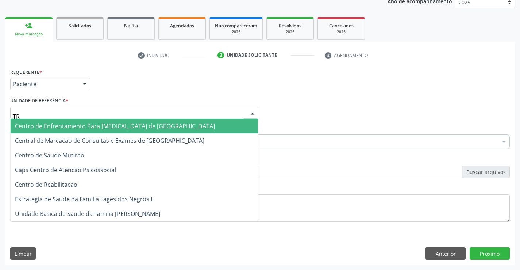
type input "TRA"
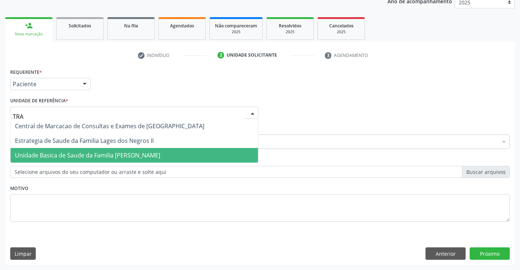
click at [87, 152] on span "Unidade Basica de Saude da Familia [PERSON_NAME]" at bounding box center [87, 155] width 145 height 8
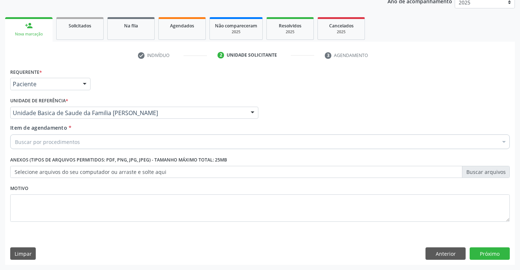
click at [84, 144] on div "Buscar por procedimentos" at bounding box center [259, 141] width 499 height 15
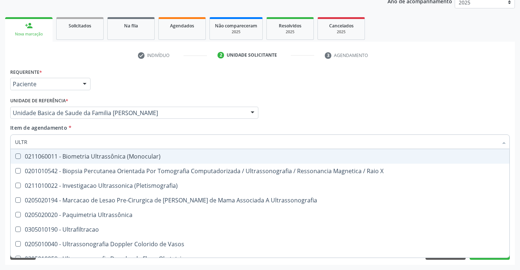
type input "ULTRA"
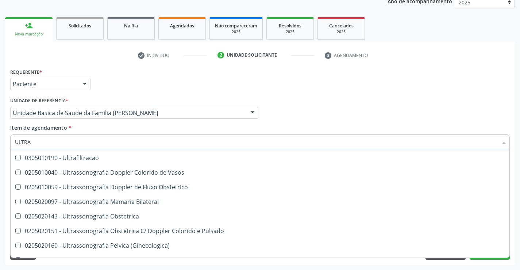
scroll to position [73, 0]
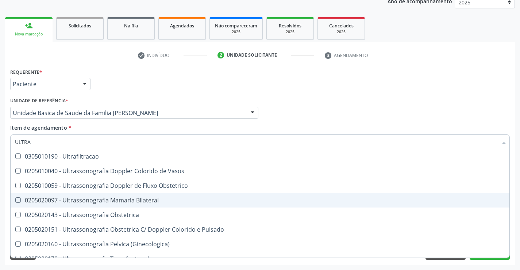
click at [102, 199] on div "0205020097 - Ultrassonografia Mamaria Bilateral" at bounding box center [260, 200] width 490 height 6
checkbox Bilateral "true"
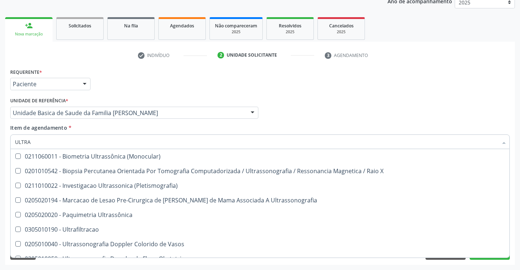
scroll to position [73, 0]
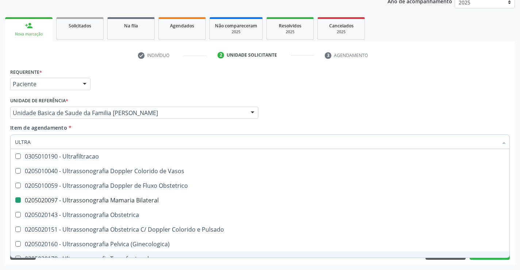
click at [120, 265] on div "Acompanhamento Acompanhe a situação das marcações correntes e finalizadas Relat…" at bounding box center [260, 108] width 520 height 321
checkbox X "true"
checkbox Bilateral "false"
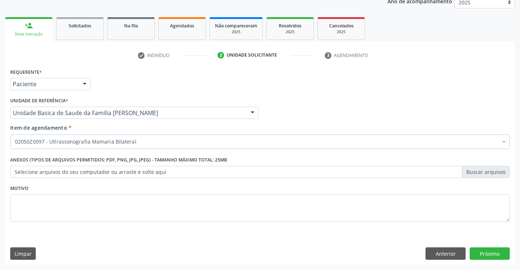
scroll to position [0, 0]
click at [487, 255] on button "Próximo" at bounding box center [489, 253] width 40 height 12
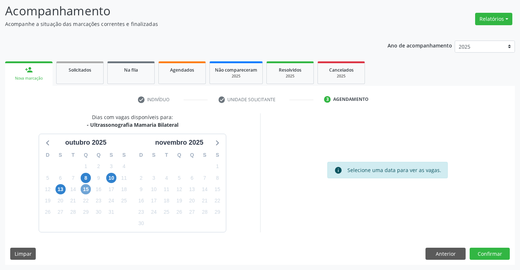
click at [86, 190] on span "15" at bounding box center [86, 189] width 10 height 10
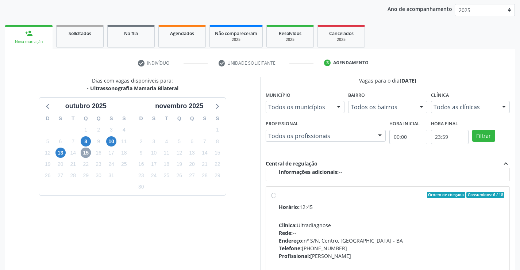
scroll to position [121, 0]
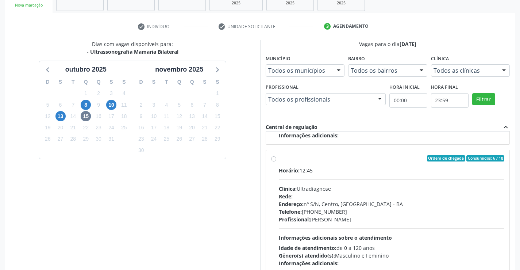
click at [279, 159] on label "Ordem de chegada Consumidos: 6 / 18 Horário: 12:45 Clínica: Ultradiagnose Rede:…" at bounding box center [392, 211] width 226 height 112
click at [275, 159] on input "Ordem de chegada Consumidos: 6 / 18 Horário: 12:45 Clínica: Ultradiagnose Rede:…" at bounding box center [273, 158] width 5 height 7
radio input "true"
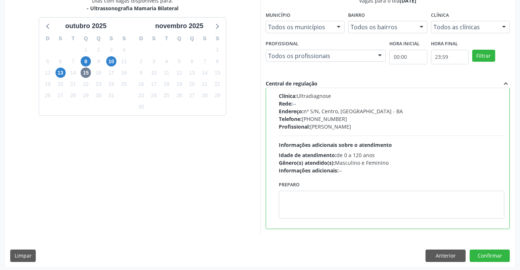
scroll to position [166, 0]
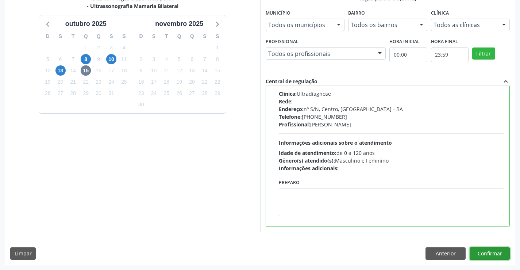
click at [479, 255] on button "Confirmar" at bounding box center [489, 253] width 40 height 12
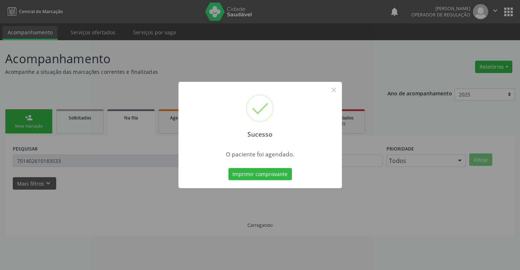
scroll to position [0, 0]
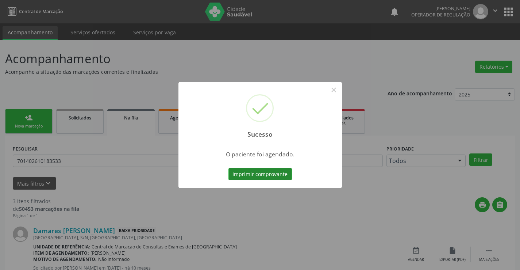
click at [281, 171] on button "Imprimir comprovante" at bounding box center [259, 174] width 63 height 12
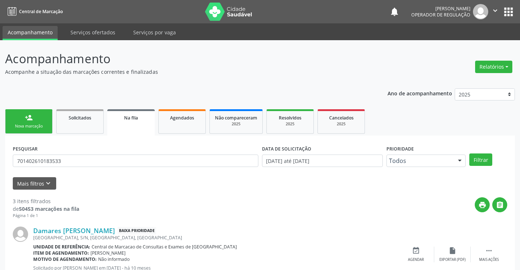
click at [47, 125] on div "Nova marcação" at bounding box center [29, 125] width 36 height 5
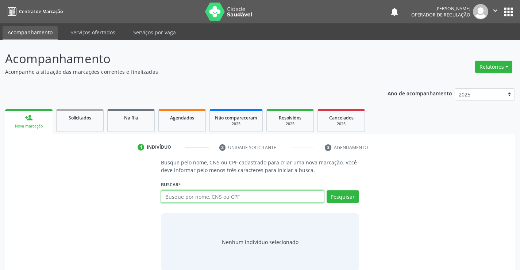
click at [186, 198] on input "text" at bounding box center [242, 196] width 163 height 12
type input "700009157673807"
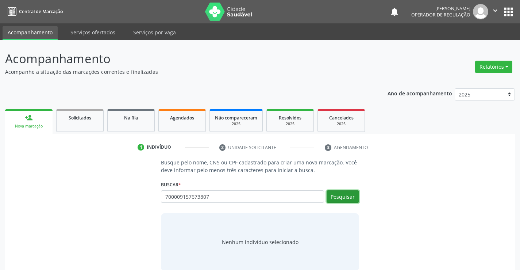
click at [350, 193] on button "Pesquisar" at bounding box center [342, 196] width 32 height 12
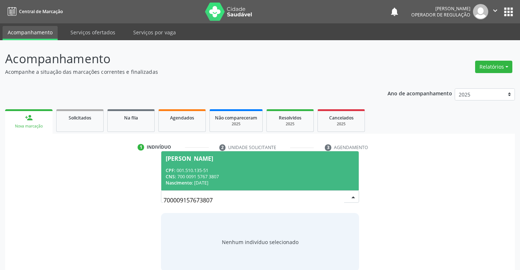
click at [331, 171] on div "CPF: 001.510.135-51" at bounding box center [260, 170] width 188 height 6
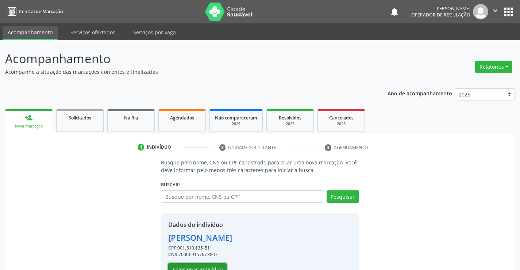
click at [219, 264] on button "Selecionar indivíduo" at bounding box center [197, 269] width 58 height 12
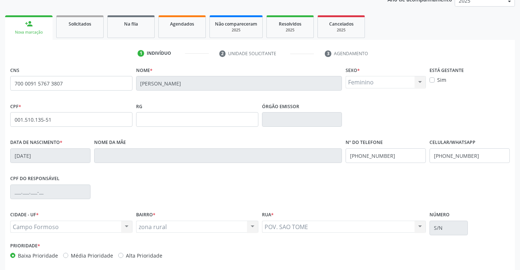
scroll to position [126, 0]
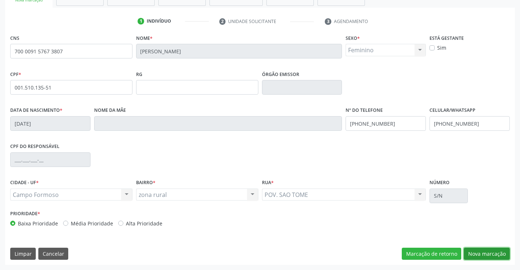
click at [479, 251] on button "Nova marcação" at bounding box center [487, 253] width 46 height 12
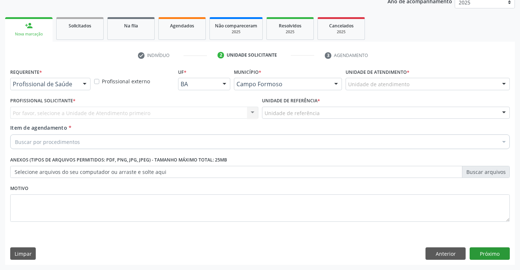
scroll to position [92, 0]
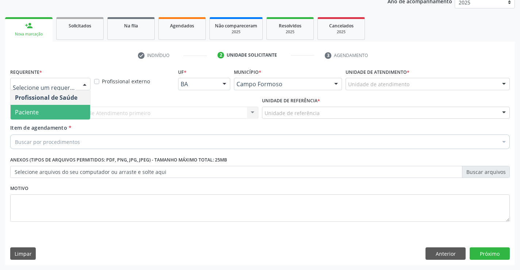
click at [50, 111] on span "Paciente" at bounding box center [51, 112] width 80 height 15
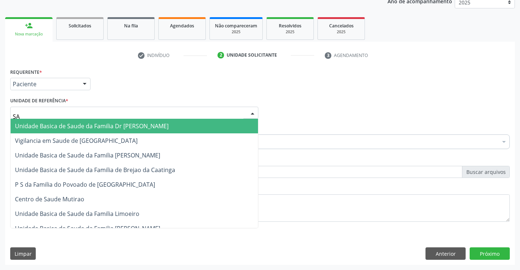
type input "SAO"
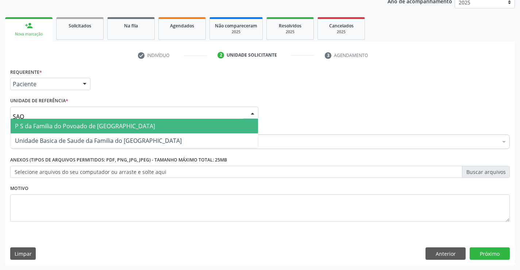
click at [50, 125] on span "P S da Familia do Povoado de [GEOGRAPHIC_DATA]" at bounding box center [85, 126] width 140 height 8
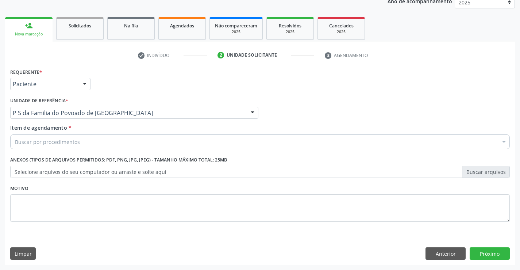
drag, startPoint x: 63, startPoint y: 142, endPoint x: 57, endPoint y: 145, distance: 7.0
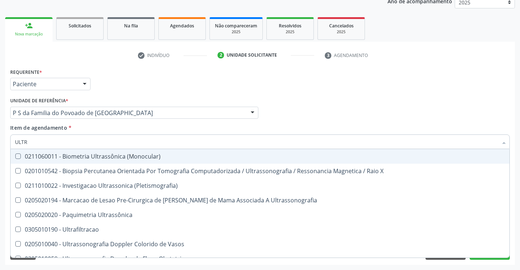
type input "ULTRA"
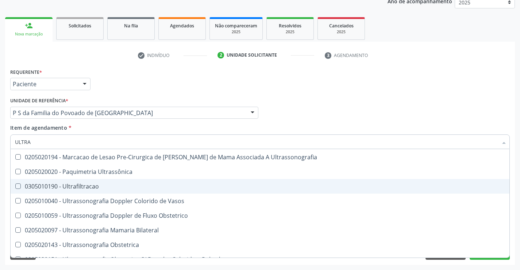
scroll to position [109, 0]
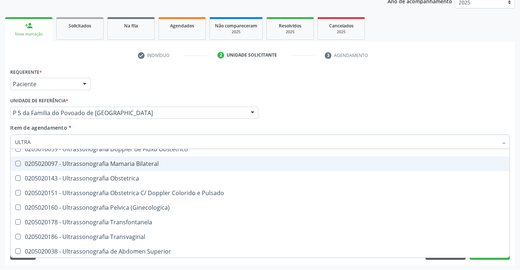
click at [113, 165] on div "0205020097 - Ultrassonografia Mamaria Bilateral" at bounding box center [260, 163] width 490 height 6
checkbox Bilateral "true"
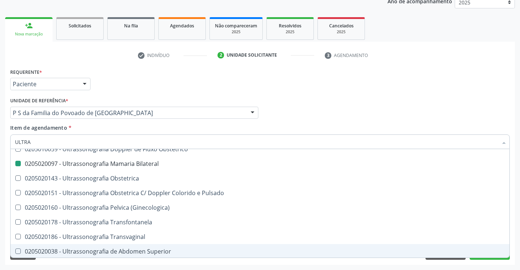
click at [97, 262] on div "Requerente * Paciente Profissional de Saúde Paciente Nenhum resultado encontrad…" at bounding box center [260, 165] width 510 height 198
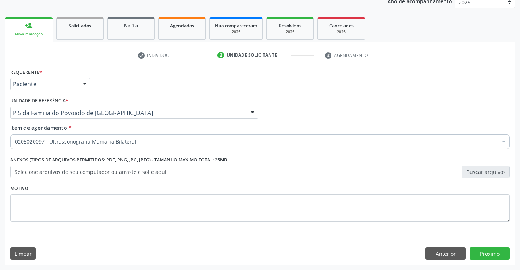
scroll to position [0, 0]
click at [486, 254] on button "Próximo" at bounding box center [489, 253] width 40 height 12
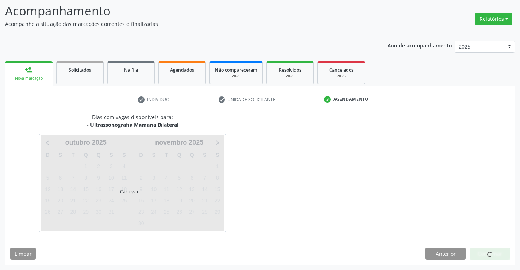
scroll to position [48, 0]
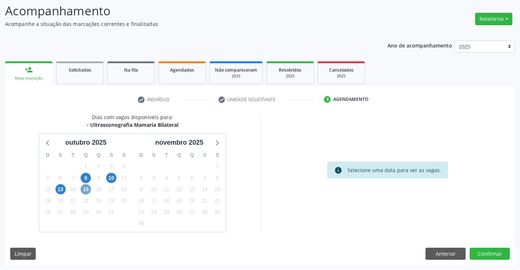
click at [85, 191] on span "15" at bounding box center [86, 189] width 10 height 10
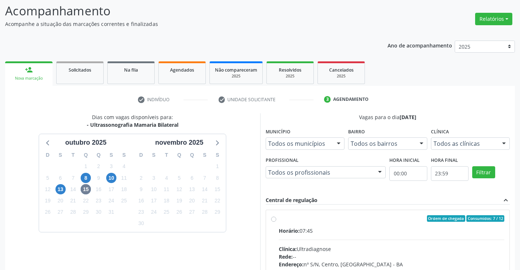
click at [489, 255] on div "Rede: --" at bounding box center [392, 256] width 226 height 8
click at [276, 221] on input "Ordem de chegada Consumidos: 7 / 12 Horário: 07:45 Clínica: Ultradiagnose Rede:…" at bounding box center [273, 218] width 5 height 7
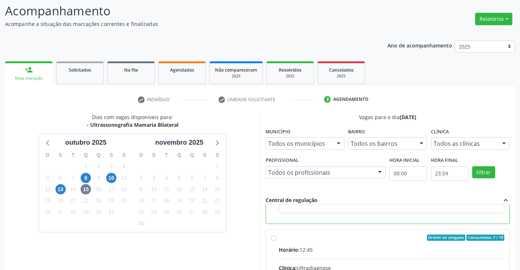
scroll to position [164, 0]
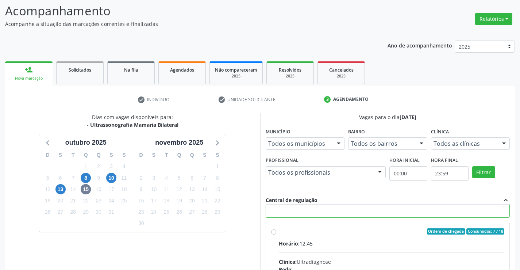
click at [273, 232] on input "Ordem de chegada Consumidos: 7 / 18 Horário: 12:45 Clínica: Ultradiagnose Rede:…" at bounding box center [273, 231] width 5 height 7
radio input "false"
radio input "true"
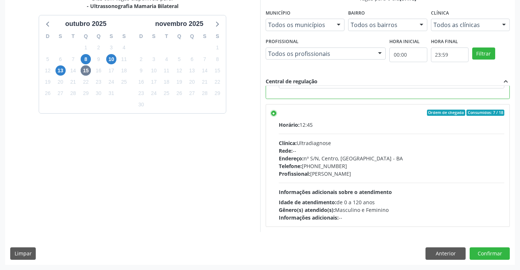
scroll to position [69, 0]
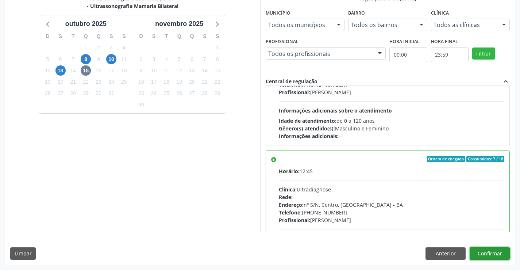
click at [487, 252] on button "Confirmar" at bounding box center [489, 253] width 40 height 12
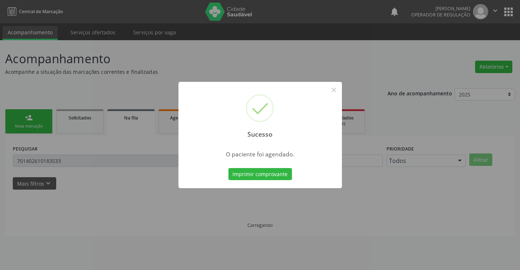
scroll to position [0, 0]
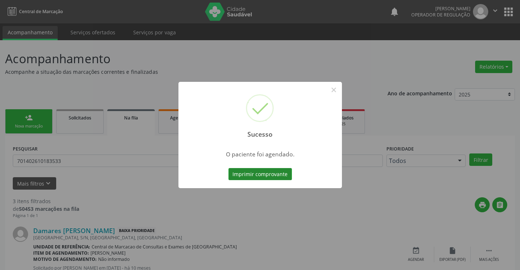
click at [273, 170] on button "Imprimir comprovante" at bounding box center [259, 174] width 63 height 12
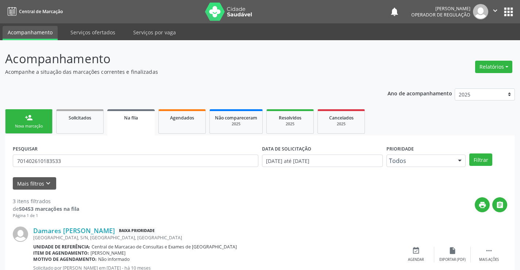
click at [48, 127] on link "person_add Nova marcação" at bounding box center [28, 121] width 47 height 24
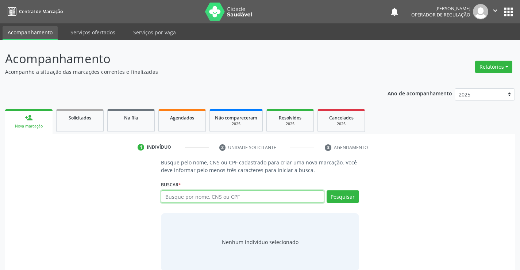
click at [187, 197] on input "text" at bounding box center [242, 196] width 163 height 12
type input "701802208606871"
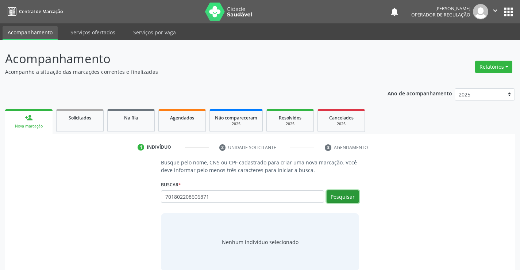
click at [339, 194] on button "Pesquisar" at bounding box center [342, 196] width 32 height 12
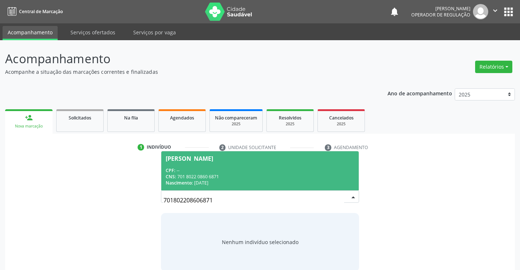
click at [339, 194] on input "701802208606871" at bounding box center [253, 200] width 180 height 15
click at [338, 185] on div "Nascimento: 10/09/1967" at bounding box center [260, 182] width 188 height 6
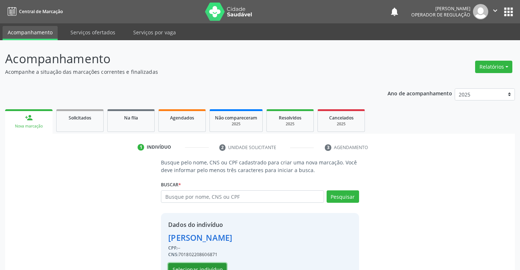
click at [209, 264] on button "Selecionar indivíduo" at bounding box center [197, 269] width 58 height 12
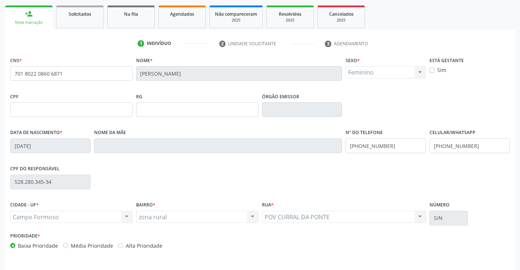
scroll to position [126, 0]
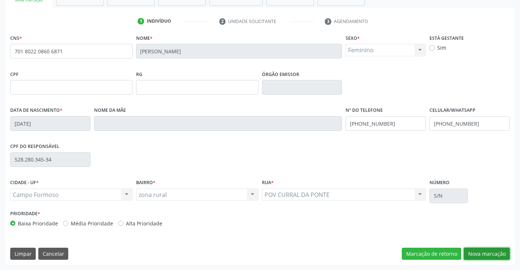
click at [488, 250] on button "Nova marcação" at bounding box center [487, 253] width 46 height 12
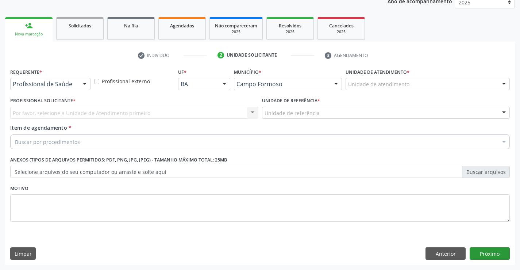
scroll to position [92, 0]
click at [79, 82] on div at bounding box center [84, 84] width 11 height 12
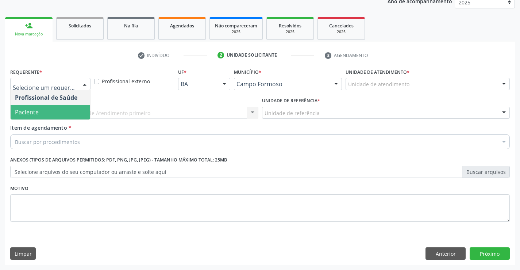
click at [51, 115] on span "Paciente" at bounding box center [51, 112] width 80 height 15
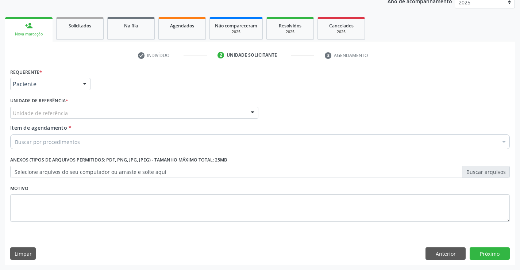
click at [70, 115] on div "Unidade de referência" at bounding box center [134, 113] width 248 height 12
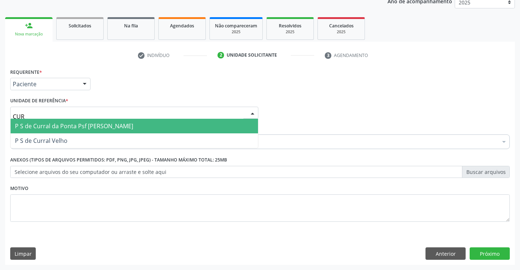
type input "CURR"
click at [73, 125] on span "P S de Curral da Ponta Psf [PERSON_NAME]" at bounding box center [74, 126] width 118 height 8
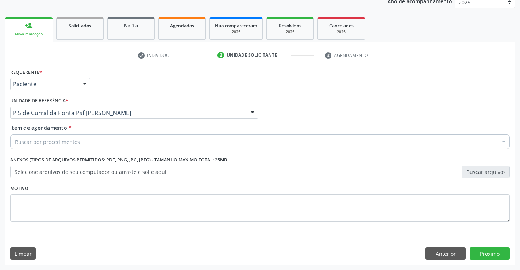
click at [87, 143] on div "Buscar por procedimentos" at bounding box center [259, 141] width 499 height 15
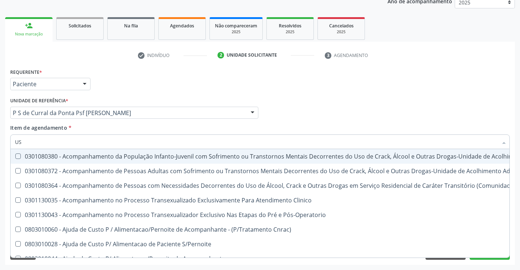
type input "USG"
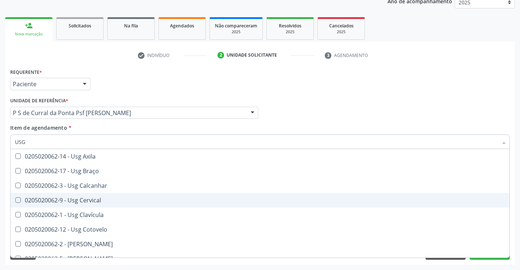
click at [103, 204] on span "0205020062-9 - Usg Cervical" at bounding box center [260, 200] width 499 height 15
checkbox Cervical "true"
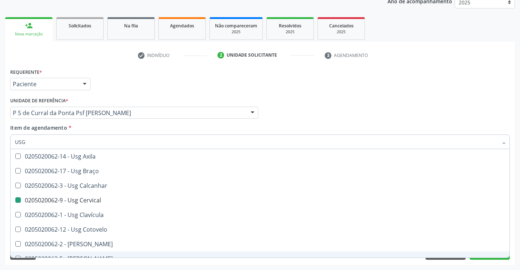
click at [110, 266] on div "Acompanhamento Acompanhe a situação das marcações correntes e finalizadas Relat…" at bounding box center [260, 108] width 520 height 321
checkbox Braço "true"
checkbox Cervical "false"
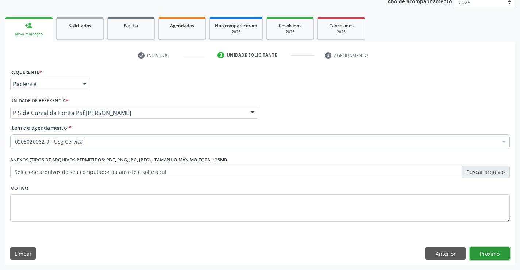
click at [485, 250] on button "Próximo" at bounding box center [489, 253] width 40 height 12
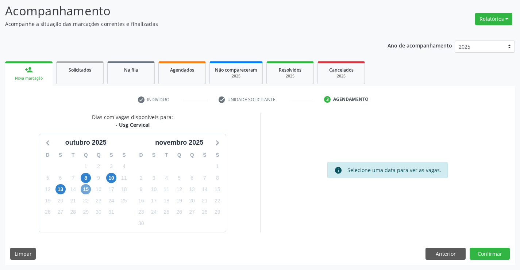
click at [86, 187] on span "15" at bounding box center [86, 189] width 10 height 10
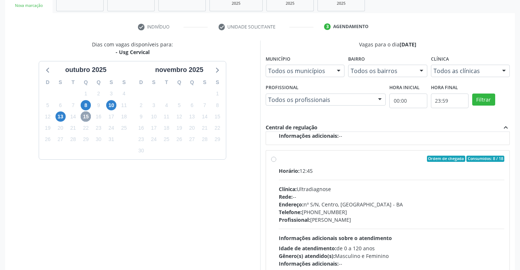
scroll to position [121, 0]
click at [279, 159] on label "Ordem de chegada Consumidos: 8 / 18 Horário: 12:45 Clínica: Ultradiagnose Rede:…" at bounding box center [392, 211] width 226 height 112
click at [272, 159] on input "Ordem de chegada Consumidos: 8 / 18 Horário: 12:45 Clínica: Ultradiagnose Rede:…" at bounding box center [273, 158] width 5 height 7
radio input "true"
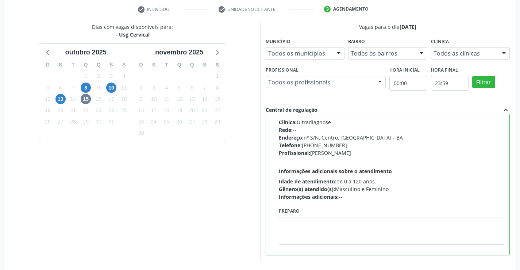
scroll to position [166, 0]
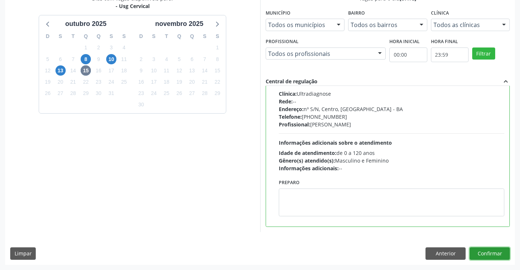
click at [484, 252] on button "Confirmar" at bounding box center [489, 253] width 40 height 12
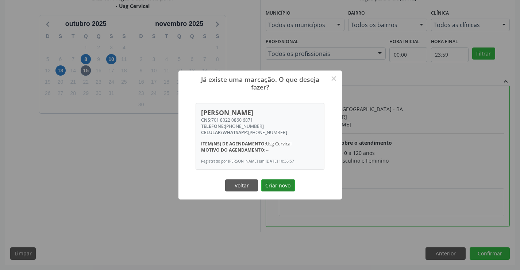
click at [280, 185] on button "Criar novo" at bounding box center [278, 185] width 34 height 12
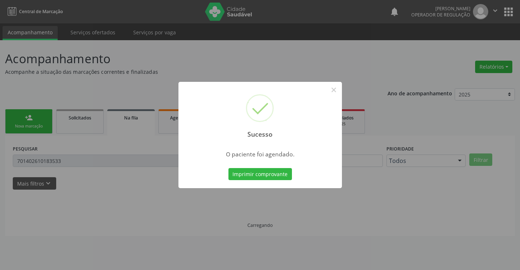
scroll to position [0, 0]
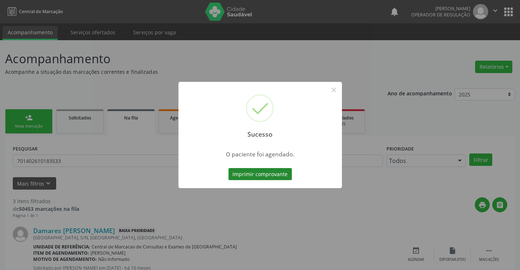
click at [277, 173] on button "Imprimir comprovante" at bounding box center [259, 174] width 63 height 12
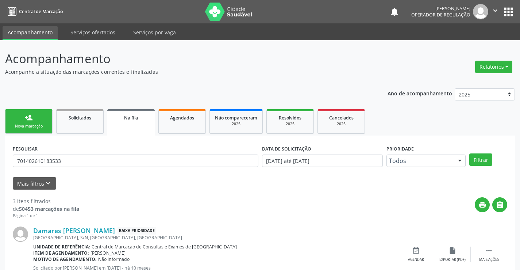
click at [46, 123] on div "Nova marcação" at bounding box center [29, 125] width 36 height 5
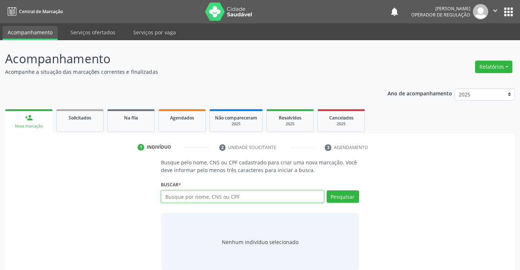
click at [212, 195] on input "text" at bounding box center [242, 196] width 163 height 12
type input "702001303542782"
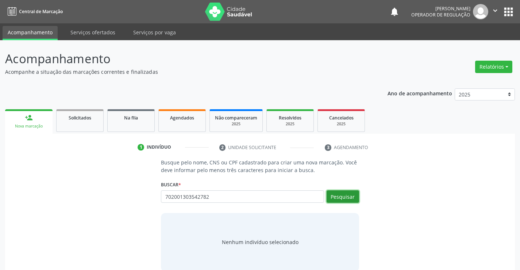
click at [345, 195] on button "Pesquisar" at bounding box center [342, 196] width 32 height 12
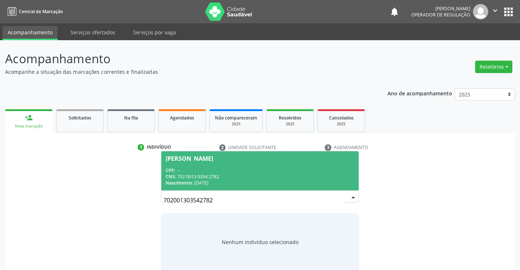
click at [293, 176] on div "CNS: 702 0013 0354 2782" at bounding box center [260, 176] width 188 height 6
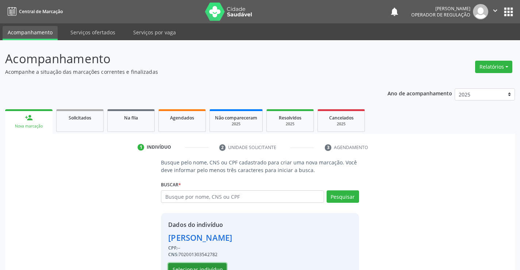
click at [191, 263] on button "Selecionar indivíduo" at bounding box center [197, 269] width 58 height 12
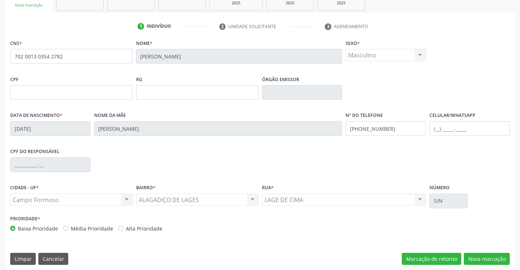
scroll to position [126, 0]
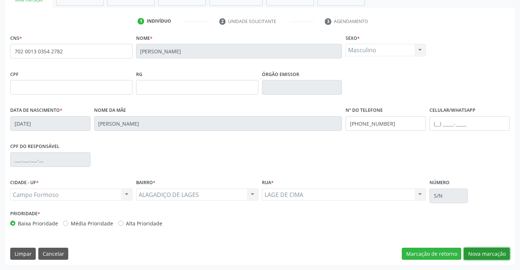
click at [481, 251] on button "Nova marcação" at bounding box center [487, 253] width 46 height 12
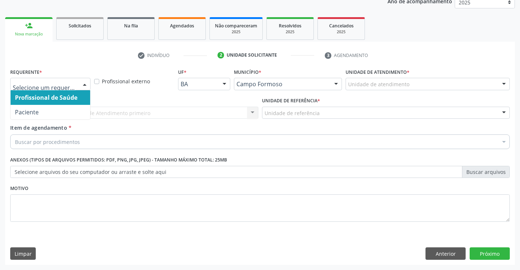
click at [85, 85] on div at bounding box center [84, 84] width 11 height 12
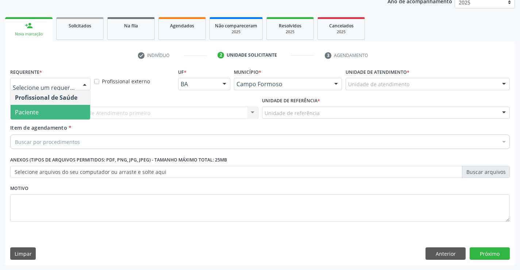
click at [70, 115] on span "Paciente" at bounding box center [51, 112] width 80 height 15
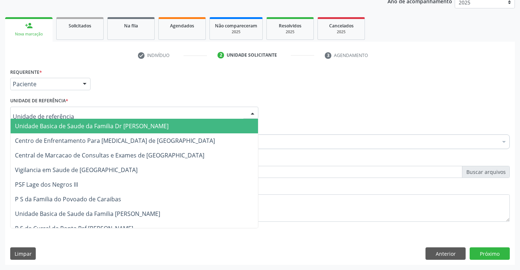
click at [84, 115] on div at bounding box center [134, 113] width 248 height 12
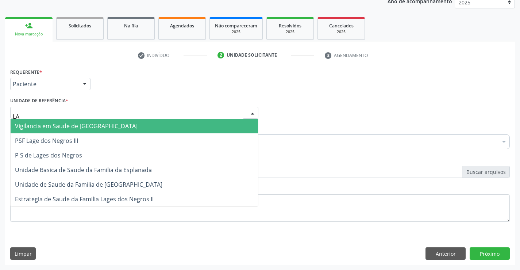
type input "LAG"
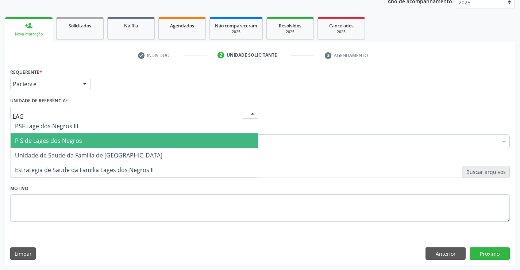
click at [77, 143] on span "P S de Lages dos Negros" at bounding box center [48, 140] width 67 height 8
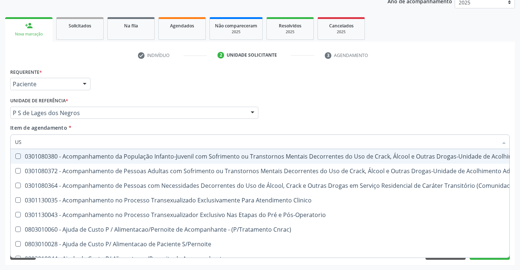
type input "USG"
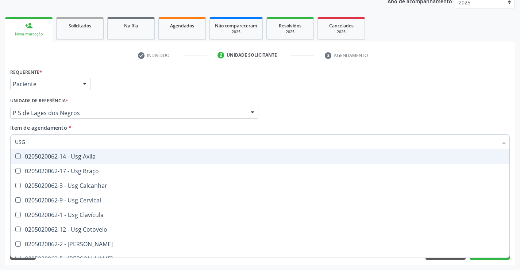
click at [89, 157] on div "0205020062-14 - Usg Axila" at bounding box center [260, 156] width 490 height 6
checkbox Axila "true"
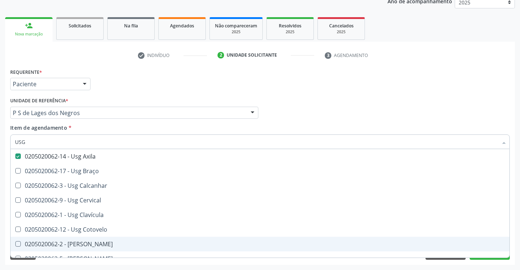
click at [139, 266] on div "Acompanhamento Acompanhe a situação das marcações correntes e finalizadas Relat…" at bounding box center [260, 108] width 520 height 321
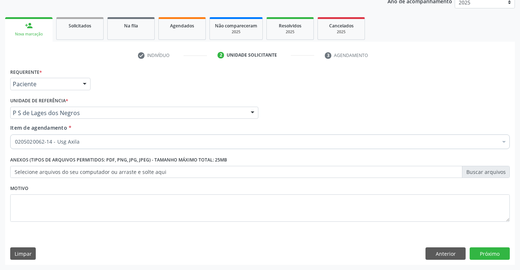
checkbox Axila "true"
click at [477, 247] on button "Próximo" at bounding box center [489, 253] width 40 height 12
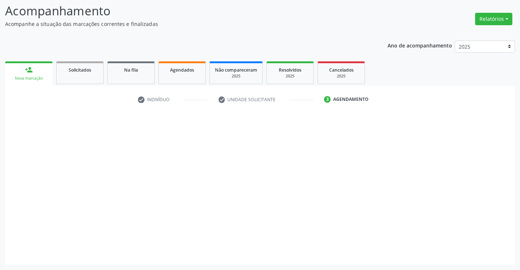
scroll to position [48, 0]
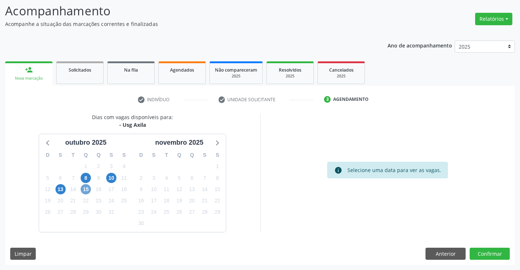
click at [86, 189] on span "15" at bounding box center [86, 189] width 10 height 10
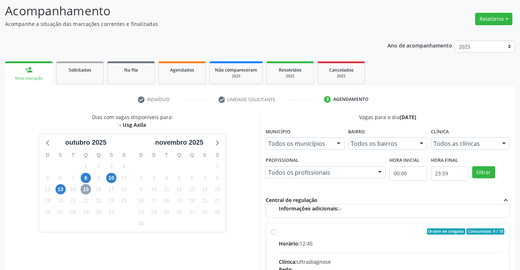
scroll to position [84, 0]
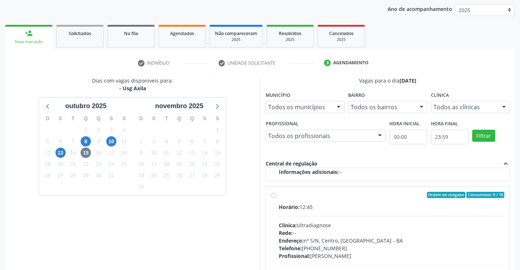
click at [279, 194] on label "Ordem de chegada Consumidos: 9 / 18 Horário: 12:45 Clínica: Ultradiagnose Rede:…" at bounding box center [392, 248] width 226 height 112
click at [274, 194] on input "Ordem de chegada Consumidos: 9 / 18 Horário: 12:45 Clínica: Ultradiagnose Rede:…" at bounding box center [273, 195] width 5 height 7
radio input "true"
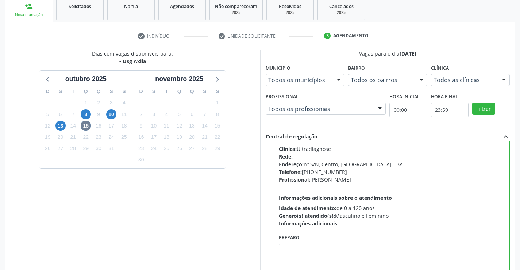
scroll to position [166, 0]
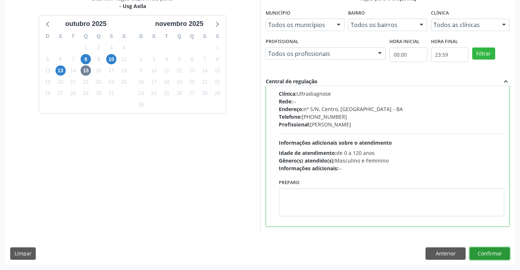
click at [483, 252] on button "Confirmar" at bounding box center [489, 253] width 40 height 12
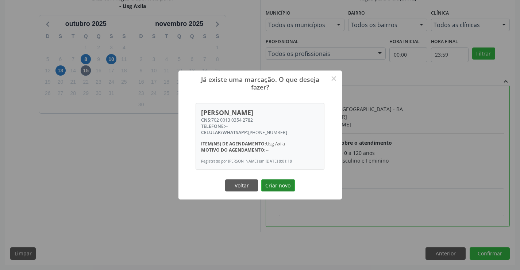
click at [270, 189] on button "Criar novo" at bounding box center [278, 185] width 34 height 12
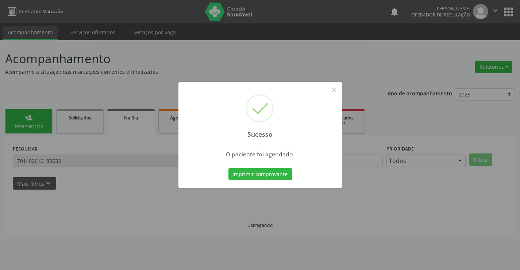
scroll to position [0, 0]
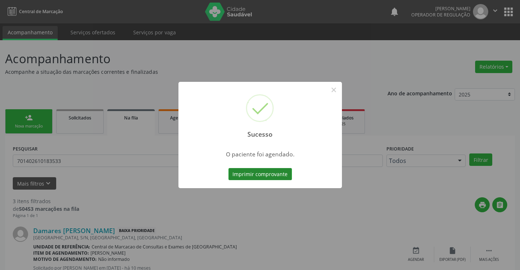
click at [266, 175] on button "Imprimir comprovante" at bounding box center [259, 174] width 63 height 12
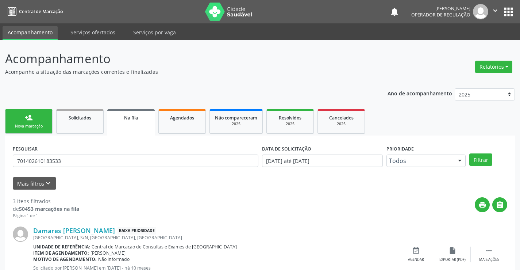
click at [42, 127] on div "Nova marcação" at bounding box center [29, 125] width 36 height 5
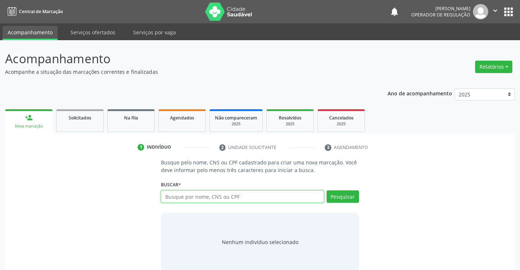
click at [219, 197] on input "text" at bounding box center [242, 196] width 163 height 12
type input "704205235474886"
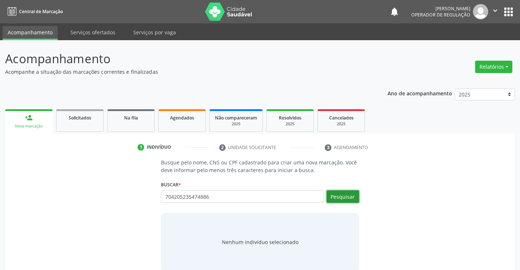
click at [350, 197] on button "Pesquisar" at bounding box center [342, 196] width 32 height 12
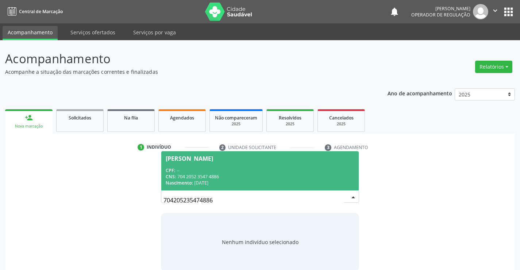
click at [297, 180] on div "Nascimento: 25/10/2010" at bounding box center [260, 182] width 188 height 6
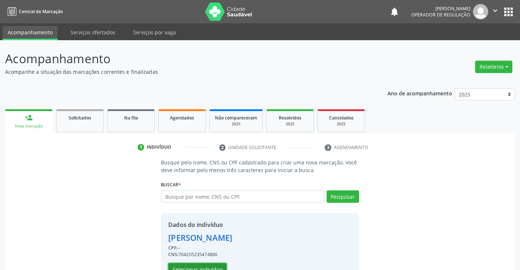
click at [219, 265] on button "Selecionar indivíduo" at bounding box center [197, 269] width 58 height 12
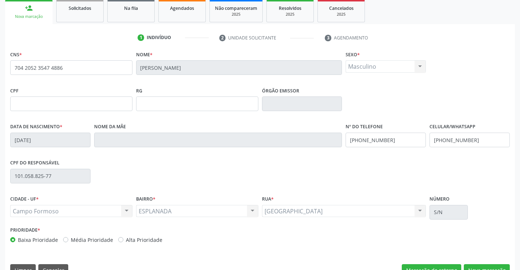
scroll to position [126, 0]
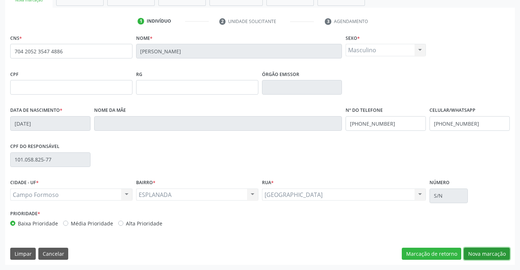
click at [482, 249] on button "Nova marcação" at bounding box center [487, 253] width 46 height 12
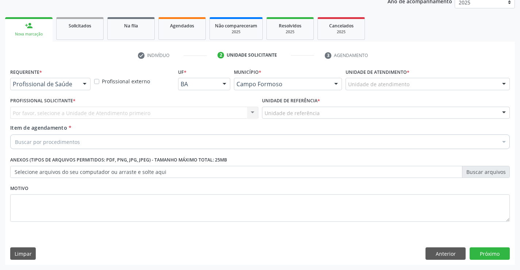
scroll to position [92, 0]
click at [87, 83] on div at bounding box center [84, 84] width 11 height 12
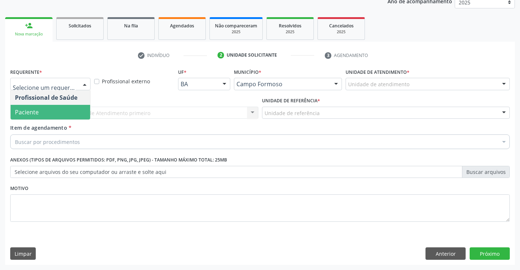
click at [78, 118] on span "Paciente" at bounding box center [51, 112] width 80 height 15
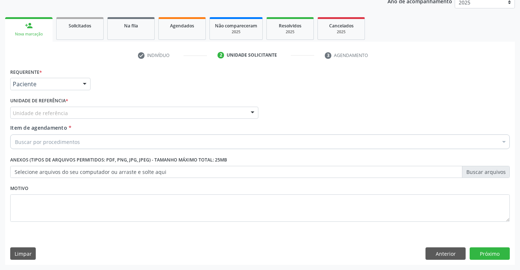
click at [80, 114] on div "Unidade de referência" at bounding box center [134, 113] width 248 height 12
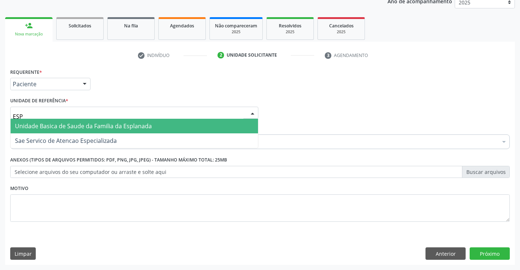
type input "ESPL"
click at [89, 128] on span "Unidade Basica de Saude da Familia da Esplanada" at bounding box center [83, 126] width 137 height 8
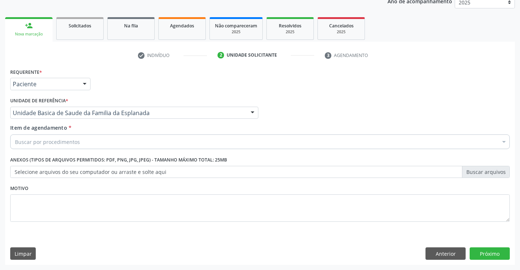
click at [90, 143] on div "Buscar por procedimentos" at bounding box center [259, 141] width 499 height 15
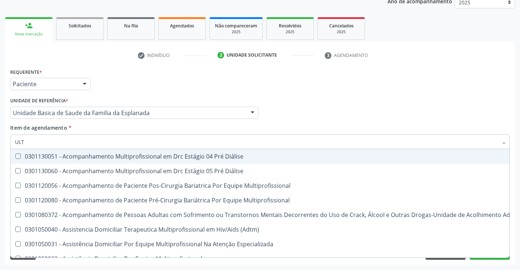
type input "ULTR"
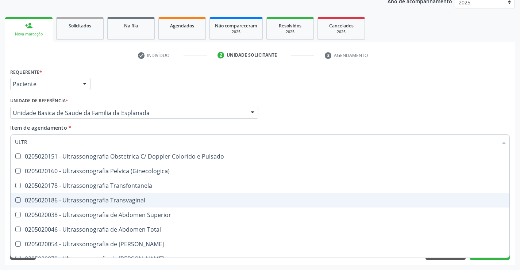
scroll to position [182, 0]
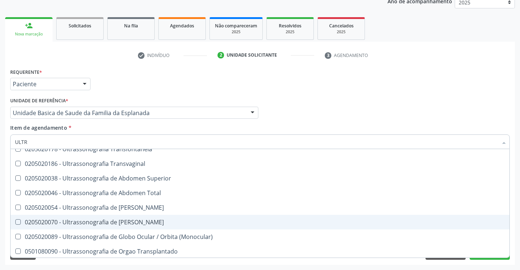
click at [109, 223] on div "0205020070 - Ultrassonografia de [PERSON_NAME]" at bounding box center [260, 222] width 490 height 6
checkbox Escrotal "true"
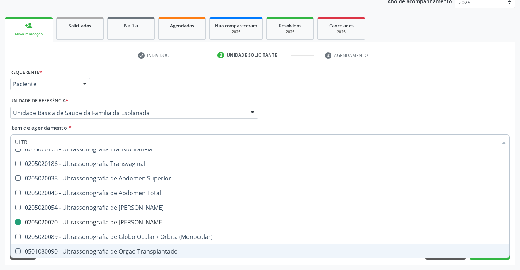
click at [155, 261] on div "Requerente * Paciente Profissional de Saúde Paciente Nenhum resultado encontrad…" at bounding box center [260, 165] width 510 height 198
checkbox X "true"
checkbox Escrotal "false"
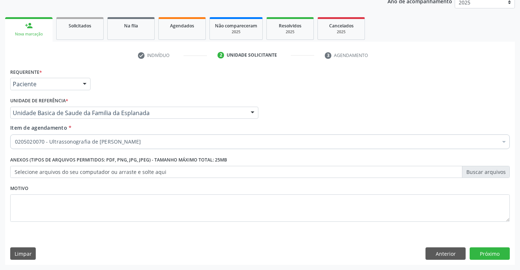
scroll to position [0, 0]
click at [485, 254] on button "Próximo" at bounding box center [489, 253] width 40 height 12
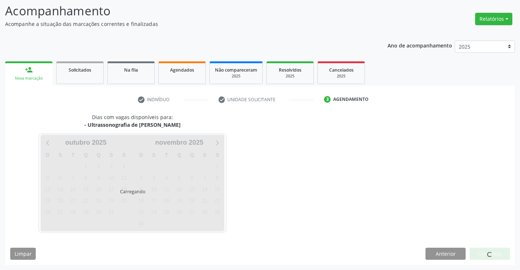
scroll to position [48, 0]
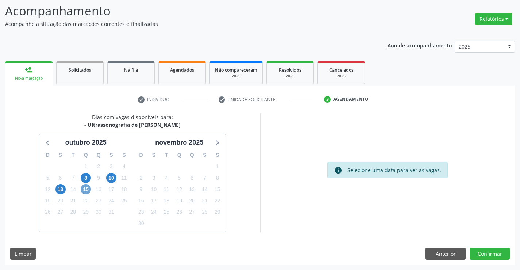
click at [84, 187] on span "15" at bounding box center [86, 189] width 10 height 10
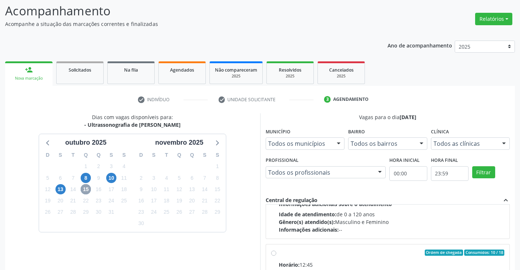
scroll to position [115, 0]
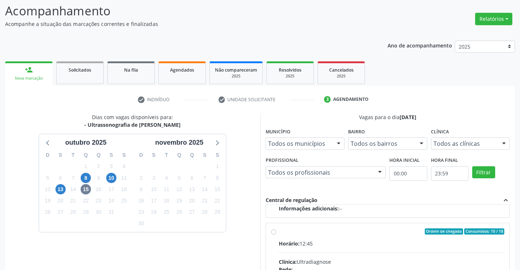
click at [274, 232] on input "Ordem de chegada Consumidos: 10 / 18 Horário: 12:45 Clínica: Ultradiagnose Rede…" at bounding box center [273, 231] width 5 height 7
radio input "true"
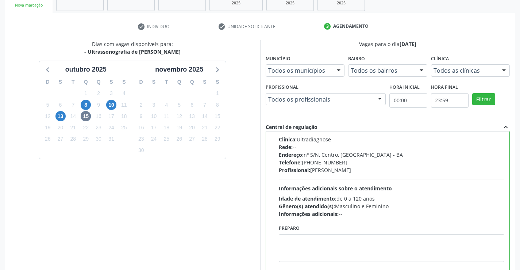
scroll to position [166, 0]
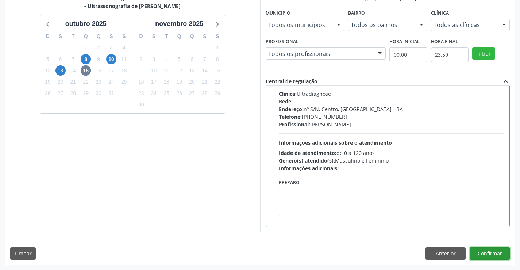
click at [479, 252] on button "Confirmar" at bounding box center [489, 253] width 40 height 12
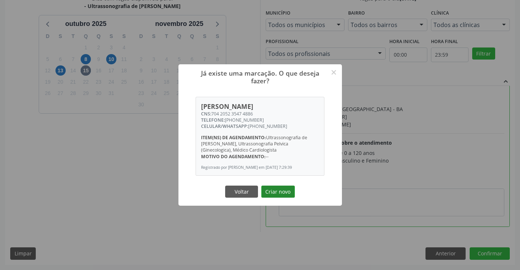
click at [279, 195] on button "Criar novo" at bounding box center [278, 191] width 34 height 12
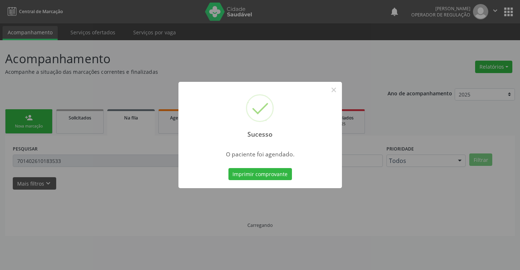
scroll to position [0, 0]
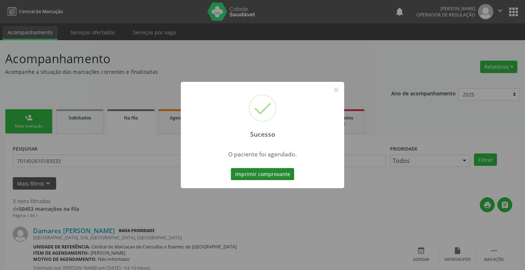
click at [278, 173] on button "Imprimir comprovante" at bounding box center [262, 174] width 63 height 12
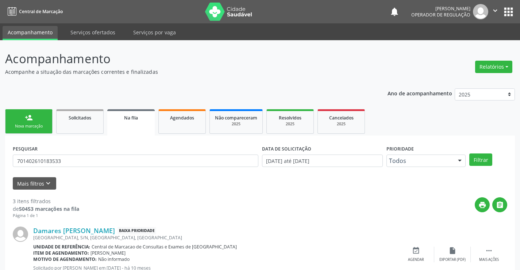
click at [40, 126] on div "Nova marcação" at bounding box center [29, 125] width 36 height 5
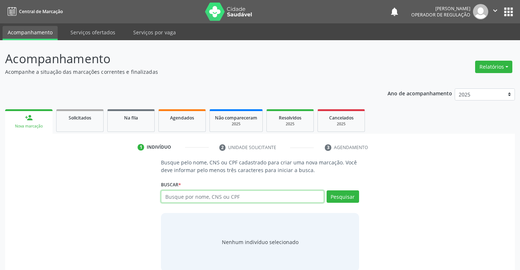
click at [211, 195] on input "text" at bounding box center [242, 196] width 163 height 12
type input "706208050862366"
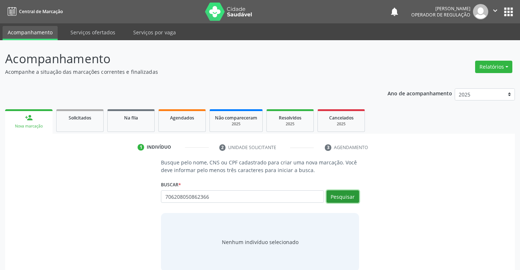
click at [351, 197] on button "Pesquisar" at bounding box center [342, 196] width 32 height 12
type input "706208050862366"
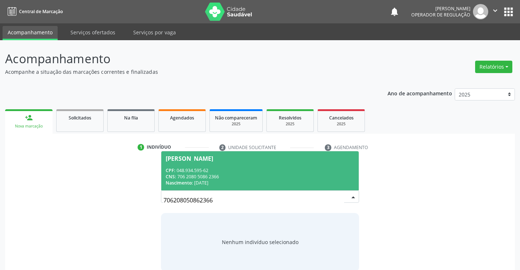
click at [295, 175] on div "CNS: 706 2080 5086 2366" at bounding box center [260, 176] width 188 height 6
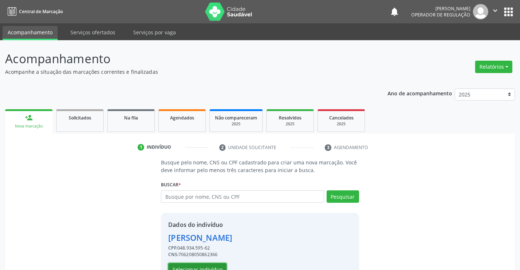
click at [211, 266] on button "Selecionar indivíduo" at bounding box center [197, 269] width 58 height 12
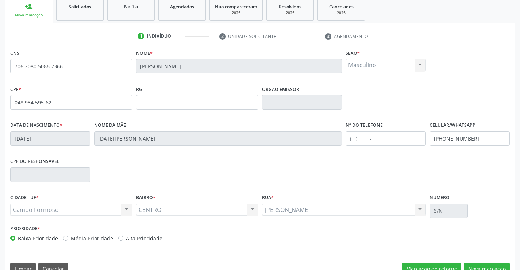
scroll to position [126, 0]
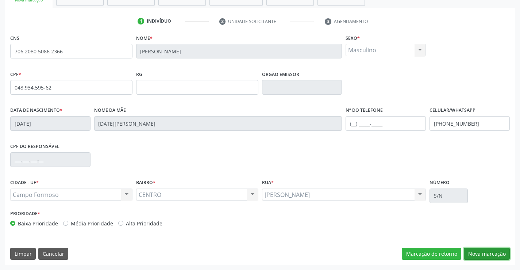
click at [482, 253] on button "Nova marcação" at bounding box center [487, 253] width 46 height 12
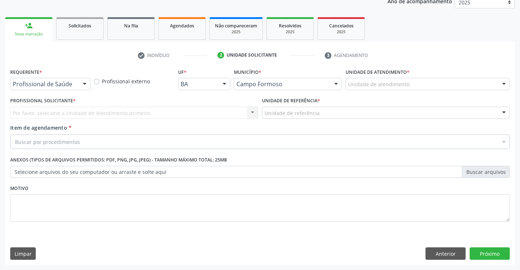
click at [85, 84] on div at bounding box center [84, 84] width 11 height 12
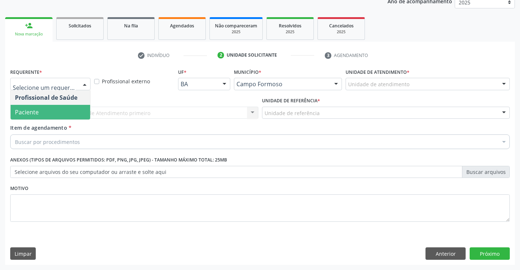
click at [63, 111] on span "Paciente" at bounding box center [51, 112] width 80 height 15
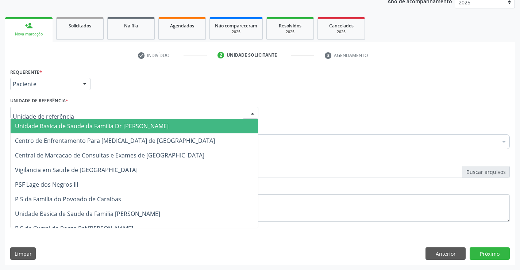
click at [251, 112] on div at bounding box center [252, 113] width 11 height 12
click at [151, 124] on span "Unidade Basica de Saude da Familia Dr [PERSON_NAME]" at bounding box center [92, 126] width 154 height 8
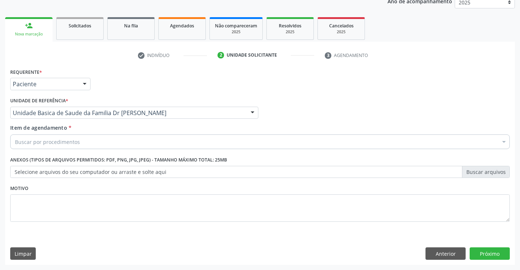
click at [87, 144] on div "Buscar por procedimentos" at bounding box center [259, 141] width 499 height 15
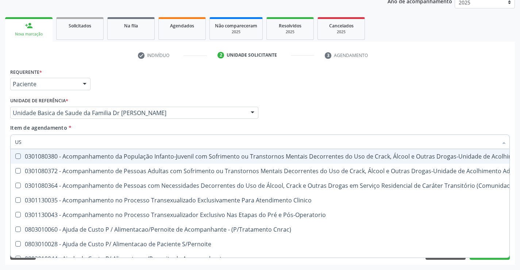
type input "USG"
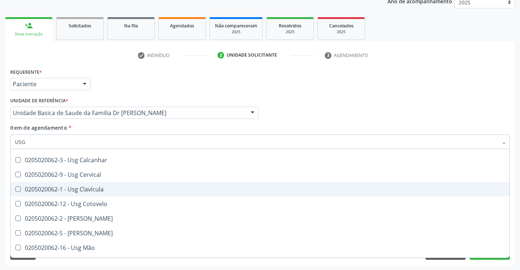
scroll to position [36, 0]
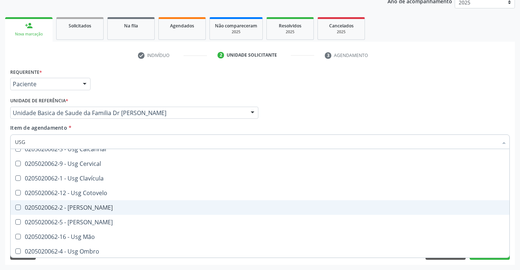
click at [96, 209] on div "0205020062-2 - Usg Coxa" at bounding box center [260, 207] width 490 height 6
checkbox Coxa "true"
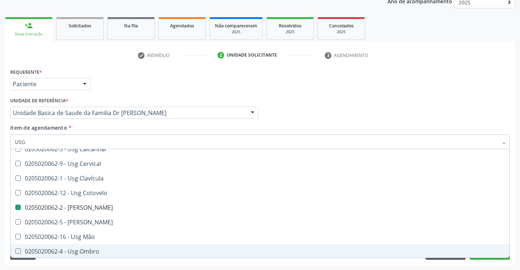
click at [123, 264] on div "Acompanhamento Acompanhe a situação das marcações correntes e finalizadas Relat…" at bounding box center [260, 108] width 520 height 321
checkbox Braço "true"
checkbox Coxa "false"
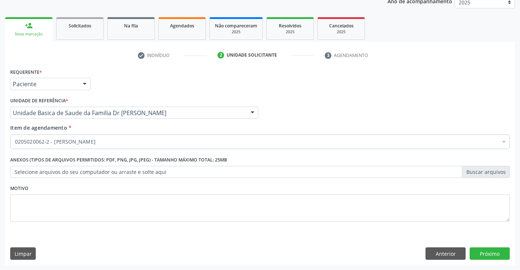
scroll to position [0, 0]
click at [486, 253] on button "Próximo" at bounding box center [489, 253] width 40 height 12
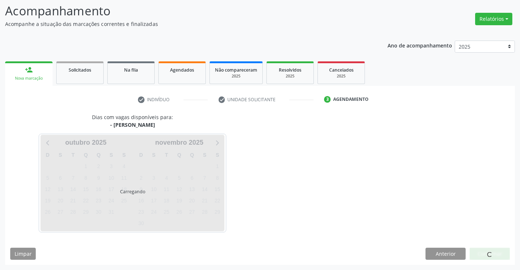
scroll to position [48, 0]
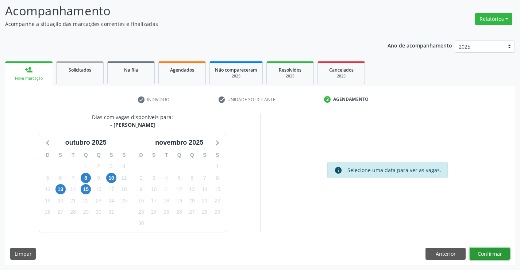
click at [486, 253] on button "Confirmar" at bounding box center [489, 253] width 40 height 12
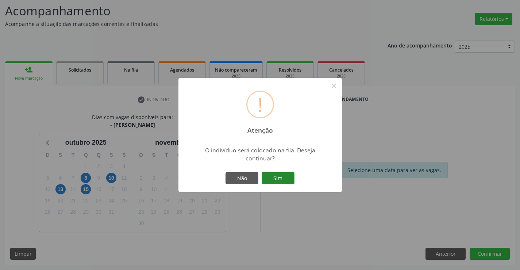
click at [282, 175] on button "Sim" at bounding box center [278, 178] width 33 height 12
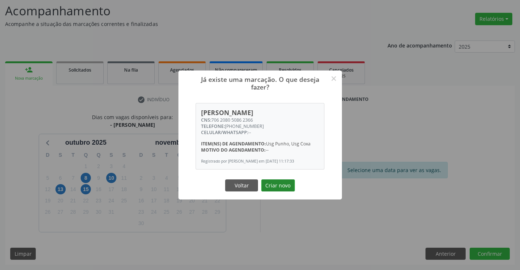
click at [282, 185] on button "Criar novo" at bounding box center [278, 185] width 34 height 12
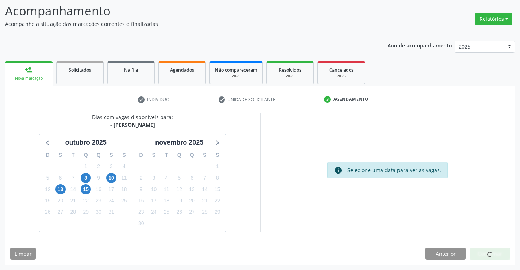
scroll to position [0, 0]
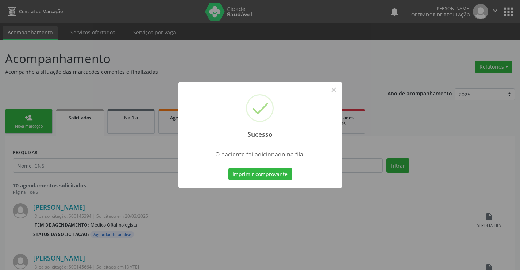
click at [228, 168] on button "Imprimir comprovante" at bounding box center [259, 174] width 63 height 12
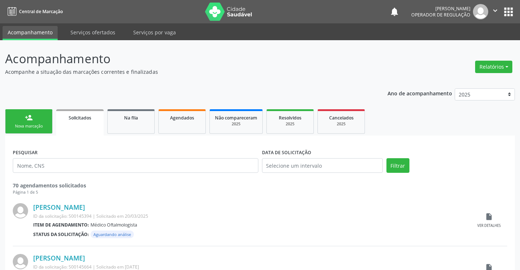
click at [47, 125] on link "person_add Nova marcação" at bounding box center [28, 121] width 47 height 24
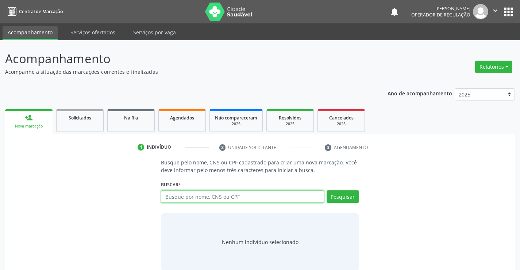
click at [217, 196] on input "text" at bounding box center [242, 196] width 163 height 12
type input "704007890841864"
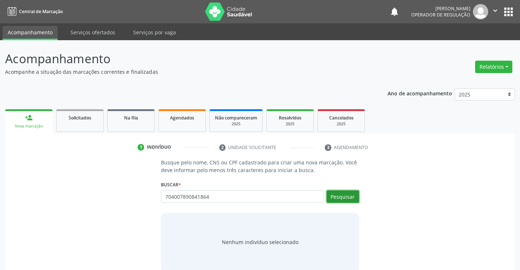
click at [345, 193] on button "Pesquisar" at bounding box center [342, 196] width 32 height 12
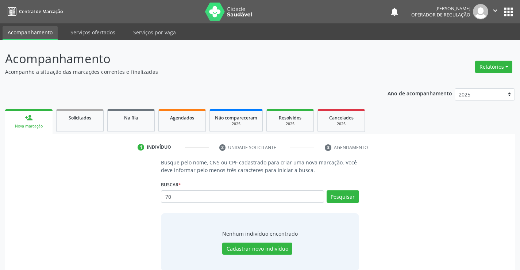
type input "7"
type input "00613729510"
click at [345, 197] on button "Pesquisar" at bounding box center [342, 196] width 32 height 12
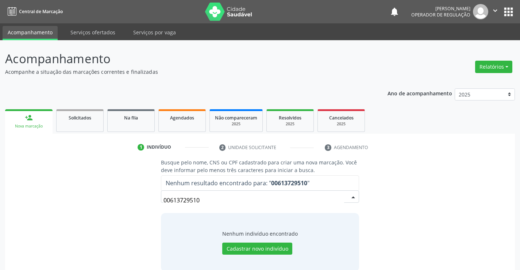
click at [208, 200] on input "00613729510" at bounding box center [253, 200] width 180 height 15
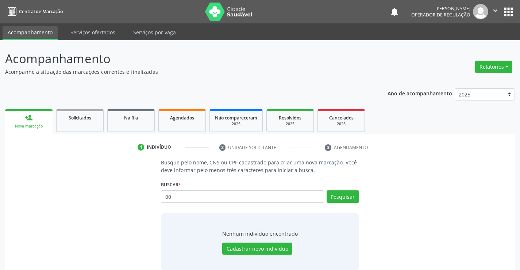
type input "0"
type input "704007890841865"
click at [346, 195] on button "Pesquisar" at bounding box center [342, 196] width 32 height 12
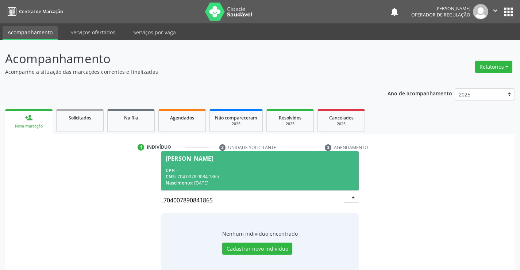
click at [295, 168] on div "CPF: --" at bounding box center [260, 170] width 188 height 6
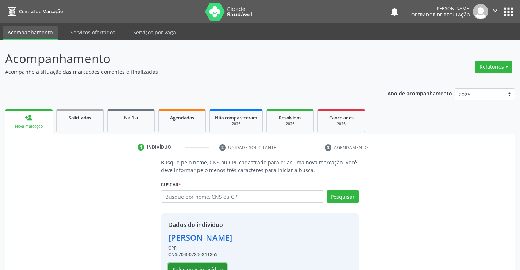
click at [216, 265] on button "Selecionar indivíduo" at bounding box center [197, 269] width 58 height 12
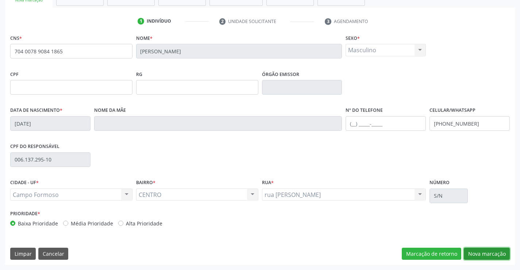
click at [475, 255] on button "Nova marcação" at bounding box center [487, 253] width 46 height 12
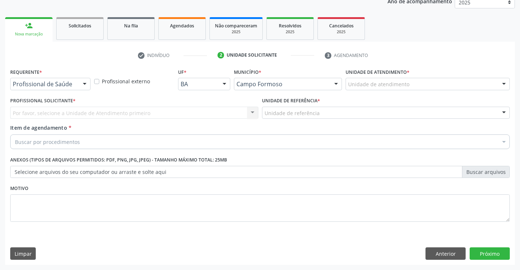
scroll to position [92, 0]
click at [84, 82] on div at bounding box center [84, 84] width 11 height 12
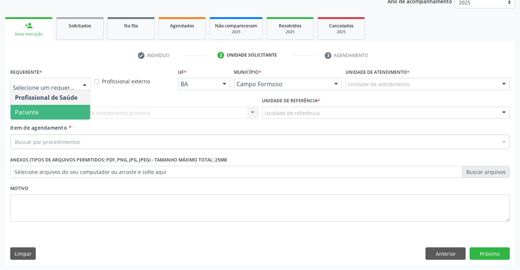
click at [76, 112] on span "Paciente" at bounding box center [51, 112] width 80 height 15
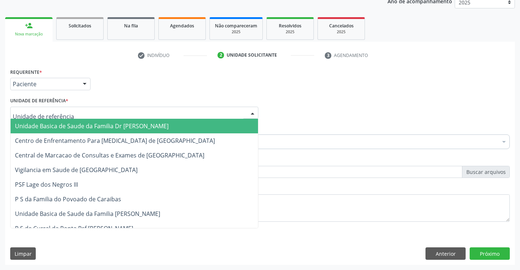
click at [81, 114] on div at bounding box center [134, 113] width 248 height 12
click at [91, 123] on span "Unidade Basica de Saude da Familia Dr [PERSON_NAME]" at bounding box center [92, 126] width 154 height 8
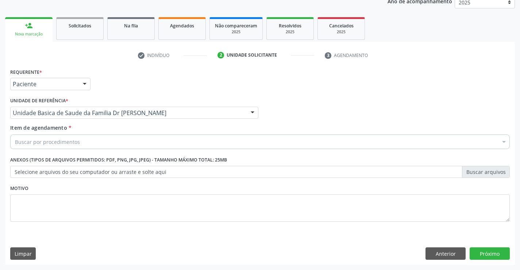
drag, startPoint x: 87, startPoint y: 144, endPoint x: 88, endPoint y: 154, distance: 9.9
click at [89, 145] on div "Buscar por procedimentos" at bounding box center [259, 141] width 499 height 15
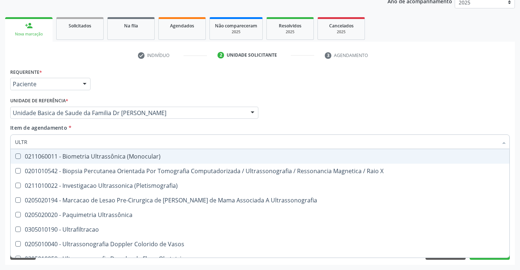
type input "ULTRA"
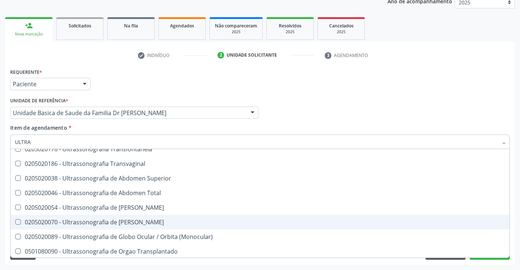
scroll to position [219, 0]
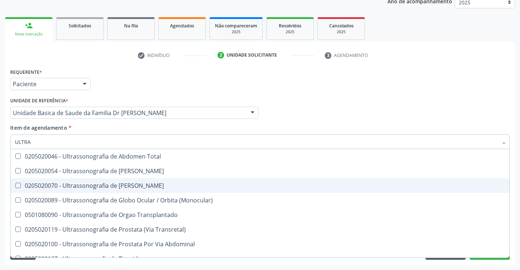
click at [145, 184] on div "0205020070 - Ultrassonografia de [PERSON_NAME]" at bounding box center [260, 185] width 490 height 6
checkbox Escrotal "true"
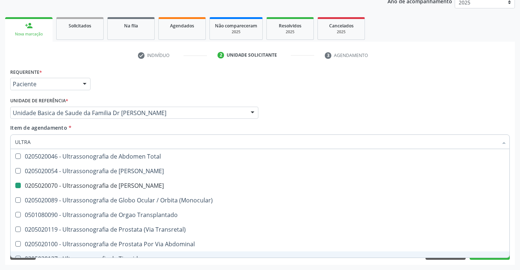
click at [148, 266] on div "Acompanhamento Acompanhe a situação das marcações correntes e finalizadas Relat…" at bounding box center [260, 108] width 520 height 321
checkbox X "true"
checkbox Escrotal "false"
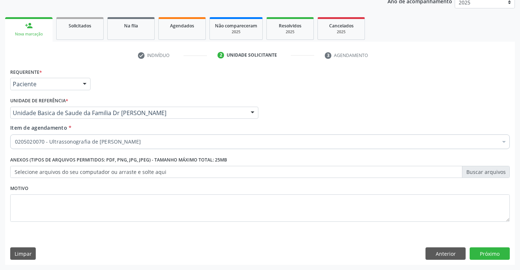
scroll to position [0, 0]
click at [481, 256] on button "Próximo" at bounding box center [489, 253] width 40 height 12
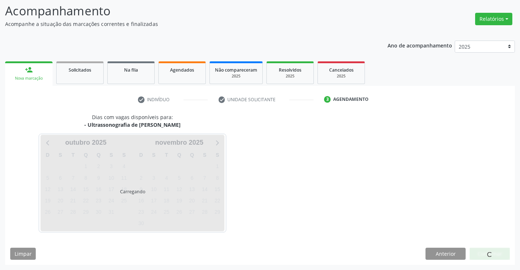
scroll to position [48, 0]
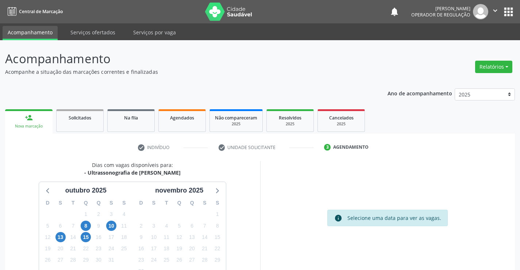
scroll to position [48, 0]
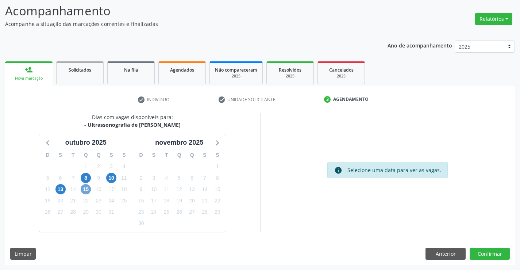
click at [86, 189] on span "15" at bounding box center [86, 189] width 10 height 10
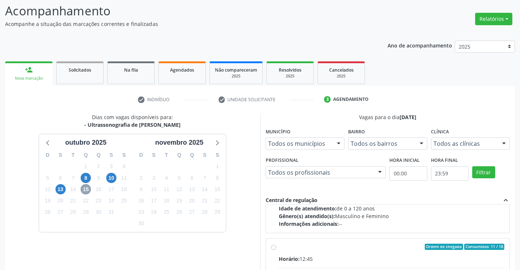
scroll to position [115, 0]
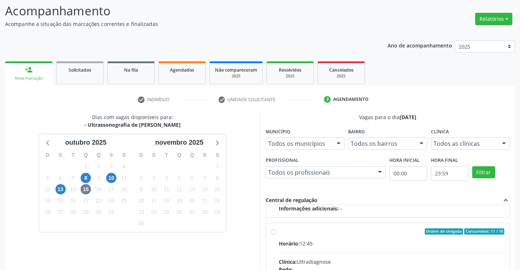
click at [274, 232] on input "Ordem de chegada Consumidos: 11 / 18 Horário: 12:45 Clínica: Ultradiagnose Rede…" at bounding box center [273, 231] width 5 height 7
radio input "true"
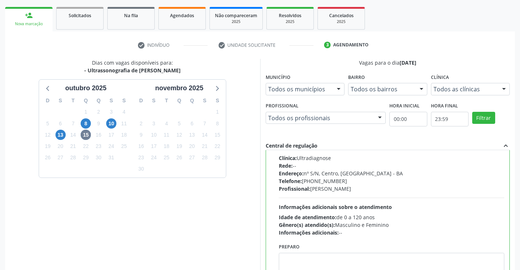
scroll to position [157, 0]
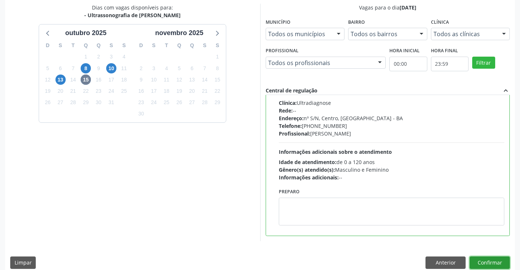
click at [475, 263] on button "Confirmar" at bounding box center [489, 262] width 40 height 12
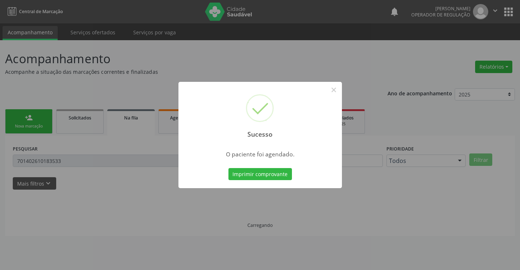
scroll to position [0, 0]
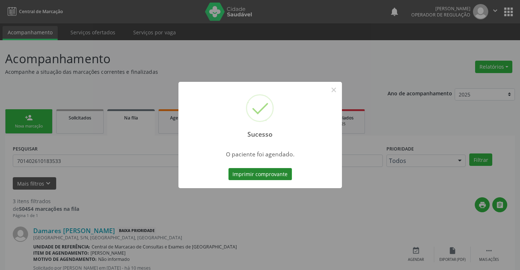
click at [276, 173] on button "Imprimir comprovante" at bounding box center [259, 174] width 63 height 12
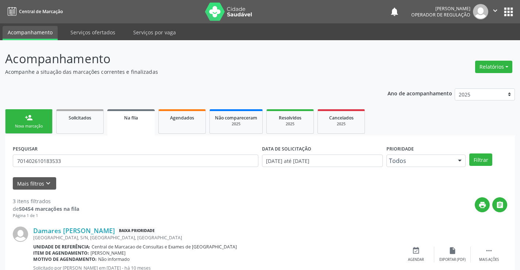
click at [44, 124] on div "Nova marcação" at bounding box center [29, 125] width 36 height 5
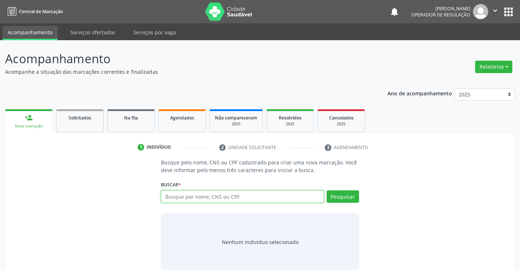
click at [213, 194] on input "text" at bounding box center [242, 196] width 163 height 12
type input "706209565653660"
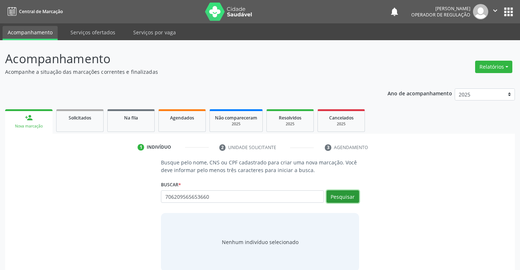
click at [344, 195] on button "Pesquisar" at bounding box center [342, 196] width 32 height 12
type input "706209565653660"
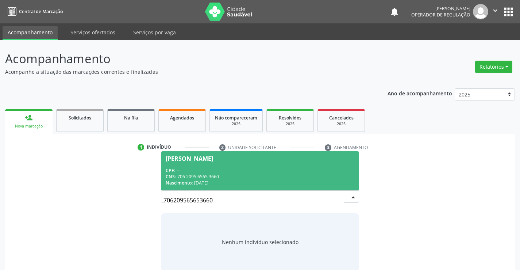
click at [296, 169] on div "CPF: --" at bounding box center [260, 170] width 188 height 6
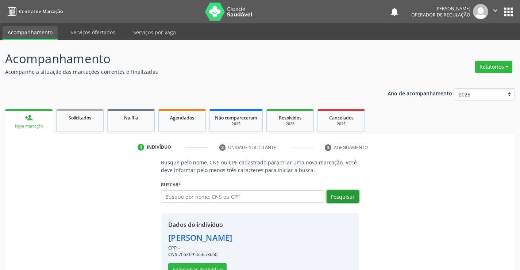
click at [340, 194] on button "Pesquisar" at bounding box center [342, 196] width 32 height 12
click at [212, 264] on button "Selecionar indivíduo" at bounding box center [197, 269] width 58 height 12
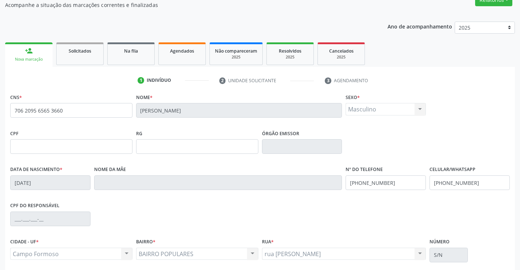
scroll to position [126, 0]
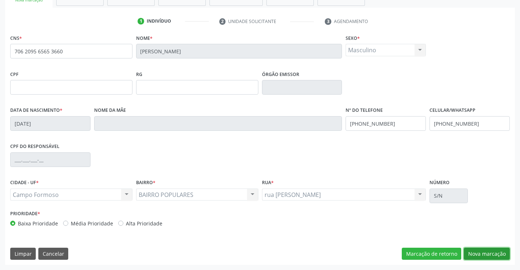
click at [487, 251] on button "Nova marcação" at bounding box center [487, 253] width 46 height 12
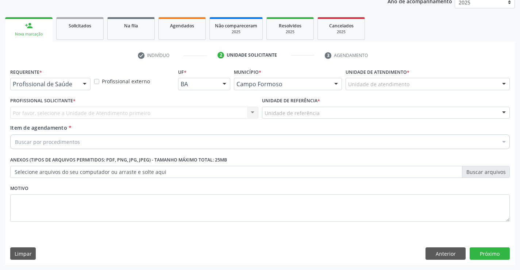
scroll to position [92, 0]
click at [83, 82] on div at bounding box center [84, 84] width 11 height 12
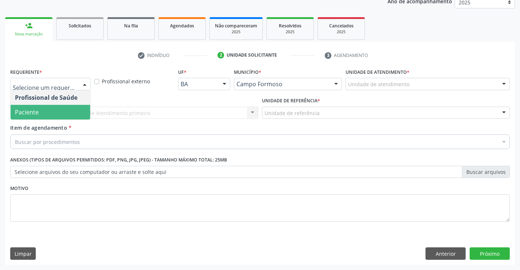
click at [68, 110] on span "Paciente" at bounding box center [51, 112] width 80 height 15
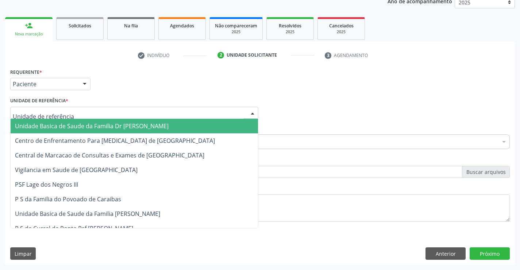
click at [76, 116] on div at bounding box center [134, 113] width 248 height 12
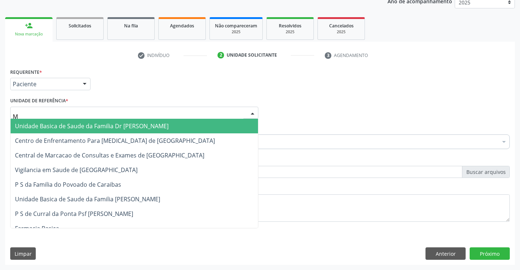
type input "MU"
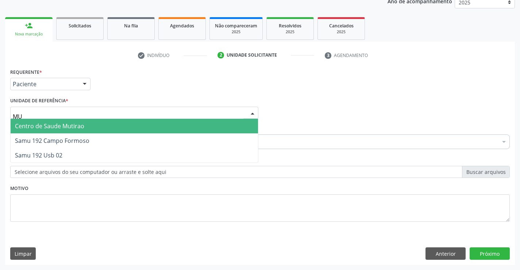
click at [76, 125] on span "Centro de Saude Mutirao" at bounding box center [49, 126] width 69 height 8
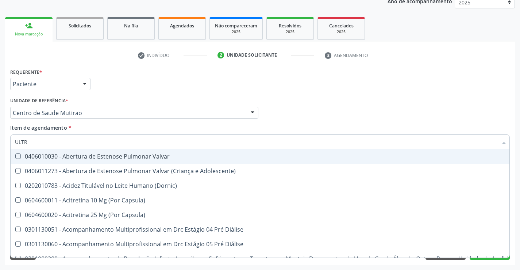
type input "ULTRA"
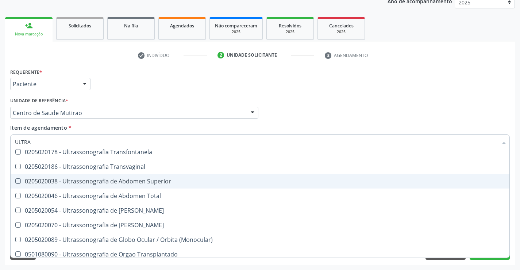
scroll to position [182, 0]
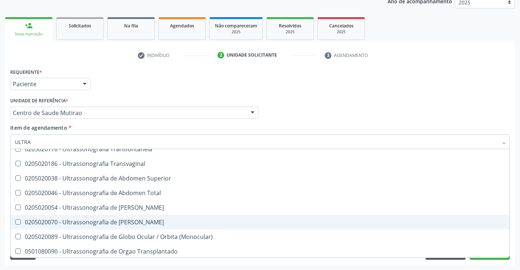
click at [130, 223] on div "0205020070 - Ultrassonografia de [PERSON_NAME]" at bounding box center [260, 222] width 490 height 6
checkbox Escrotal "true"
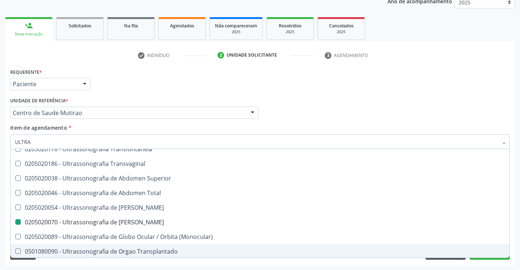
click at [129, 263] on div "Requerente * Paciente Profissional de Saúde Paciente Nenhum resultado encontrad…" at bounding box center [260, 165] width 510 height 198
checkbox X "true"
checkbox Escrotal "false"
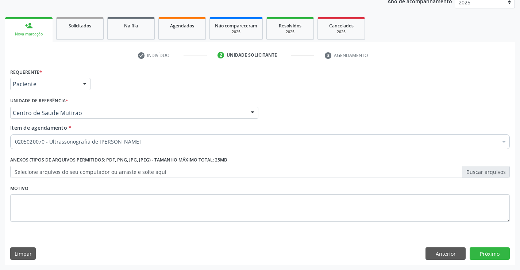
scroll to position [0, 0]
click at [487, 252] on button "Próximo" at bounding box center [489, 253] width 40 height 12
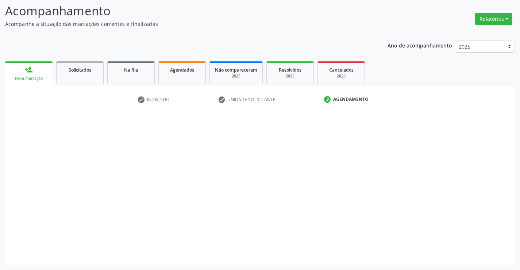
scroll to position [48, 0]
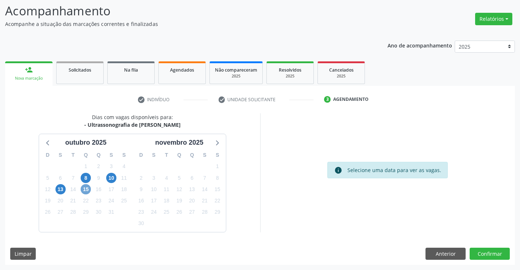
click at [88, 187] on span "15" at bounding box center [86, 189] width 10 height 10
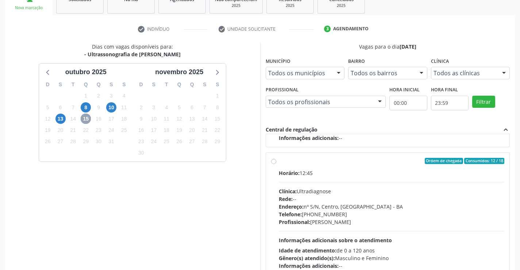
scroll to position [121, 0]
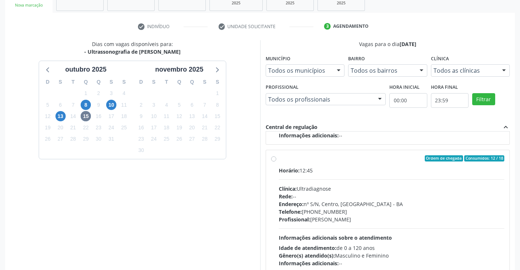
click at [279, 159] on label "Ordem de chegada Consumidos: 12 / 18 Horário: 12:45 Clínica: Ultradiagnose Rede…" at bounding box center [392, 211] width 226 height 112
click at [274, 159] on input "Ordem de chegada Consumidos: 12 / 18 Horário: 12:45 Clínica: Ultradiagnose Rede…" at bounding box center [273, 158] width 5 height 7
radio input "true"
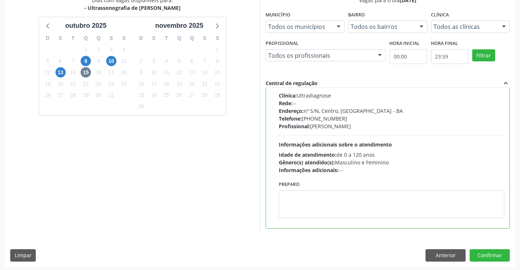
scroll to position [166, 0]
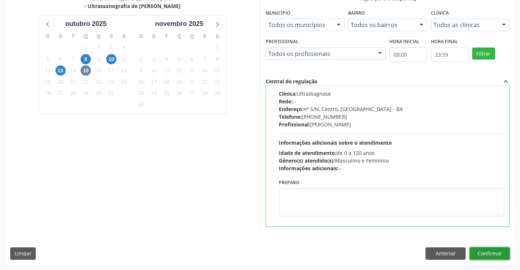
click at [486, 254] on button "Confirmar" at bounding box center [489, 253] width 40 height 12
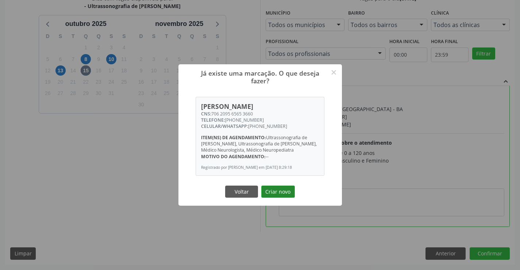
click at [281, 195] on button "Criar novo" at bounding box center [278, 191] width 34 height 12
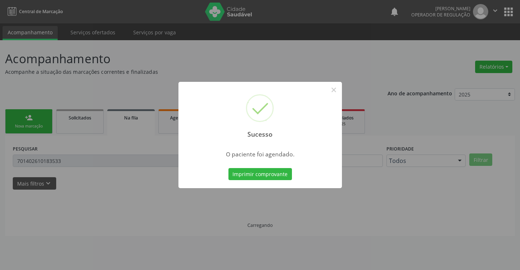
scroll to position [0, 0]
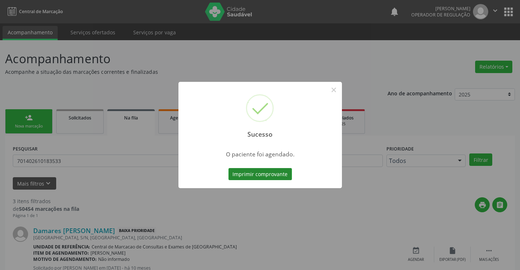
click at [275, 173] on button "Imprimir comprovante" at bounding box center [259, 174] width 63 height 12
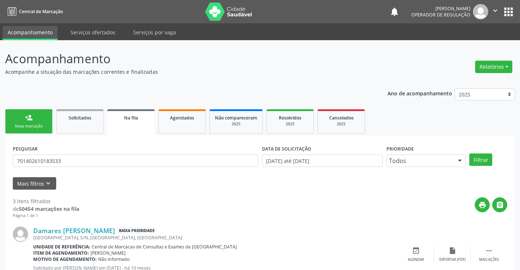
click at [496, 11] on icon "" at bounding box center [495, 11] width 8 height 8
click at [466, 46] on link "Sair" at bounding box center [476, 44] width 50 height 10
